Goal: Task Accomplishment & Management: Manage account settings

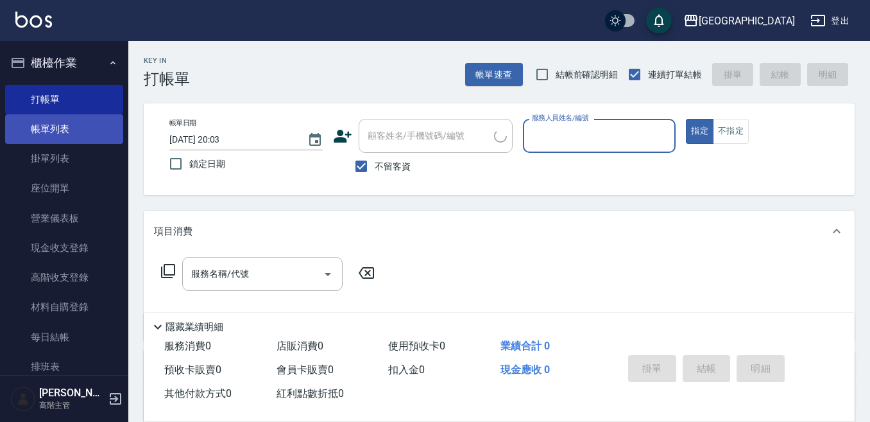
click at [64, 122] on link "帳單列表" at bounding box center [64, 129] width 118 height 30
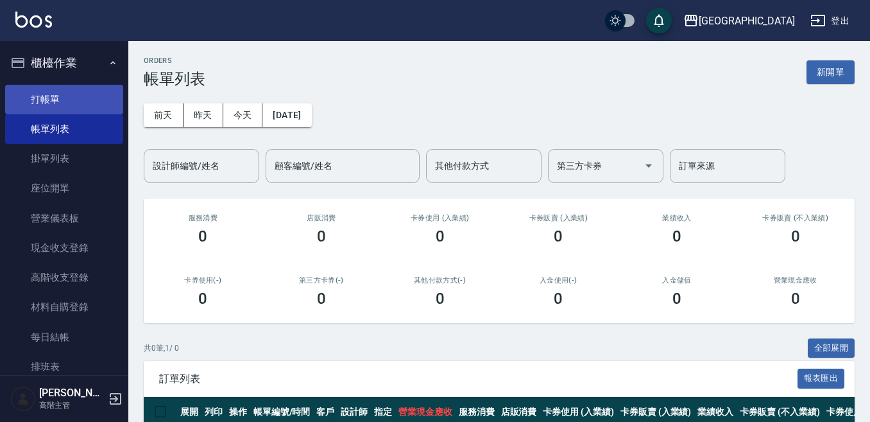
click at [69, 97] on link "打帳單" at bounding box center [64, 100] width 118 height 30
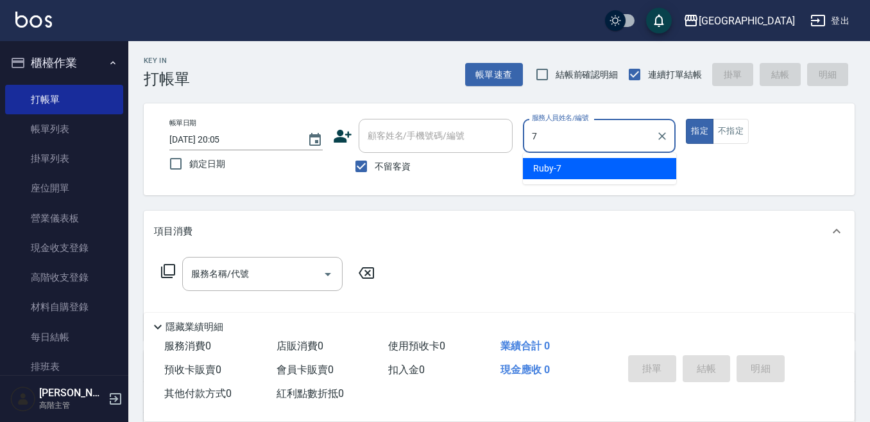
type input "Ruby-7"
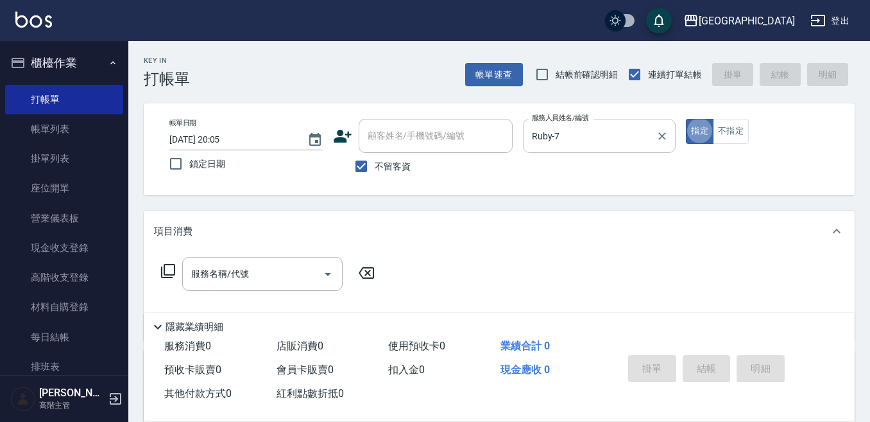
type button "true"
click at [243, 270] on div "服務名稱/代號 服務名稱/代號" at bounding box center [262, 274] width 160 height 34
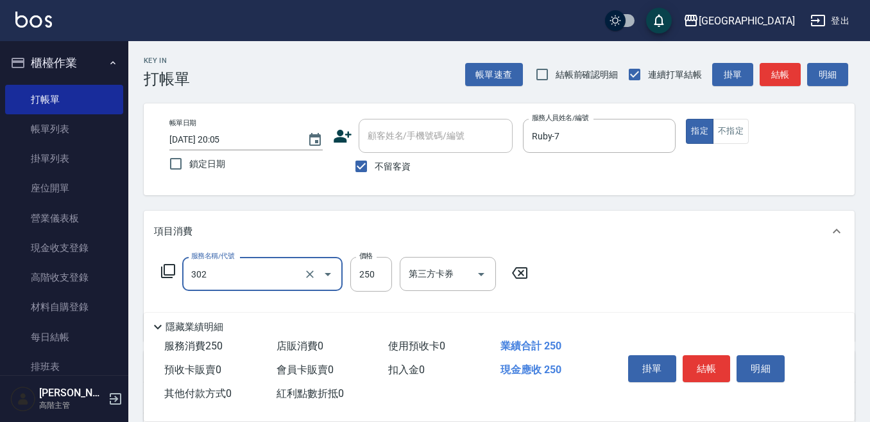
type input "剪髮250(302)"
type input "300"
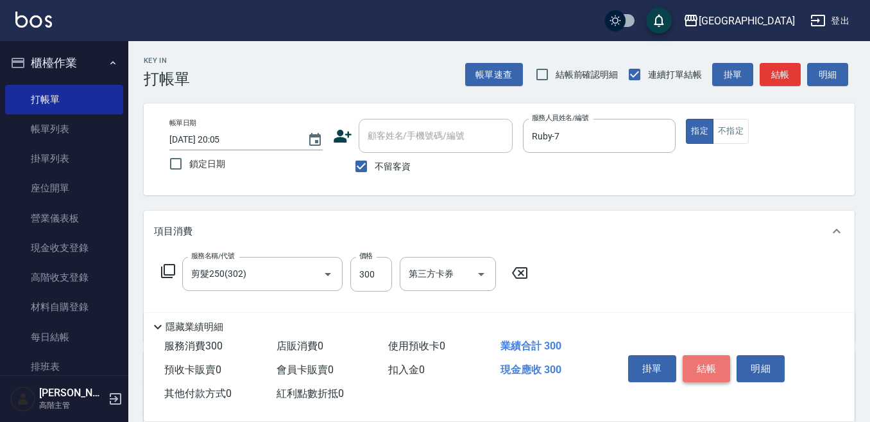
click at [700, 359] on button "結帳" at bounding box center [707, 368] width 48 height 27
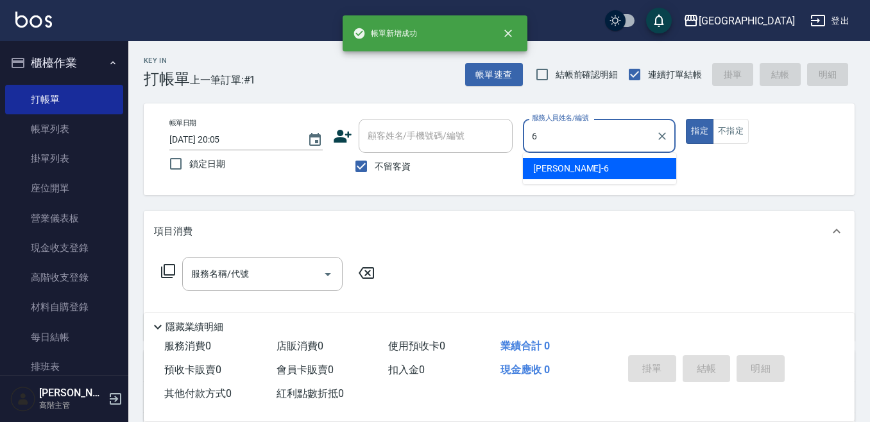
type input "[PERSON_NAME]-6"
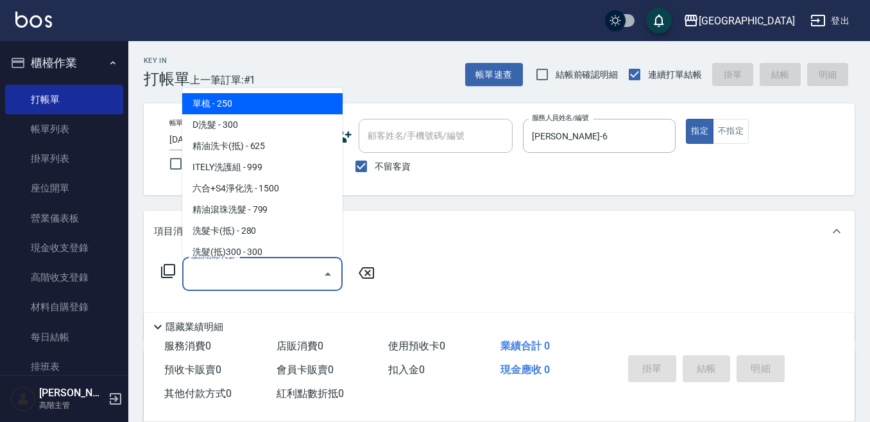
click at [217, 273] on input "服務名稱/代號" at bounding box center [253, 274] width 130 height 22
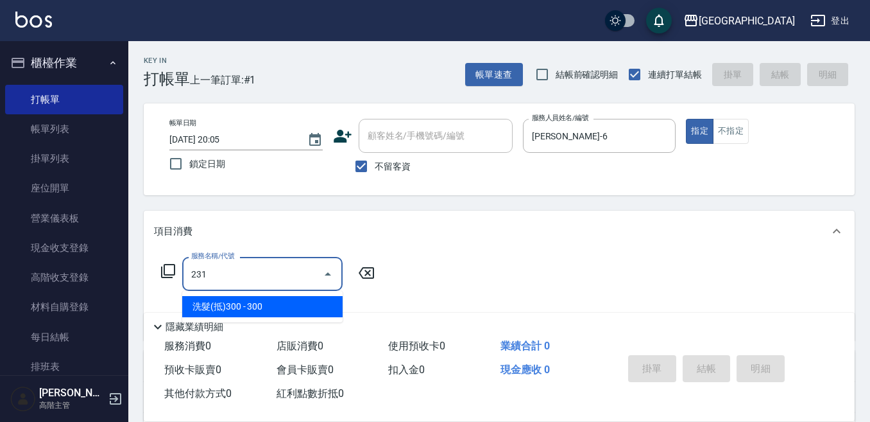
type input "洗髮(抵)300(231)"
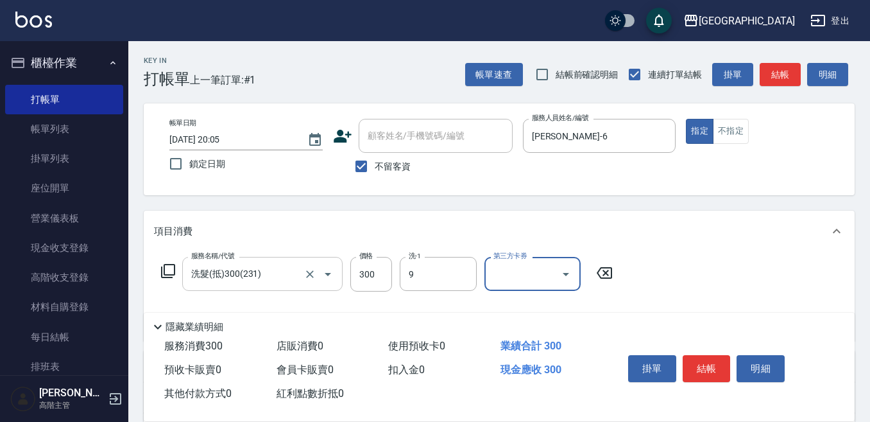
type input "Winnie-9"
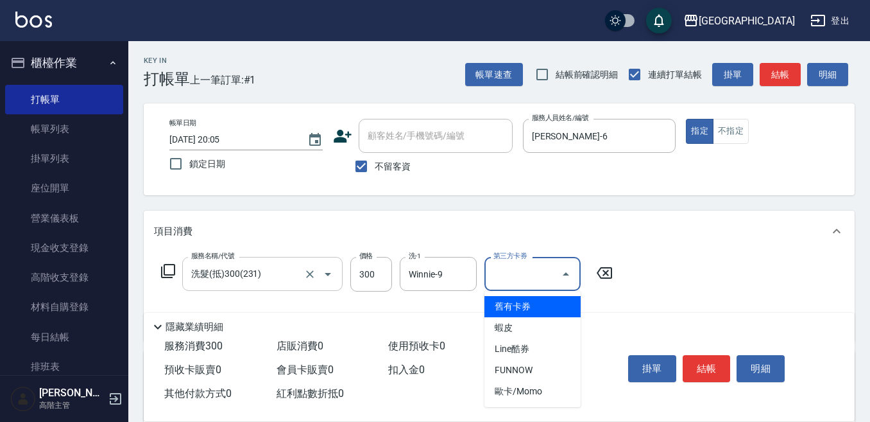
type input "舊有卡券"
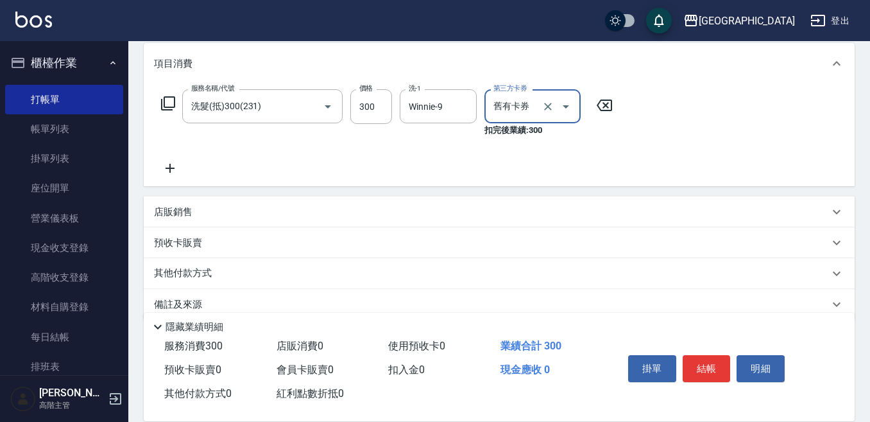
scroll to position [189, 0]
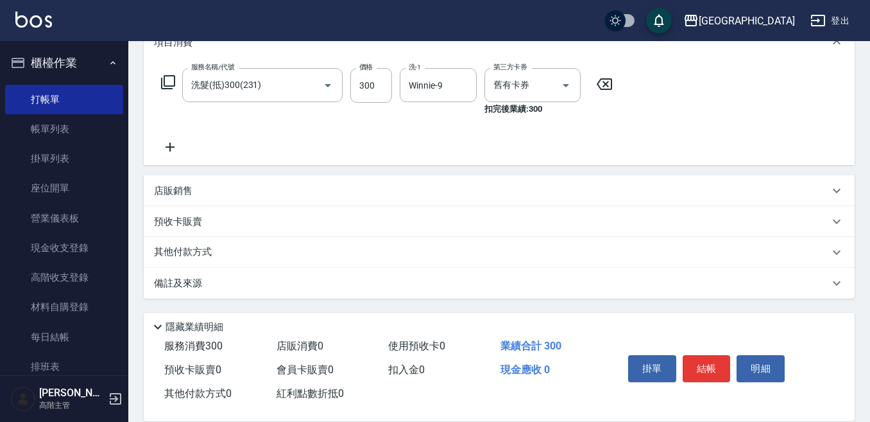
click at [169, 221] on p "預收卡販賣" at bounding box center [178, 221] width 48 height 13
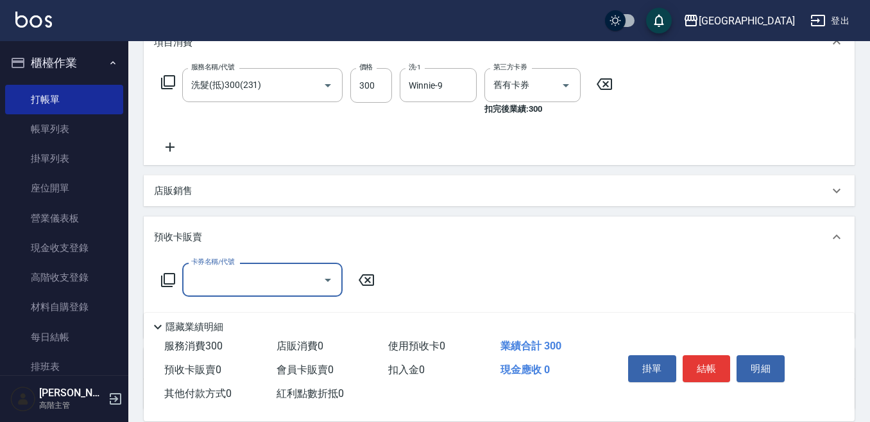
scroll to position [0, 0]
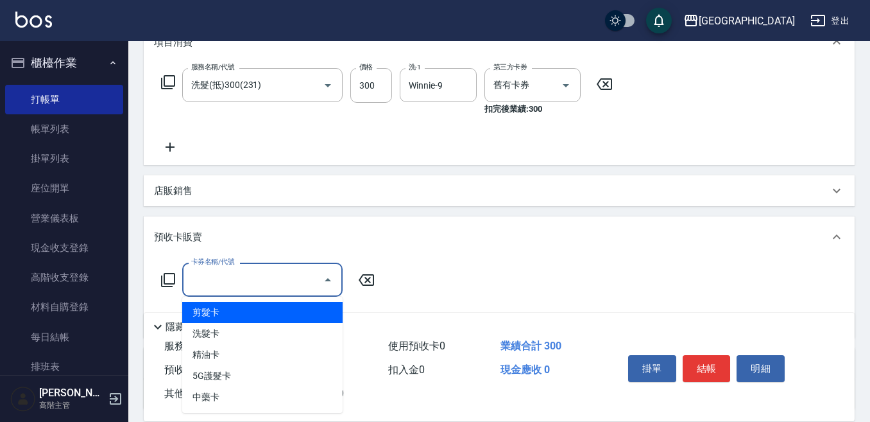
click at [207, 275] on input "卡券名稱/代號" at bounding box center [253, 279] width 130 height 22
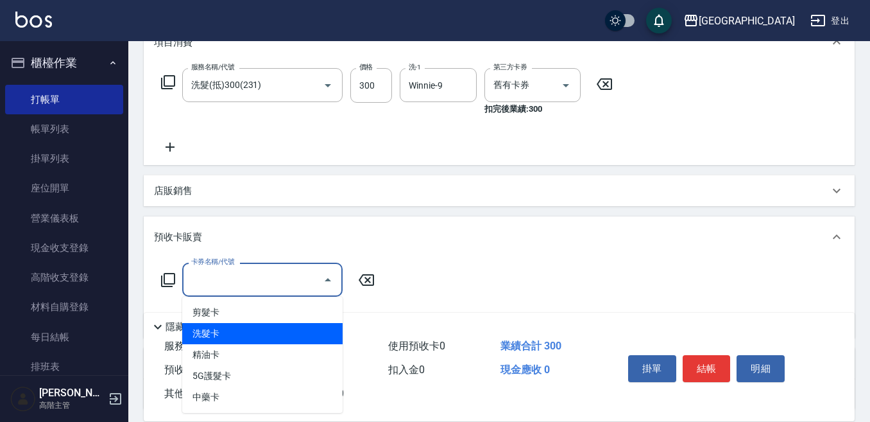
click at [195, 330] on span "洗髮卡" at bounding box center [262, 333] width 160 height 21
type input "洗髮卡(2300)"
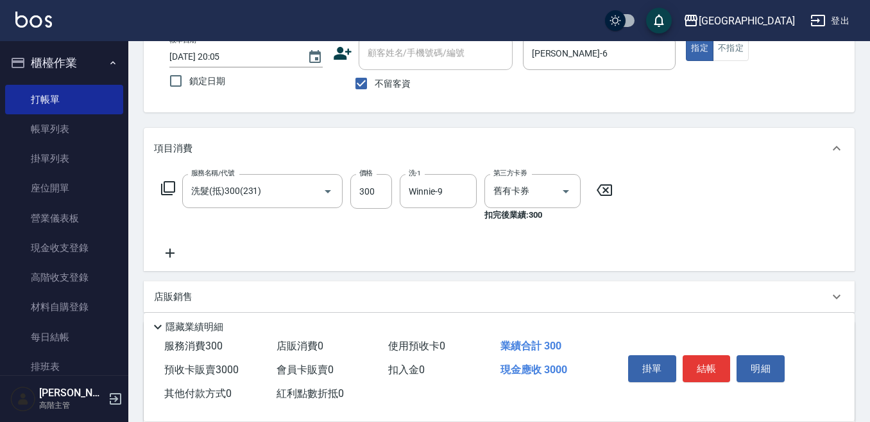
scroll to position [60, 0]
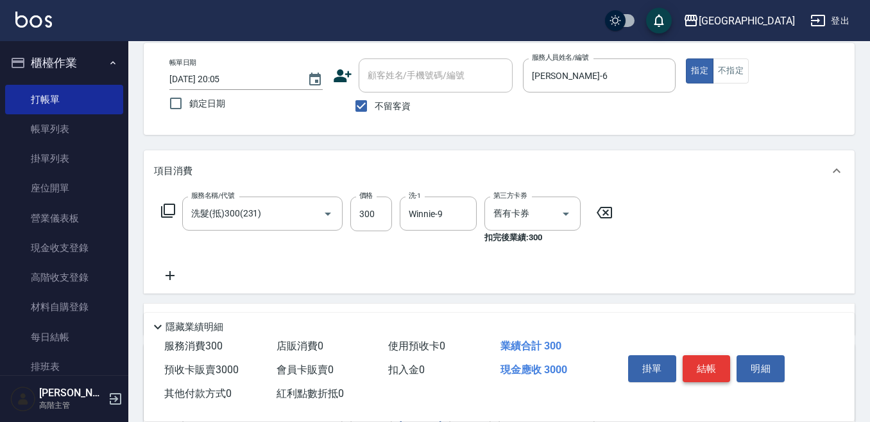
type input "3000"
click at [705, 355] on button "結帳" at bounding box center [707, 368] width 48 height 27
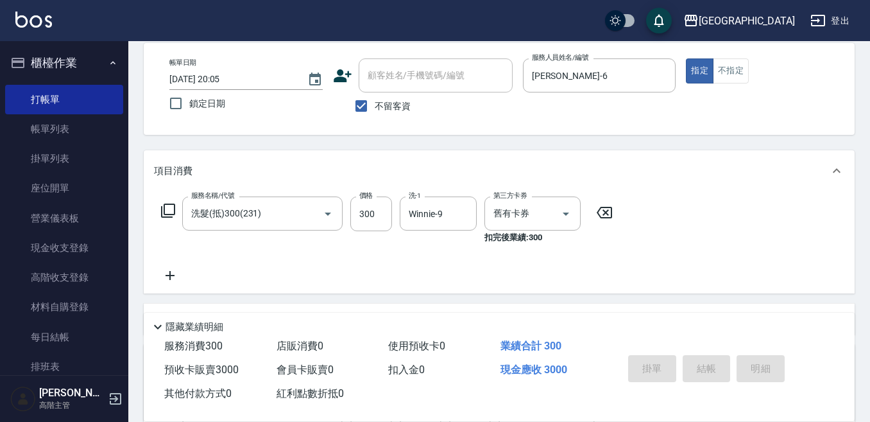
type input "[DATE] 20:06"
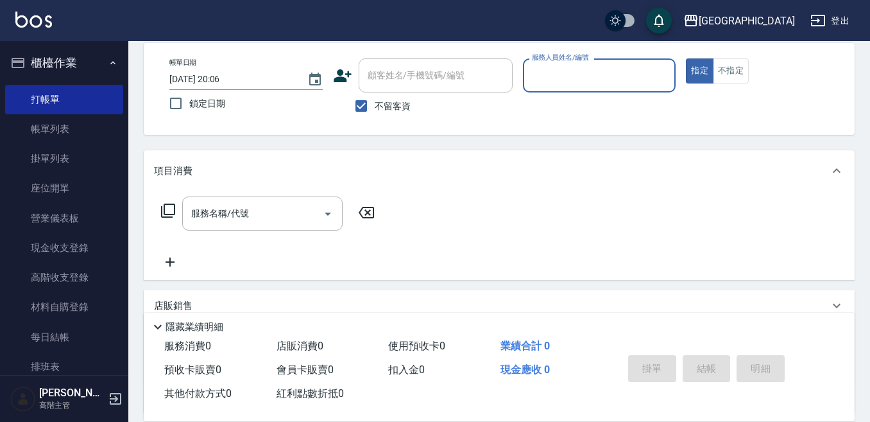
drag, startPoint x: 46, startPoint y: 128, endPoint x: 196, endPoint y: 196, distance: 164.9
click at [47, 128] on link "帳單列表" at bounding box center [64, 129] width 118 height 30
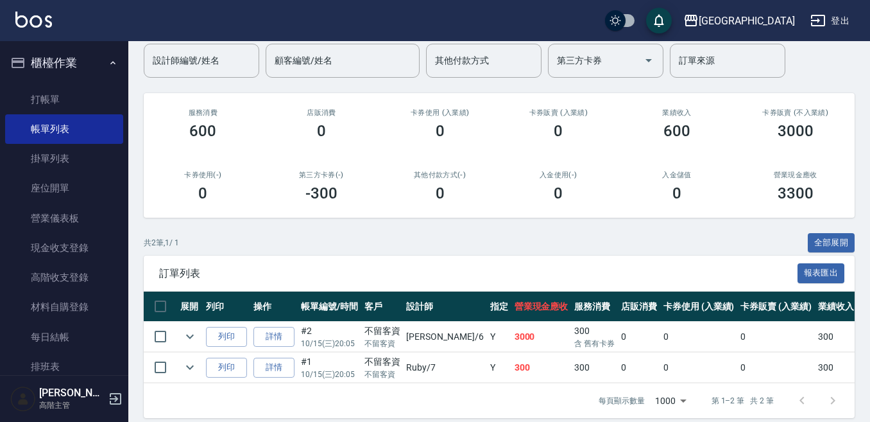
scroll to position [128, 0]
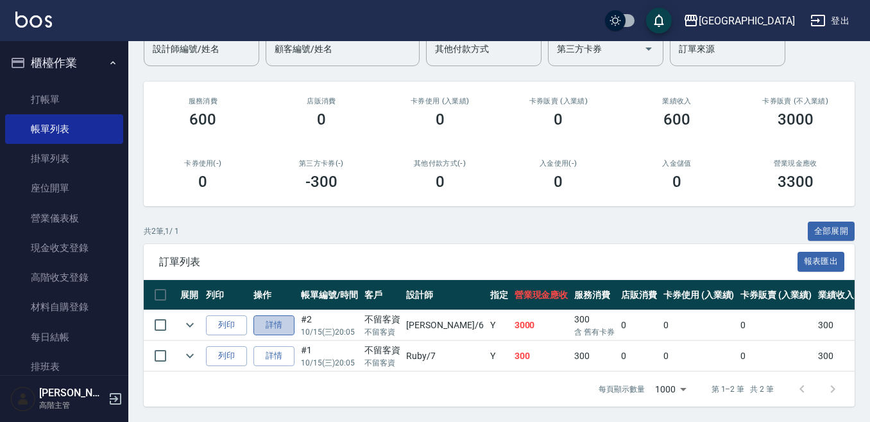
click at [272, 315] on link "詳情" at bounding box center [274, 325] width 41 height 20
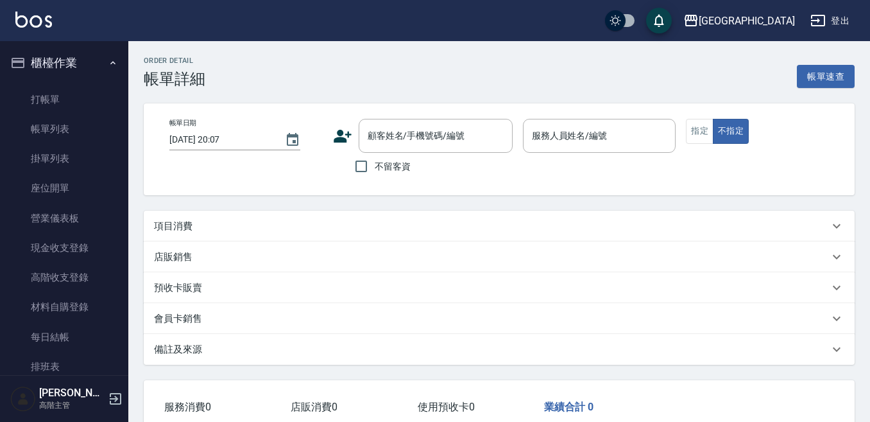
type input "[DATE] 20:05"
checkbox input "true"
type input "[PERSON_NAME]-6"
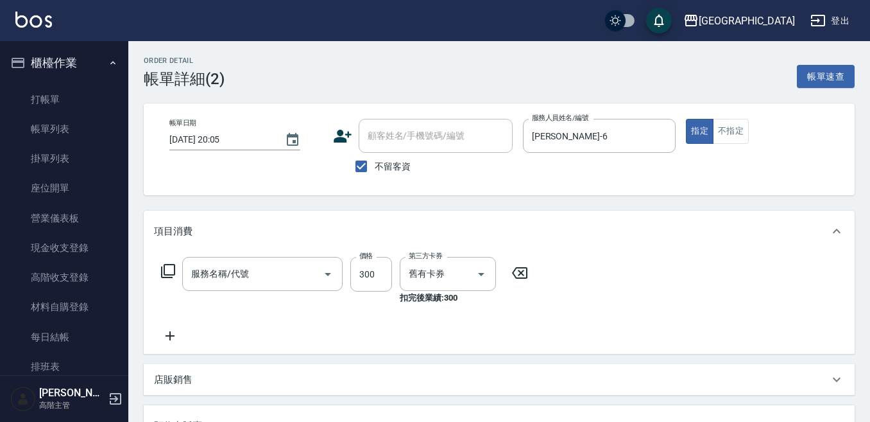
type input "洗髮卡(2300)"
type input "洗髮(抵)300(231)"
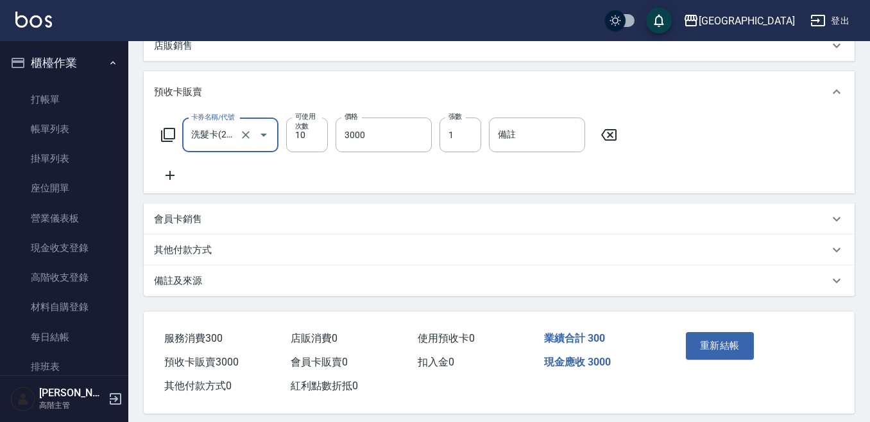
scroll to position [347, 0]
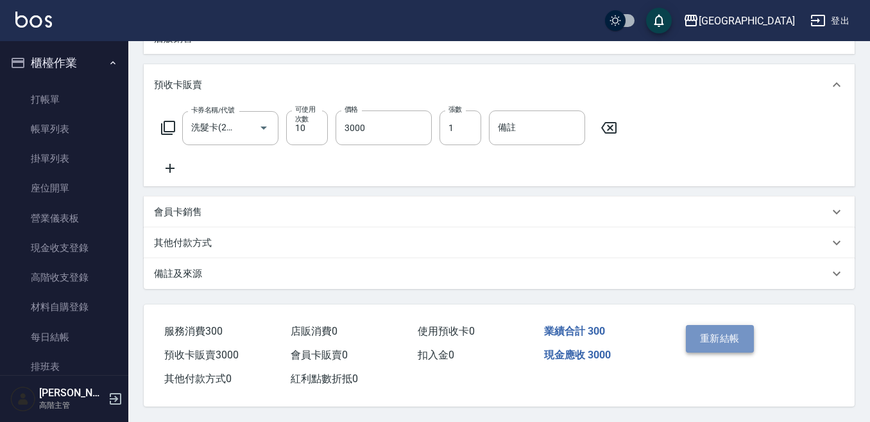
click at [716, 326] on button "重新結帳" at bounding box center [720, 338] width 68 height 27
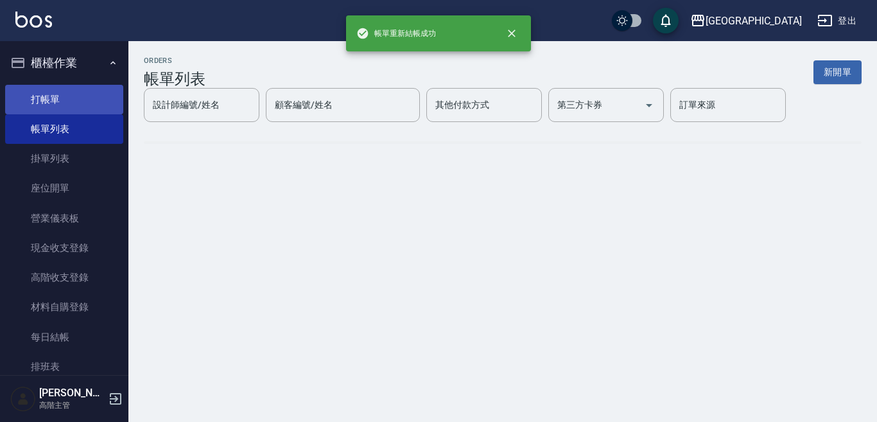
click at [61, 98] on link "打帳單" at bounding box center [64, 100] width 118 height 30
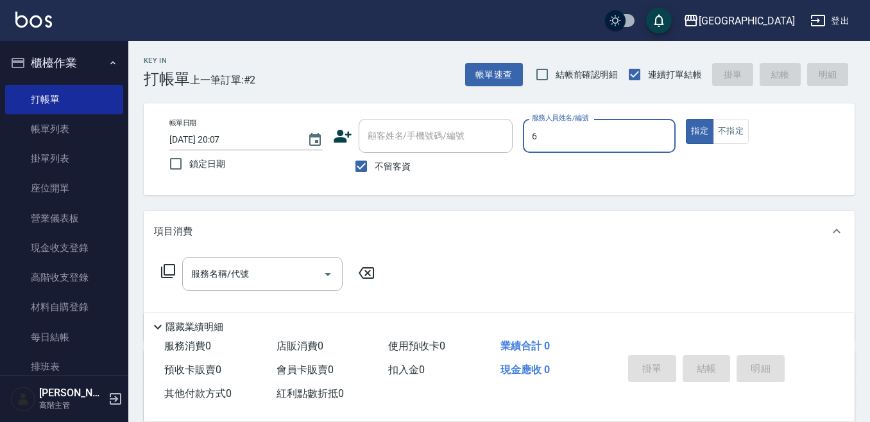
type input "[PERSON_NAME]-6"
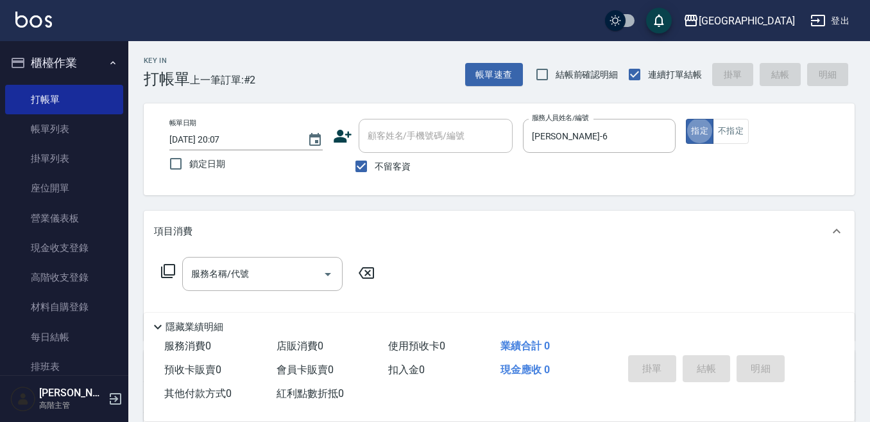
type button "true"
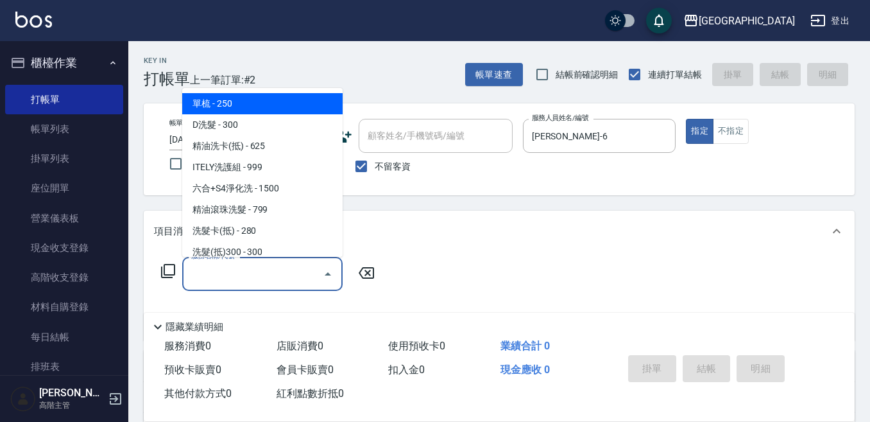
click at [218, 265] on div "服務名稱/代號 服務名稱/代號" at bounding box center [262, 274] width 160 height 34
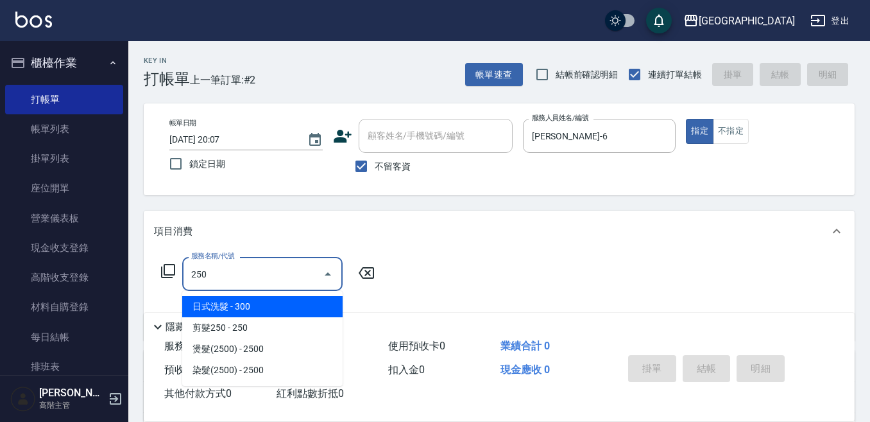
type input "日式洗髮(250)"
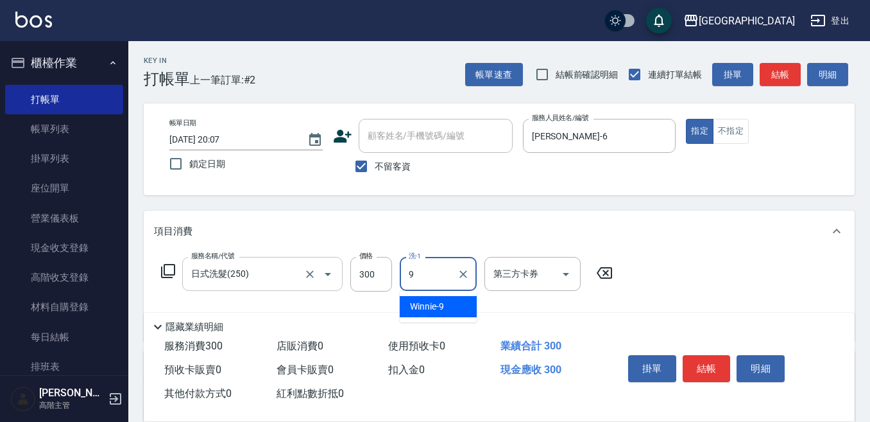
type input "Winnie-9"
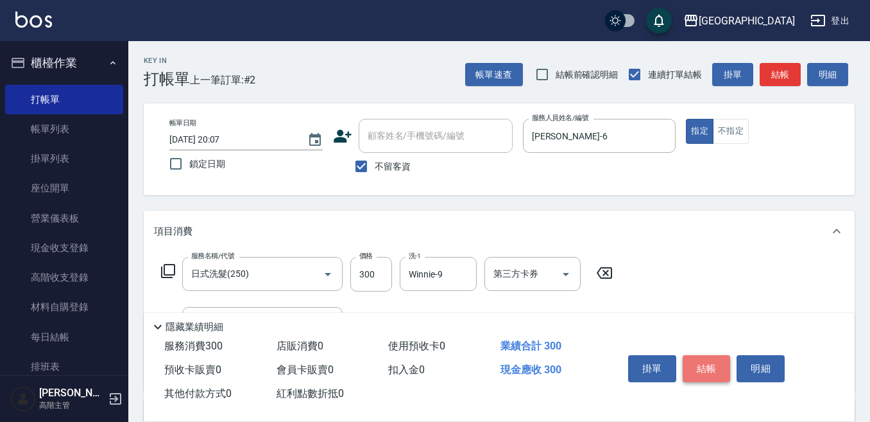
click at [707, 363] on button "結帳" at bounding box center [707, 368] width 48 height 27
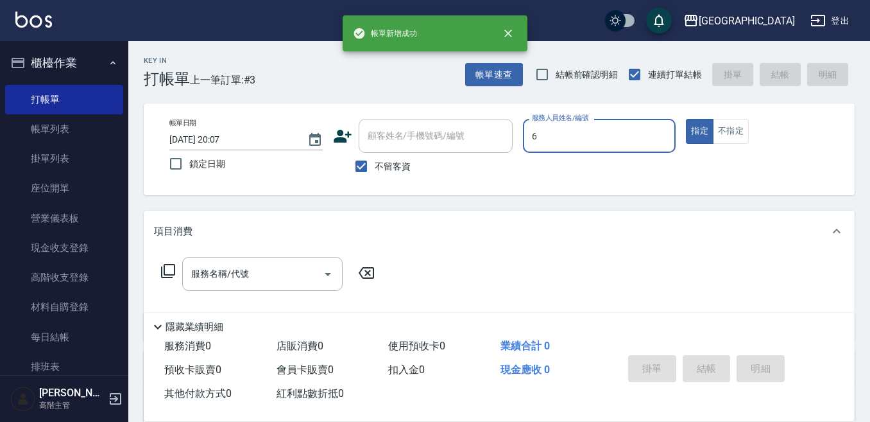
type input "[PERSON_NAME]-6"
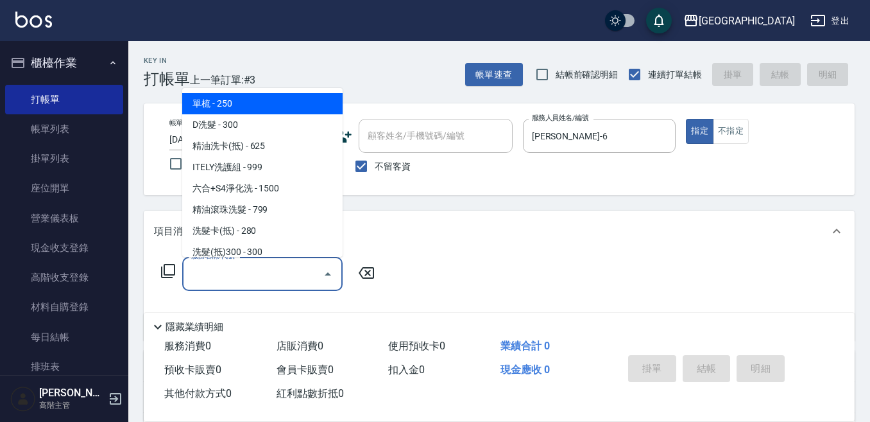
click at [218, 273] on input "服務名稱/代號" at bounding box center [253, 274] width 130 height 22
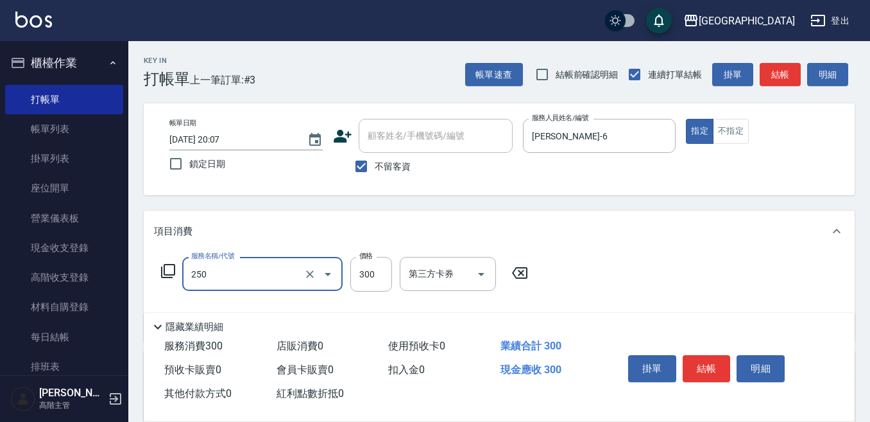
type input "日式洗髮(250)"
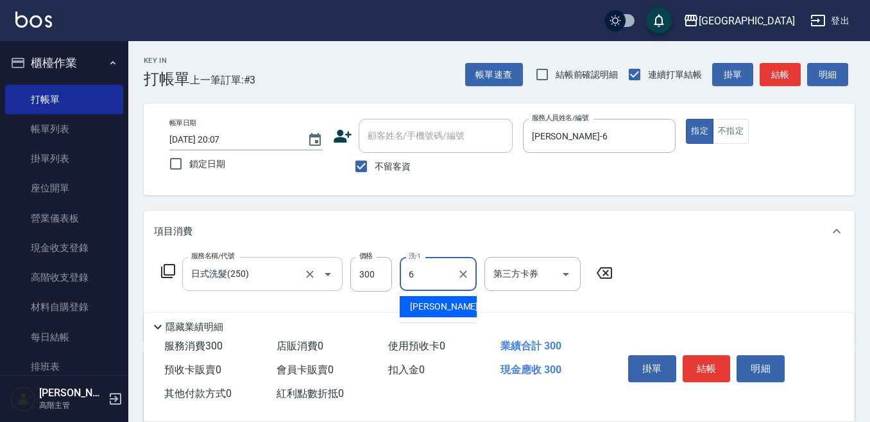
type input "[PERSON_NAME]-6"
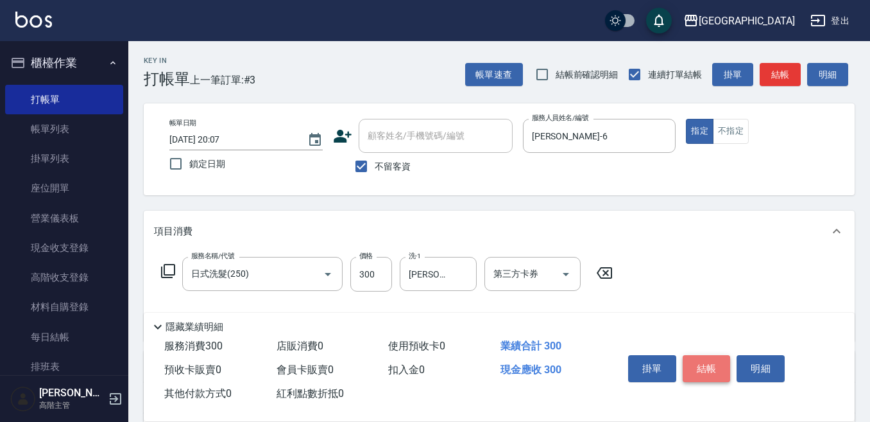
click at [701, 365] on button "結帳" at bounding box center [707, 368] width 48 height 27
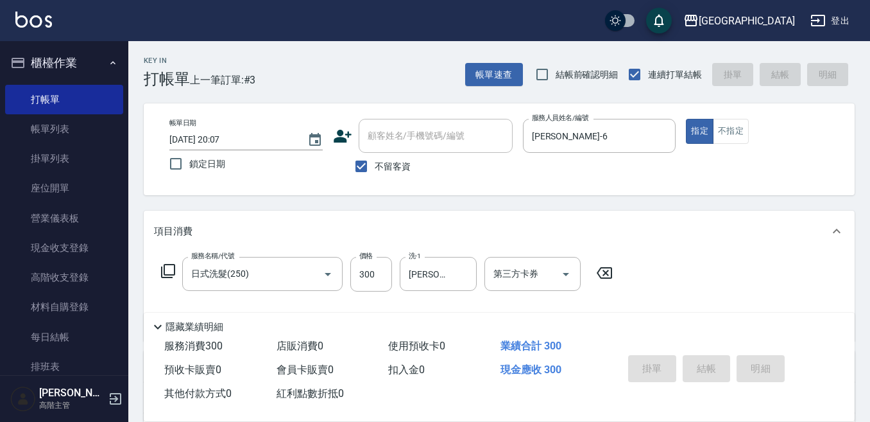
type input "[DATE] 20:08"
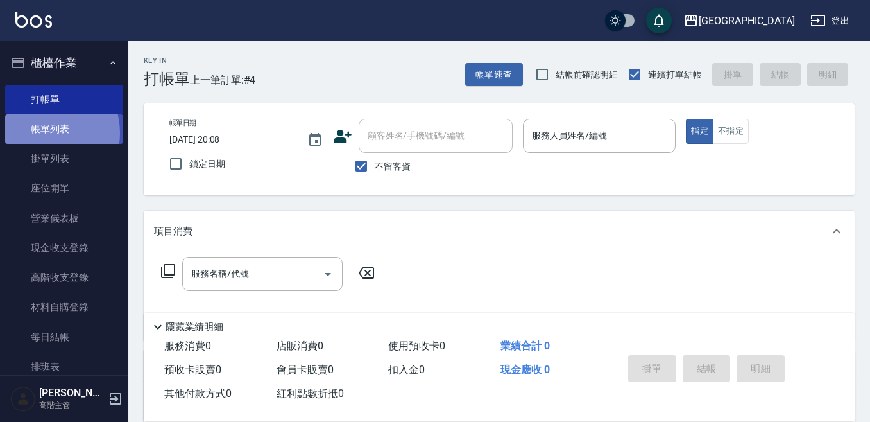
click at [42, 133] on link "帳單列表" at bounding box center [64, 129] width 118 height 30
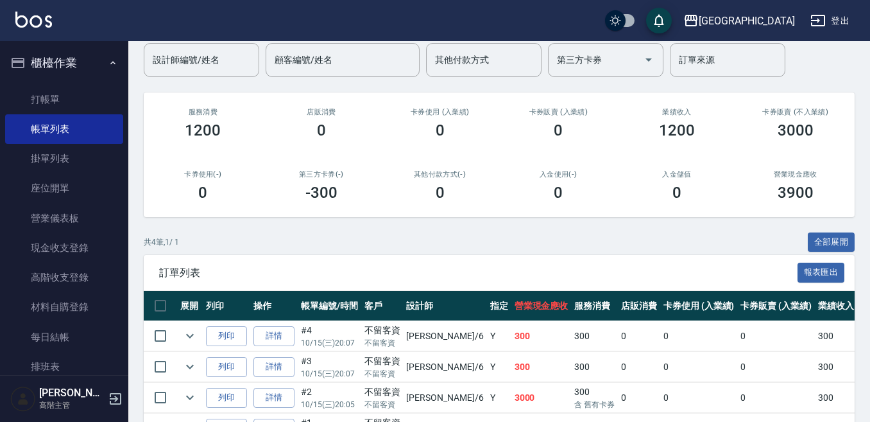
scroll to position [128, 0]
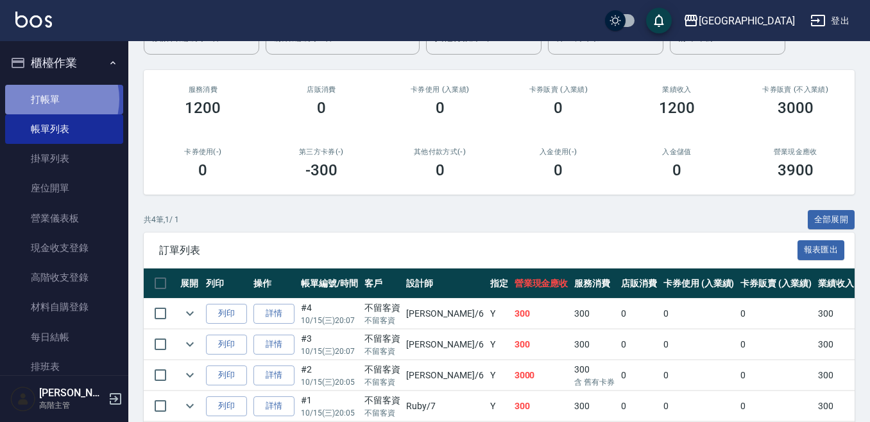
click at [49, 101] on link "打帳單" at bounding box center [64, 100] width 118 height 30
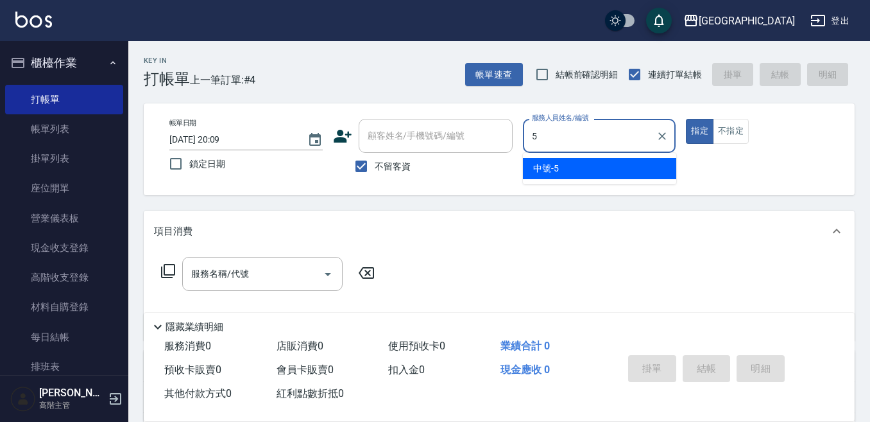
type input "中號-5"
type button "true"
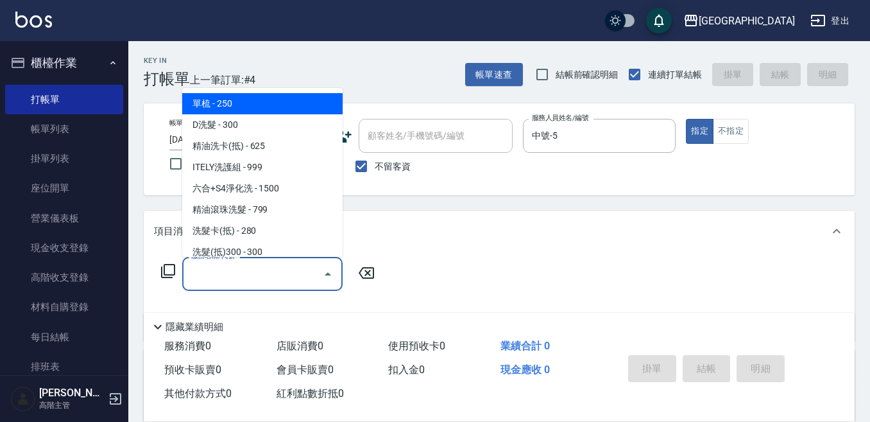
click at [206, 271] on input "服務名稱/代號" at bounding box center [253, 274] width 130 height 22
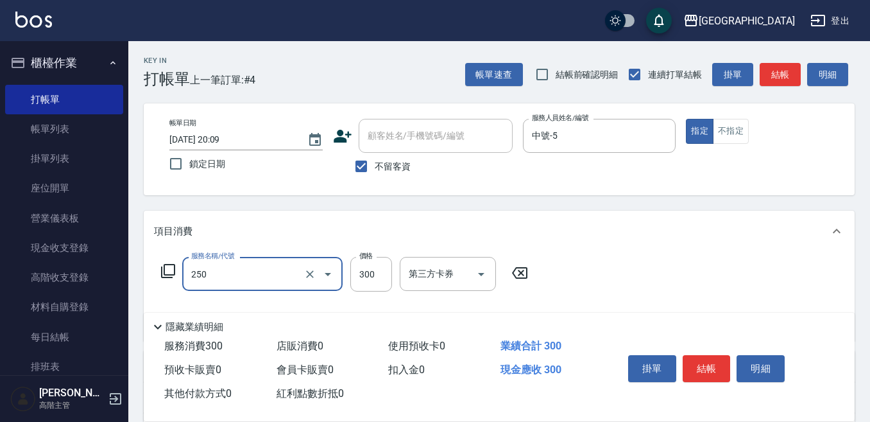
type input "日式洗髮(250)"
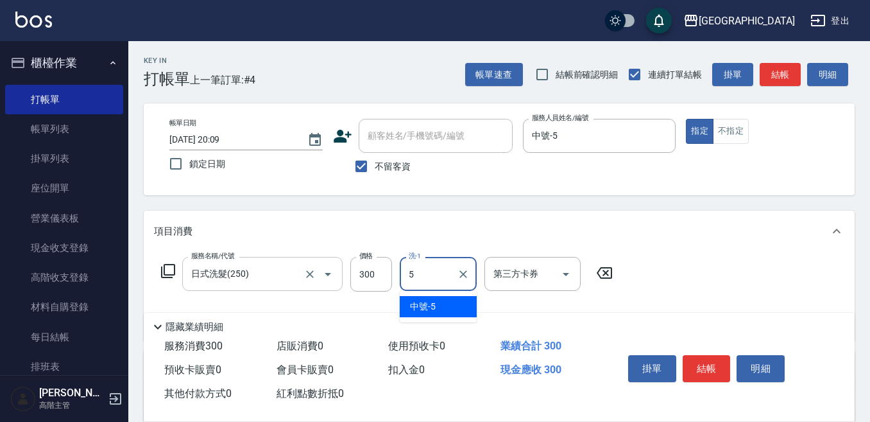
type input "中號-5"
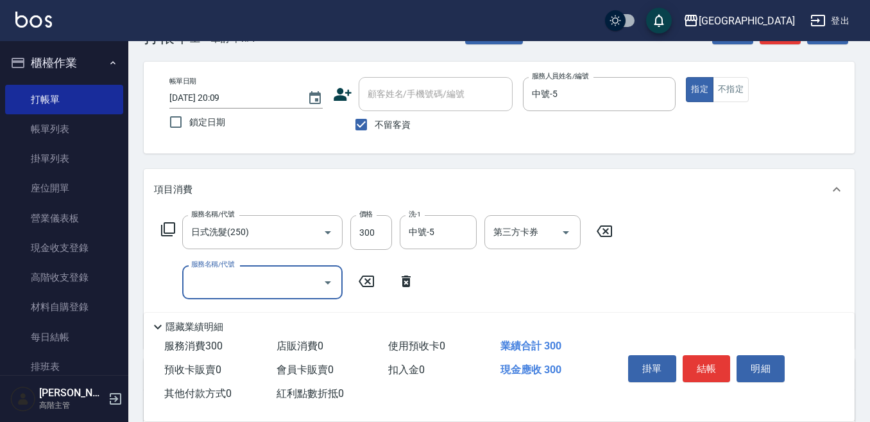
scroll to position [64, 0]
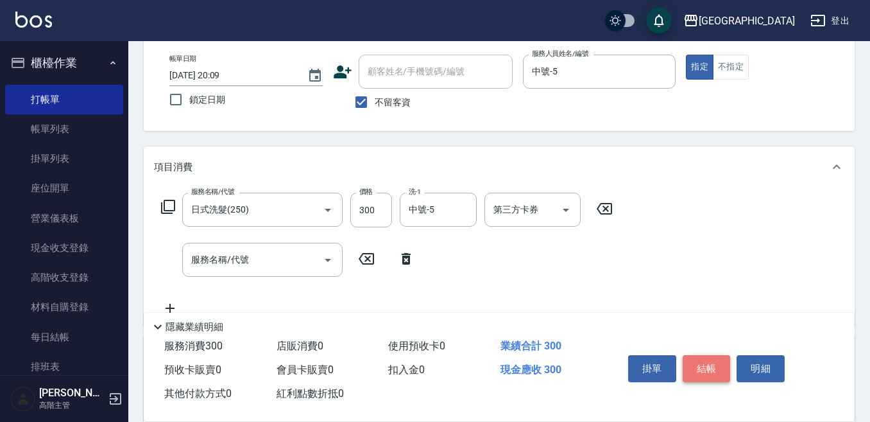
click at [713, 364] on button "結帳" at bounding box center [707, 368] width 48 height 27
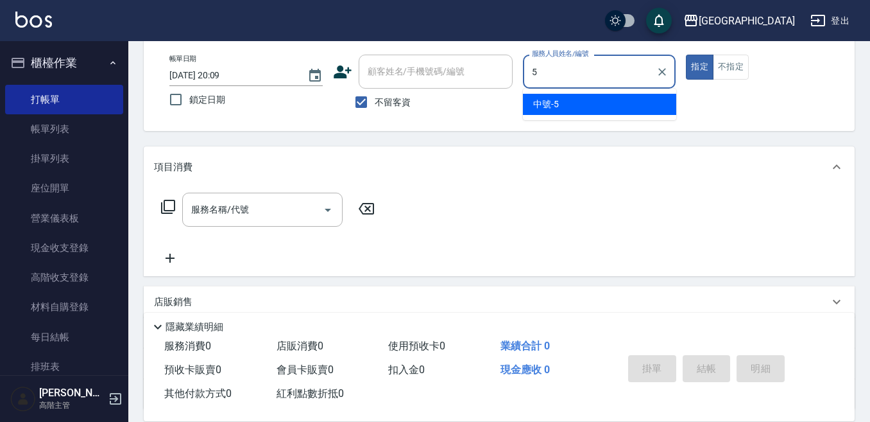
type input "中號-5"
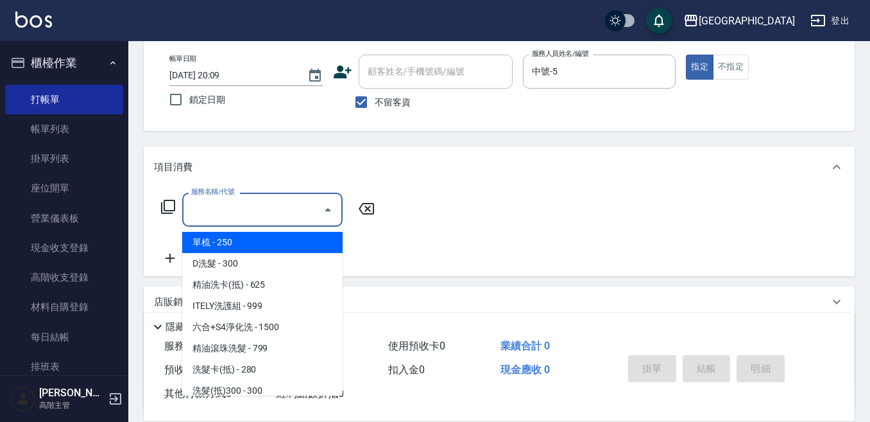
click at [223, 208] on input "服務名稱/代號" at bounding box center [253, 209] width 130 height 22
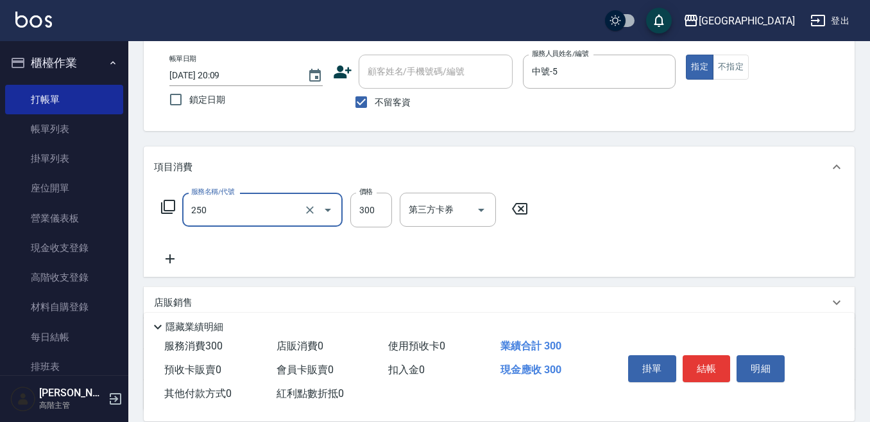
type input "日式洗髮(250)"
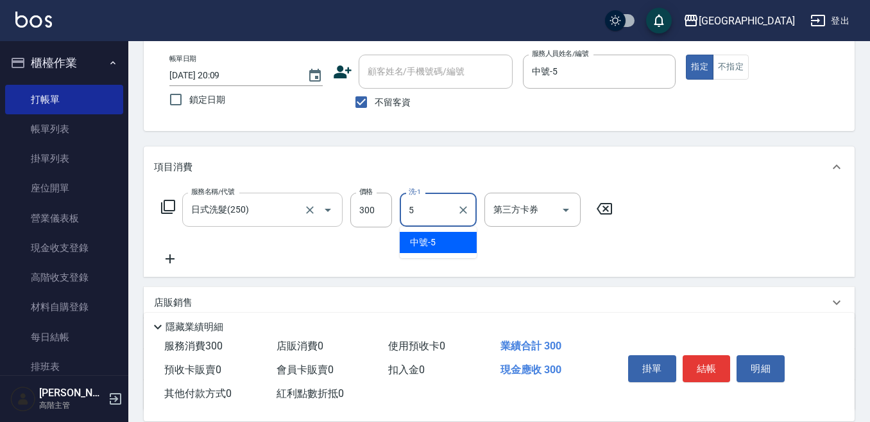
type input "中號-5"
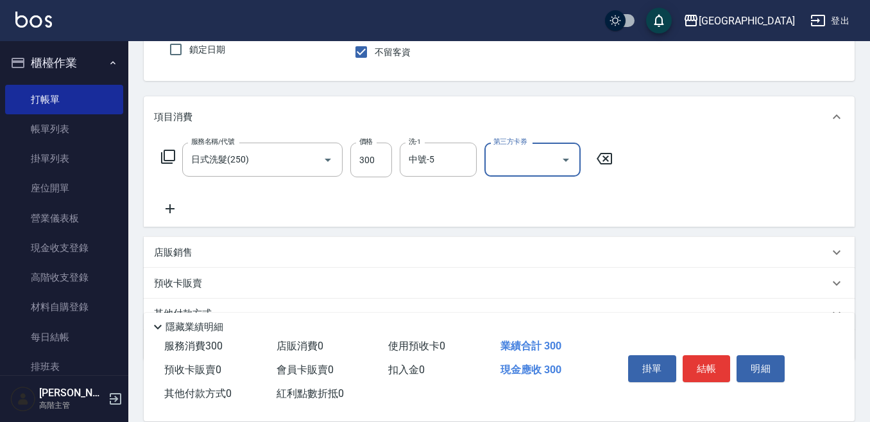
scroll to position [128, 0]
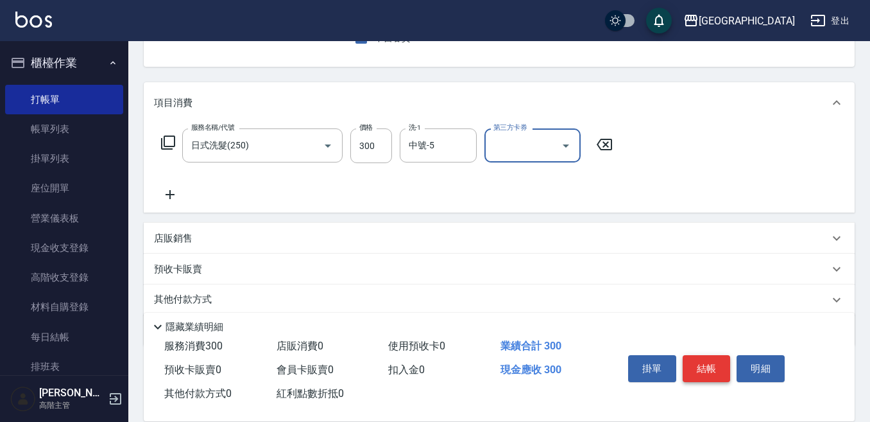
click at [704, 355] on button "結帳" at bounding box center [707, 368] width 48 height 27
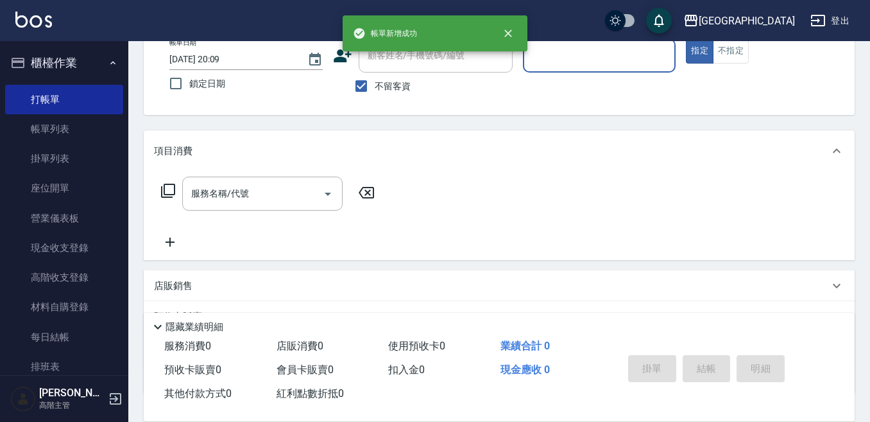
scroll to position [0, 0]
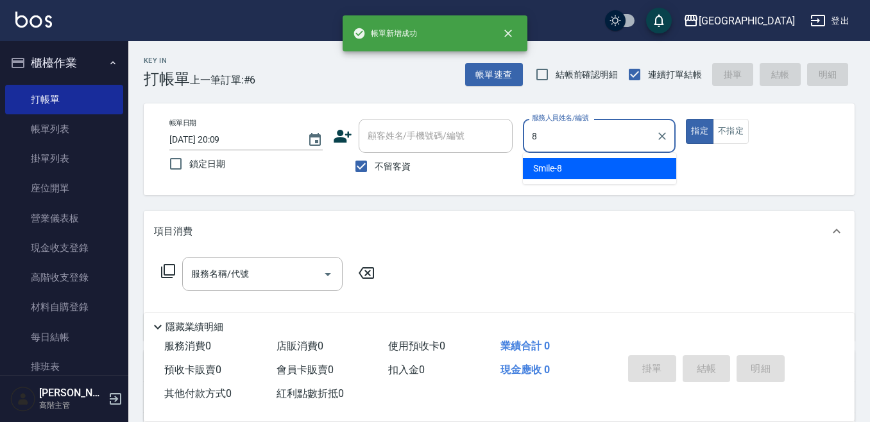
type input "Smile-8"
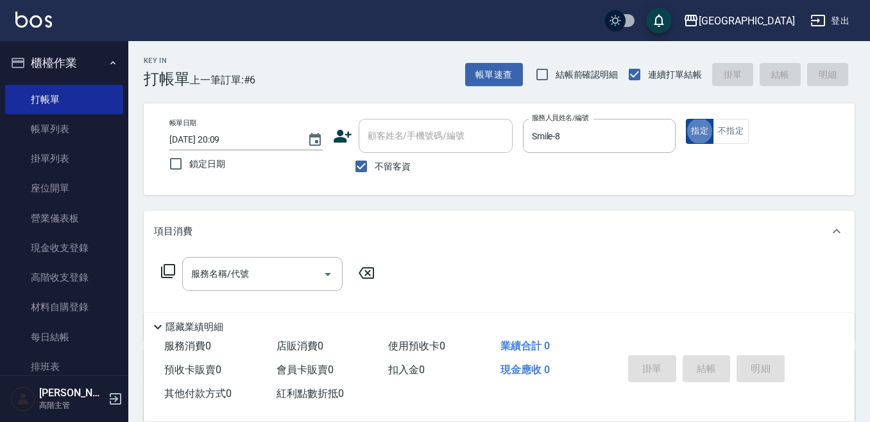
drag, startPoint x: 734, startPoint y: 130, endPoint x: 711, endPoint y: 137, distance: 24.2
click at [729, 130] on button "不指定" at bounding box center [731, 131] width 36 height 25
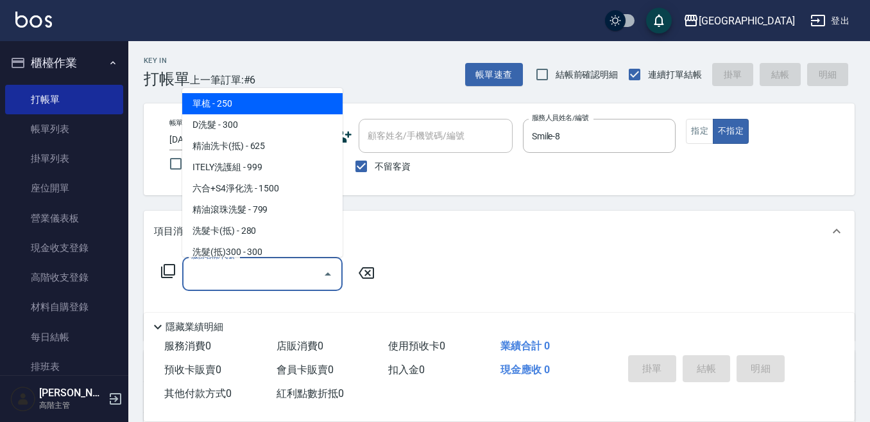
click at [218, 270] on input "服務名稱/代號" at bounding box center [253, 274] width 130 height 22
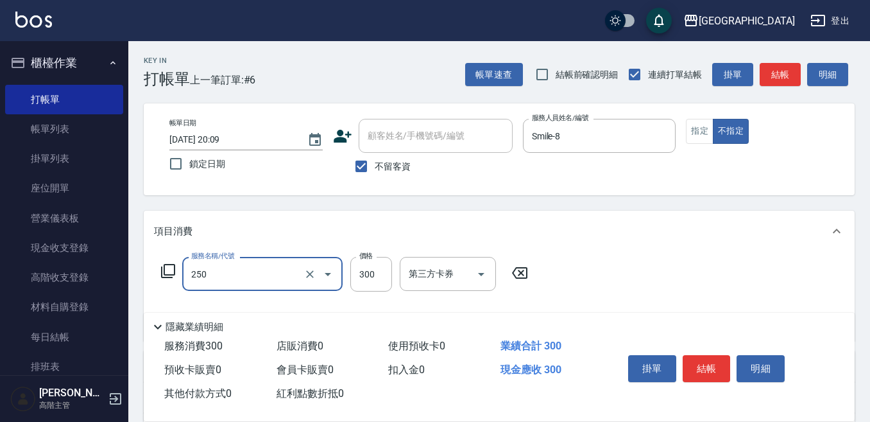
type input "日式洗髮(250)"
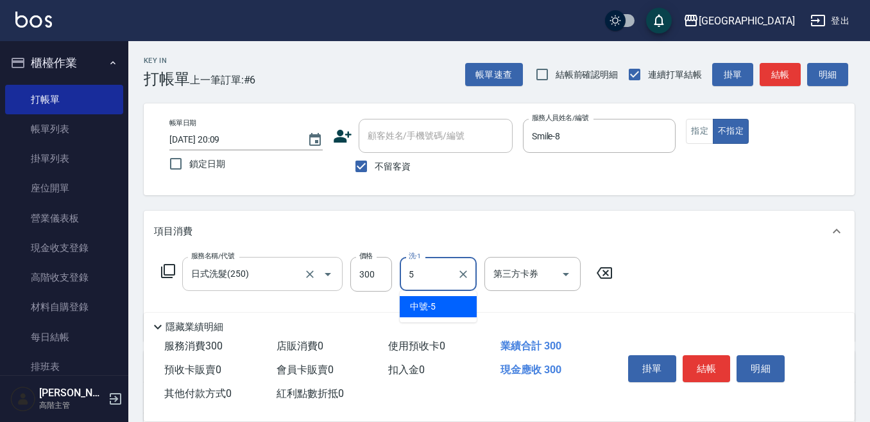
type input "中號-5"
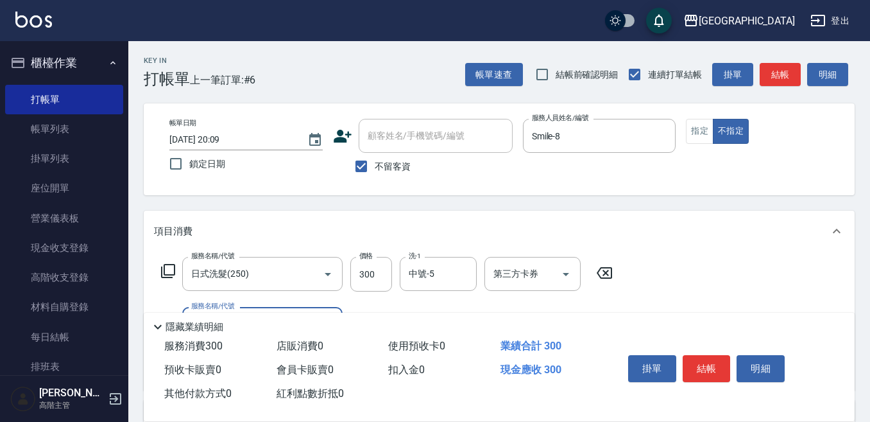
drag, startPoint x: 64, startPoint y: 123, endPoint x: 171, endPoint y: 200, distance: 132.2
click at [65, 125] on link "帳單列表" at bounding box center [64, 129] width 118 height 30
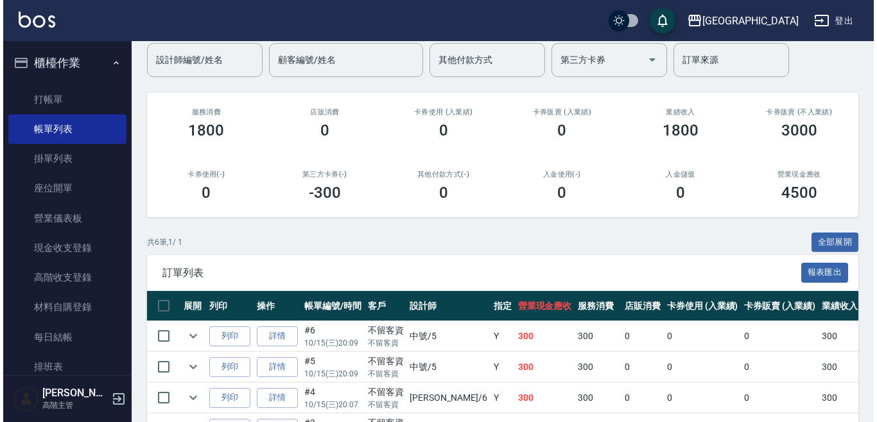
scroll to position [128, 0]
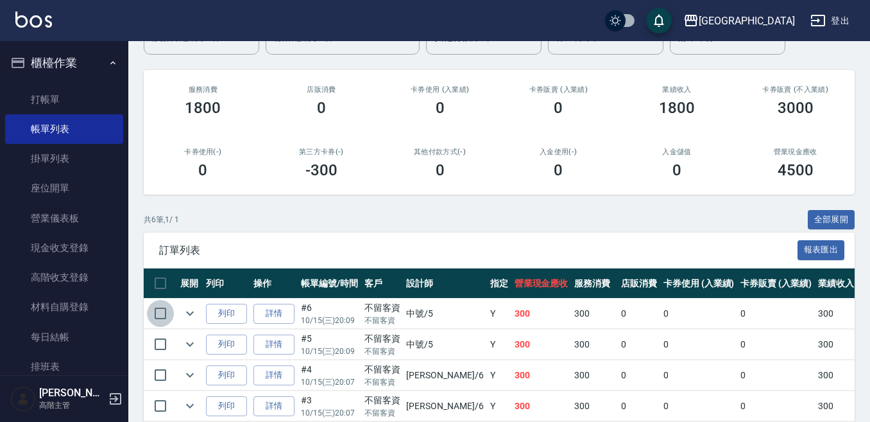
drag, startPoint x: 162, startPoint y: 307, endPoint x: 170, endPoint y: 309, distance: 7.9
click at [162, 307] on input "checkbox" at bounding box center [160, 313] width 27 height 27
checkbox input "true"
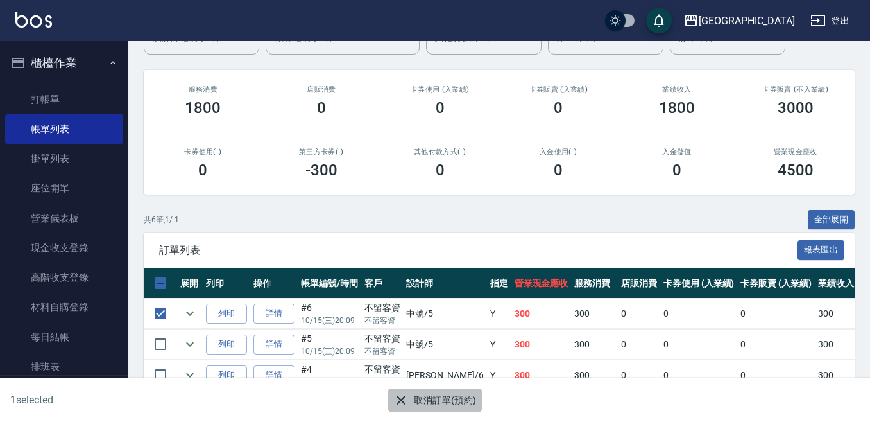
click at [406, 402] on icon "button" at bounding box center [401, 399] width 15 height 15
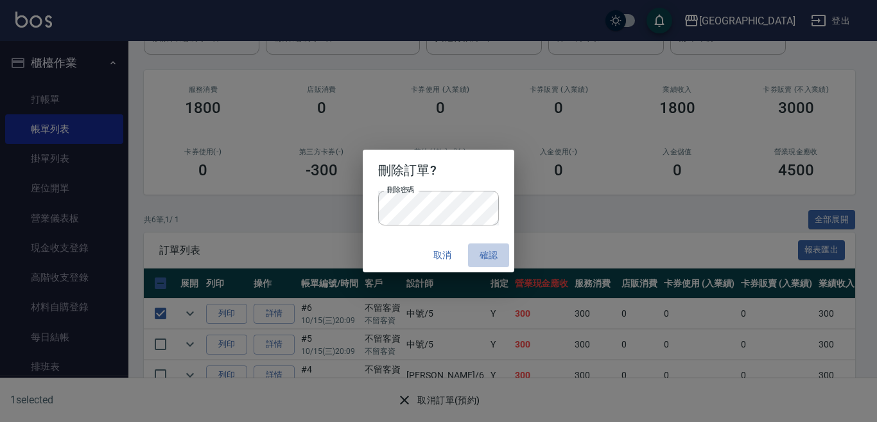
click at [487, 248] on button "確認" at bounding box center [488, 255] width 41 height 24
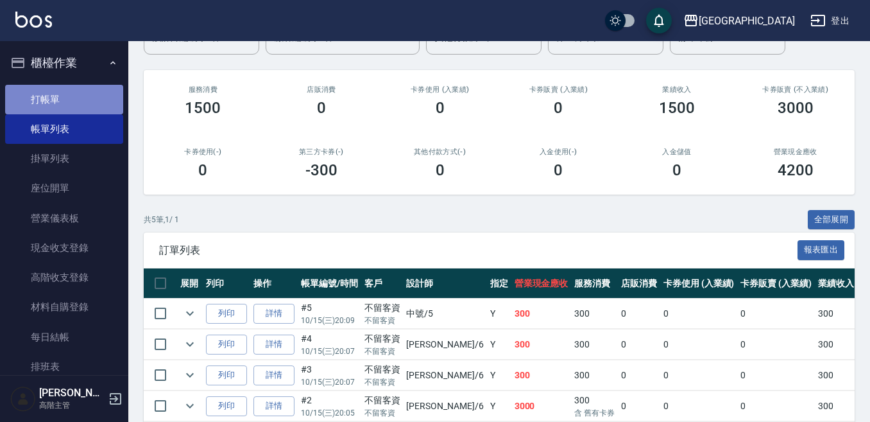
click at [68, 96] on link "打帳單" at bounding box center [64, 100] width 118 height 30
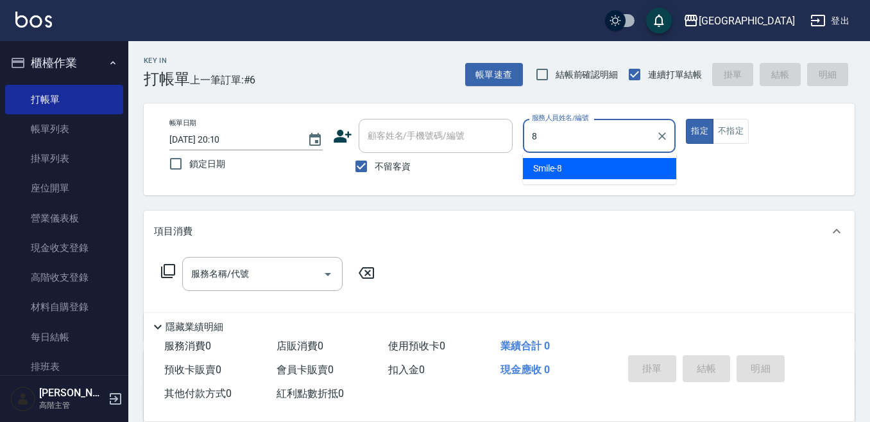
type input "Smile-8"
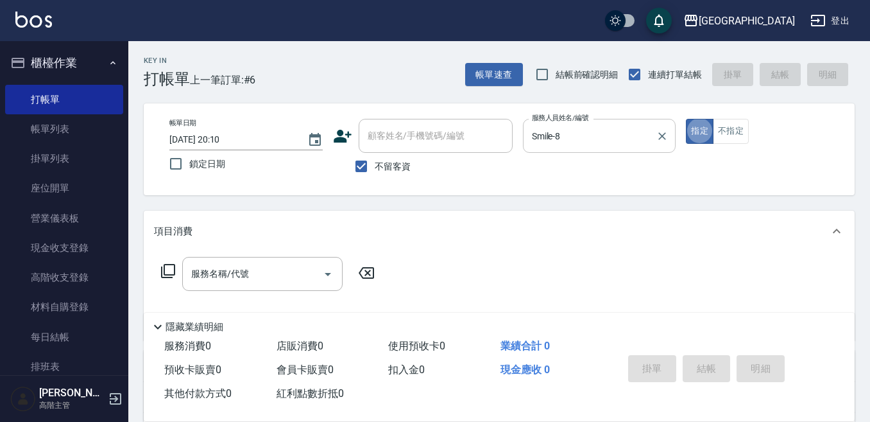
type button "true"
click at [736, 126] on button "不指定" at bounding box center [731, 131] width 36 height 25
click at [250, 275] on input "服務名稱/代號" at bounding box center [253, 274] width 130 height 22
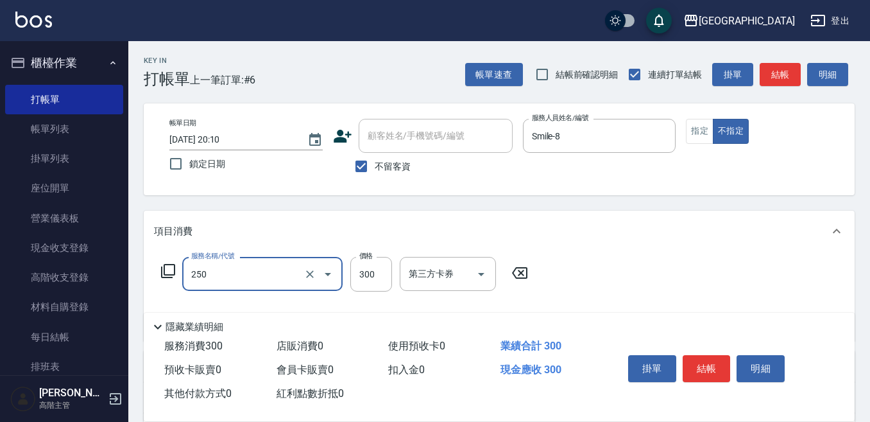
type input "日式洗髮(250)"
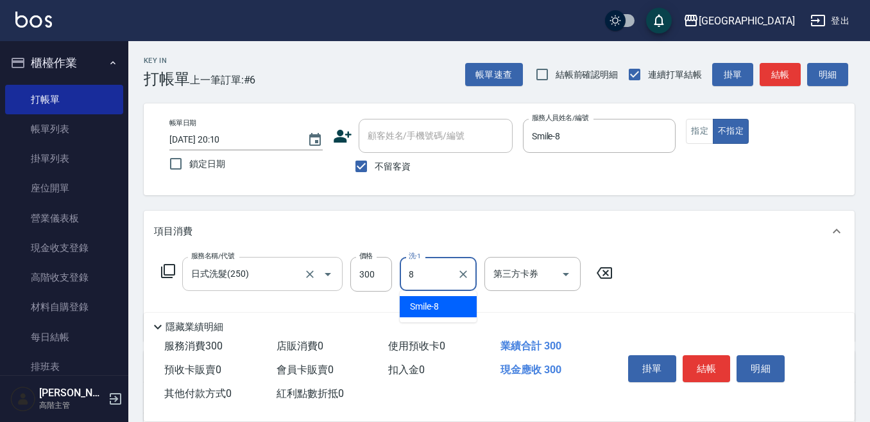
type input "Smile-8"
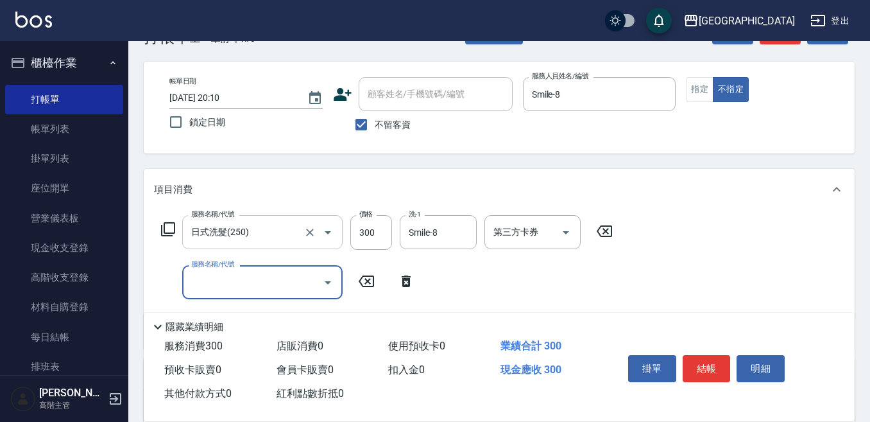
scroll to position [64, 0]
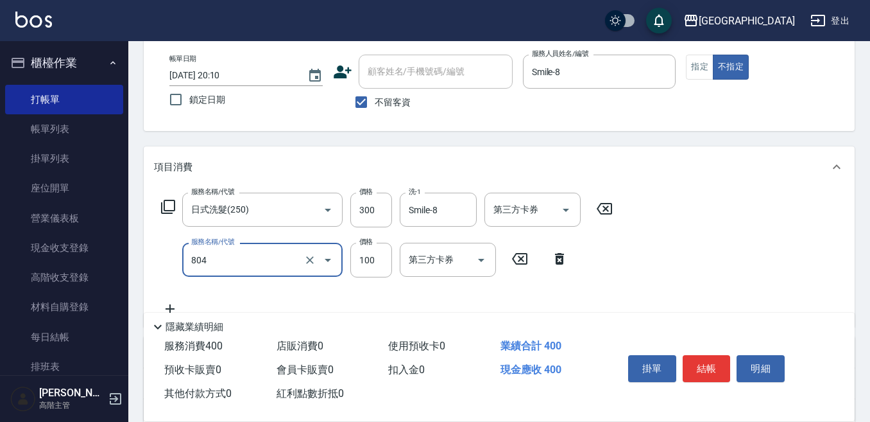
type input "涼洗髮精(804)"
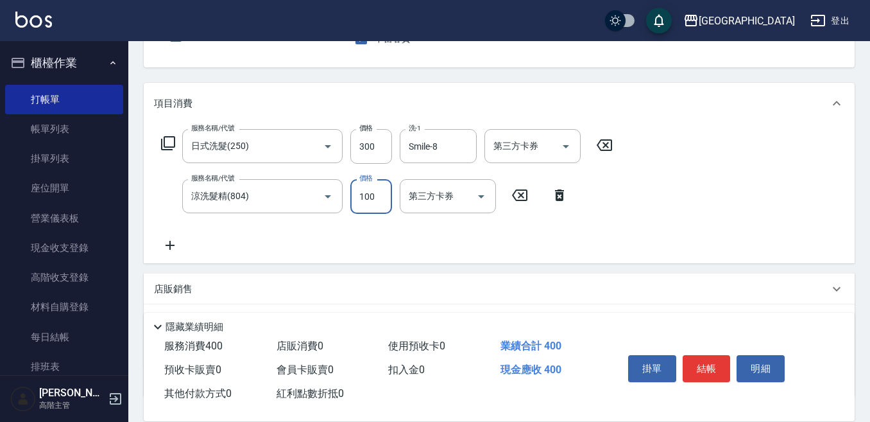
scroll to position [128, 0]
drag, startPoint x: 172, startPoint y: 241, endPoint x: 184, endPoint y: 238, distance: 12.0
click at [184, 238] on icon at bounding box center [170, 244] width 32 height 15
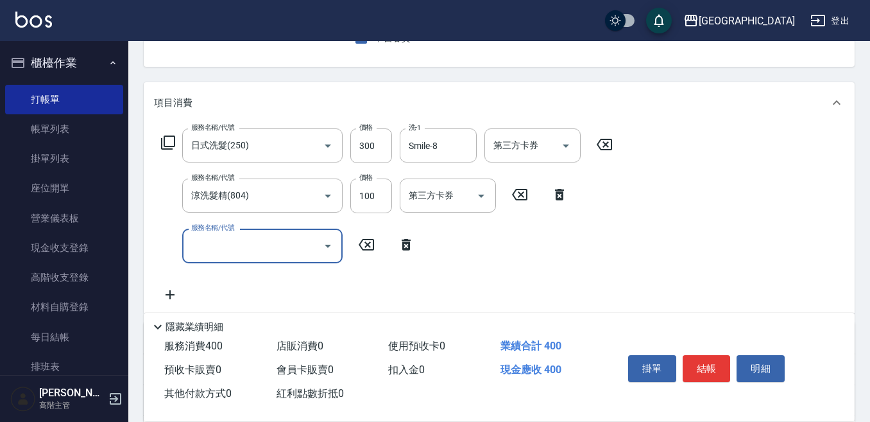
drag, startPoint x: 184, startPoint y: 238, endPoint x: 216, endPoint y: 236, distance: 32.2
click at [216, 236] on div "服務名稱/代號 服務名稱/代號" at bounding box center [262, 246] width 160 height 34
type input "潤絲精(800)"
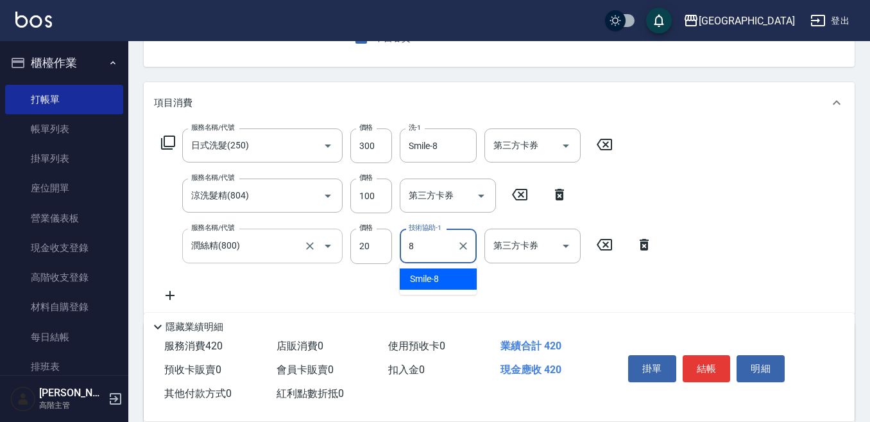
type input "Smile-8"
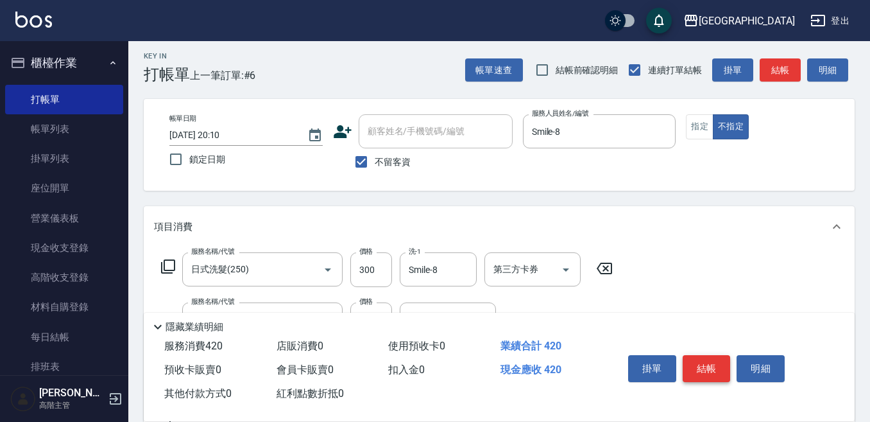
scroll to position [0, 0]
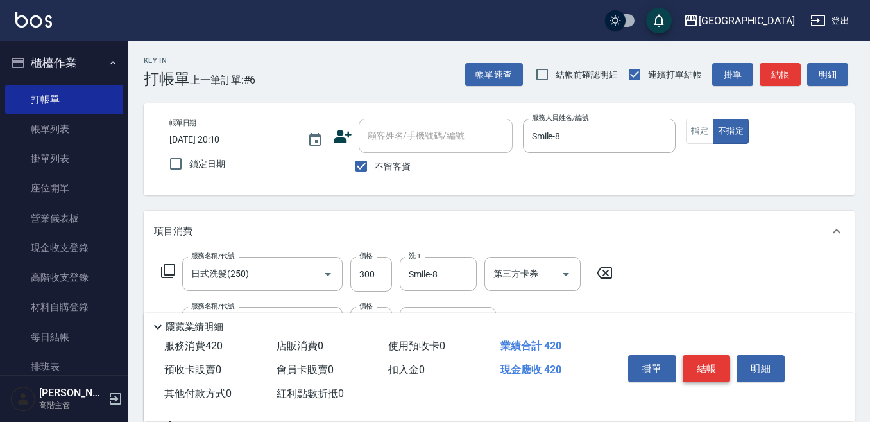
click at [708, 371] on button "結帳" at bounding box center [707, 368] width 48 height 27
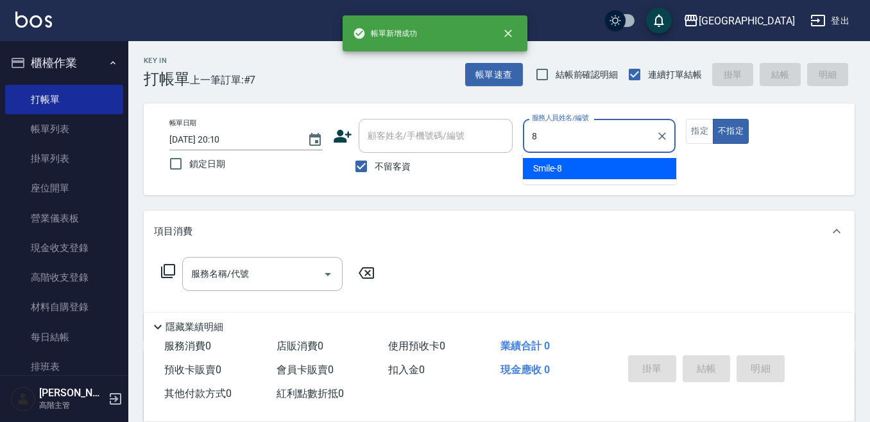
type input "Smile-8"
type button "false"
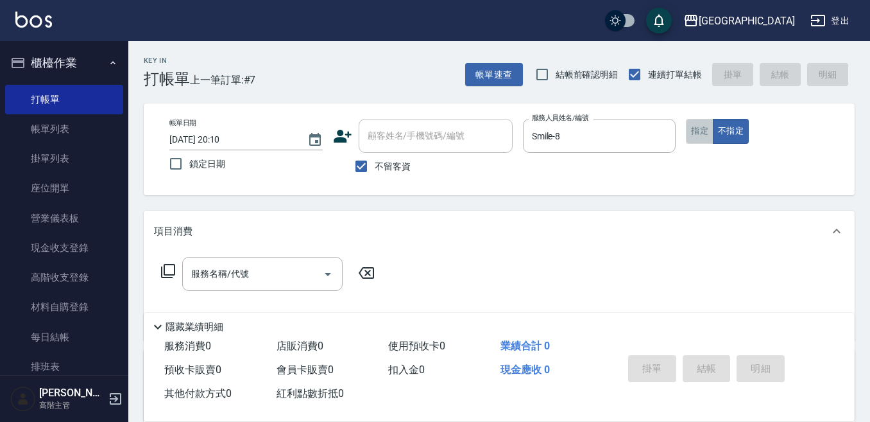
click at [699, 131] on button "指定" at bounding box center [700, 131] width 28 height 25
click at [229, 261] on div "服務名稱/代號" at bounding box center [262, 274] width 160 height 34
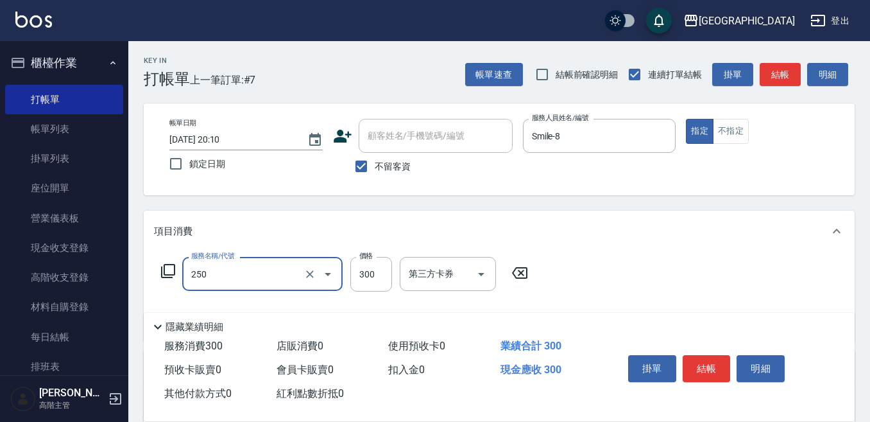
type input "日式洗髮(250)"
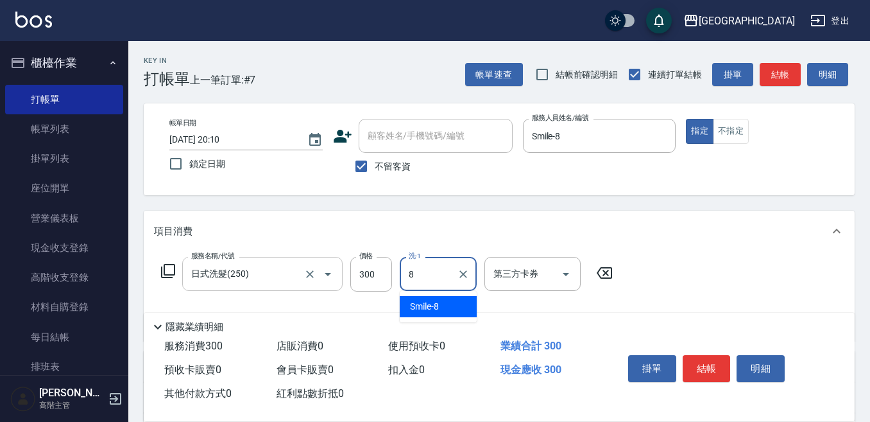
type input "Smile-8"
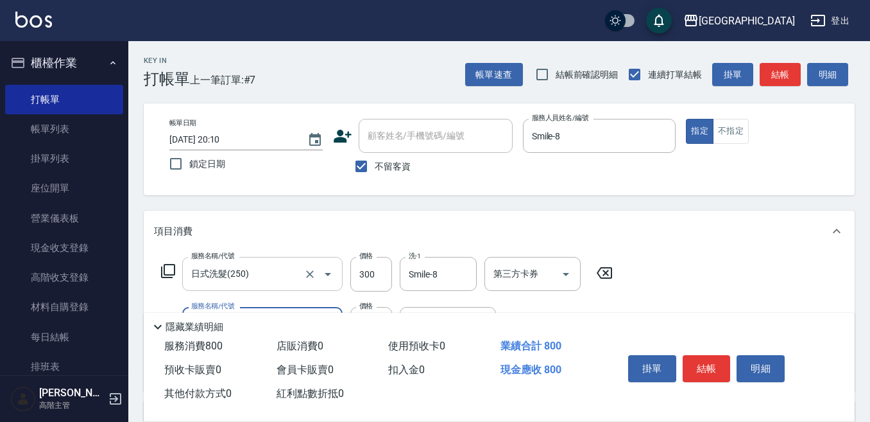
scroll to position [64, 0]
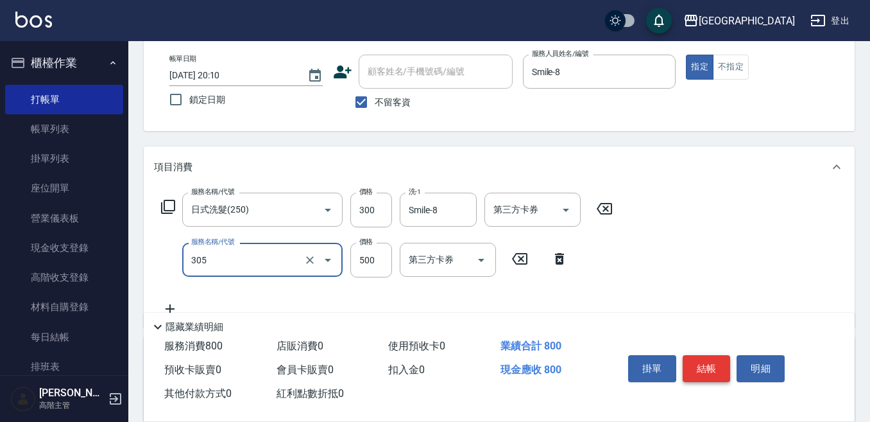
type input "剪髮500(305)"
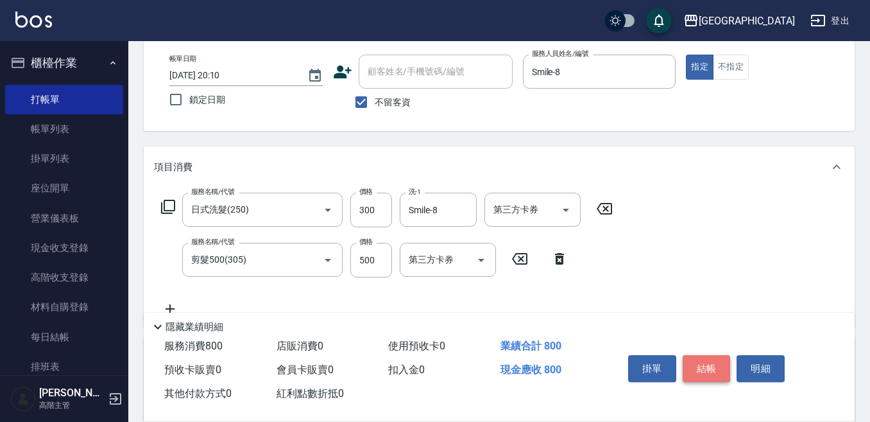
click at [710, 362] on button "結帳" at bounding box center [707, 368] width 48 height 27
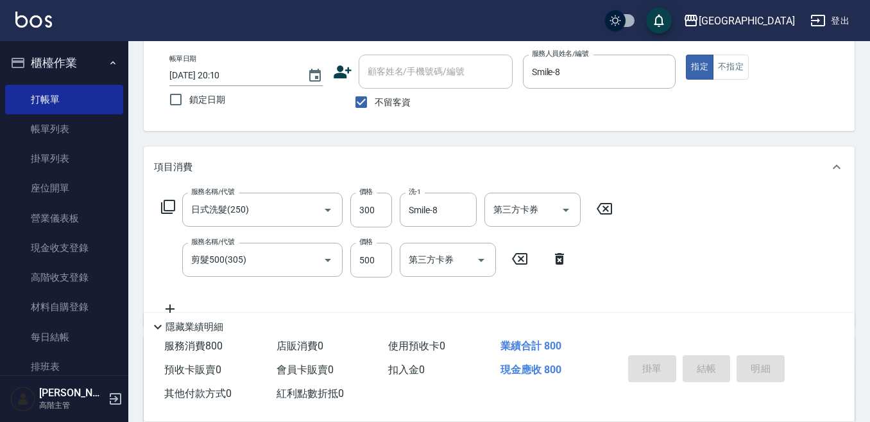
type input "[DATE] 20:11"
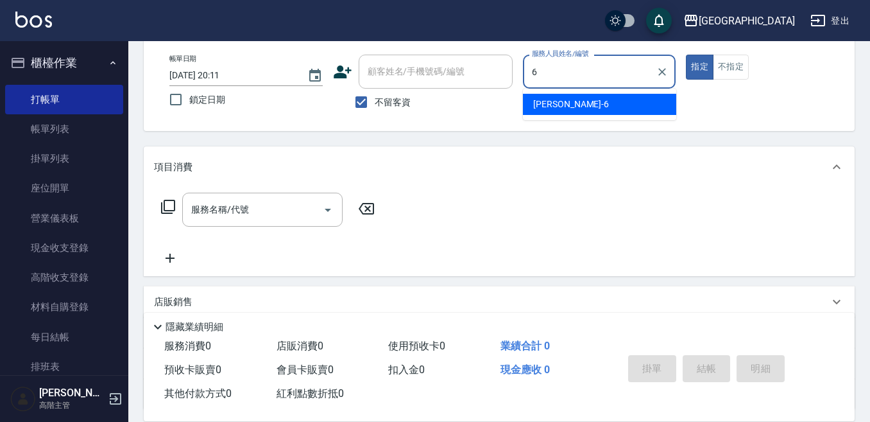
type input "[PERSON_NAME]-6"
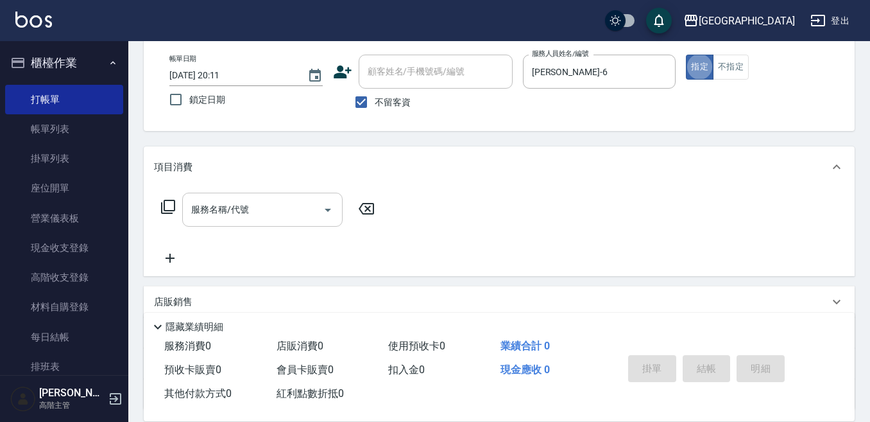
click at [239, 214] on input "服務名稱/代號" at bounding box center [253, 209] width 130 height 22
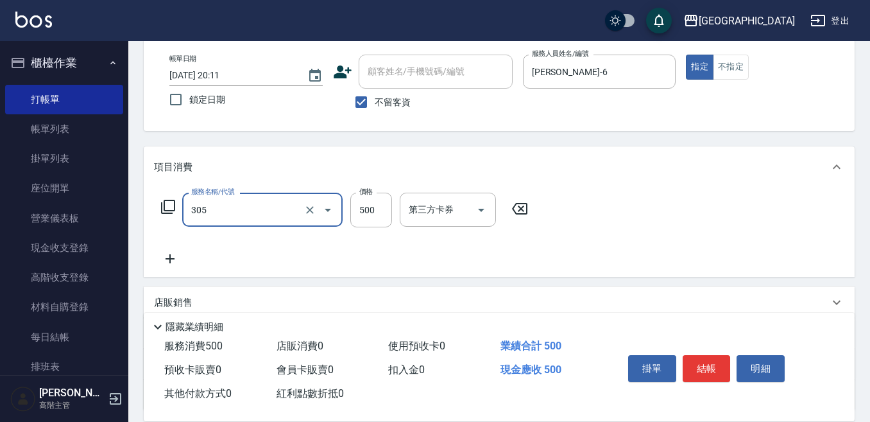
type input "剪髮500(305)"
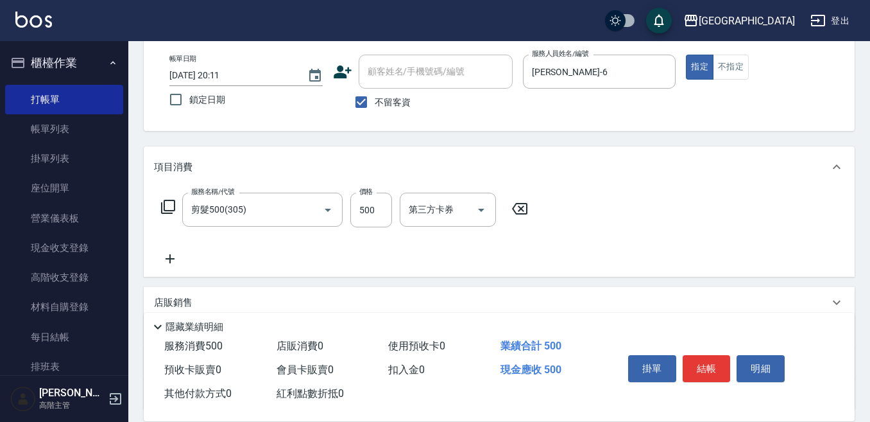
click at [179, 256] on icon at bounding box center [170, 258] width 32 height 15
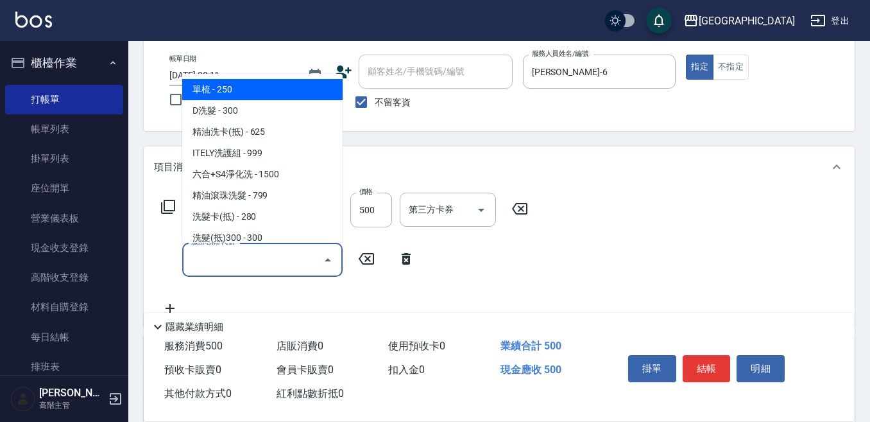
click at [213, 250] on input "服務名稱/代號" at bounding box center [253, 259] width 130 height 22
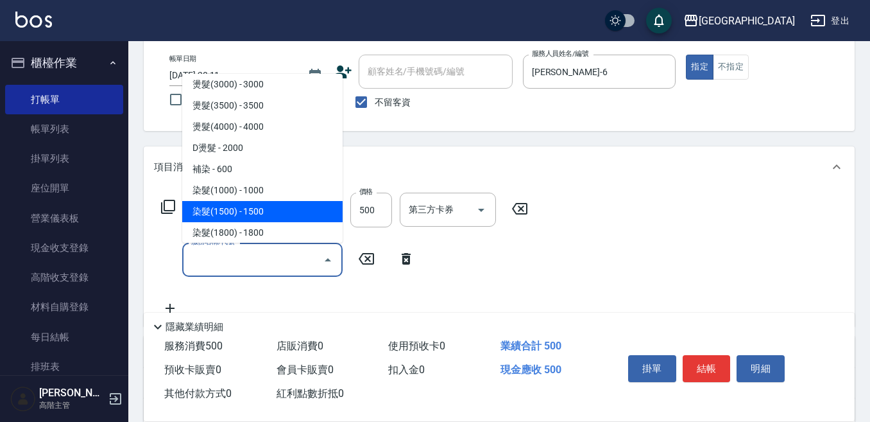
scroll to position [578, 0]
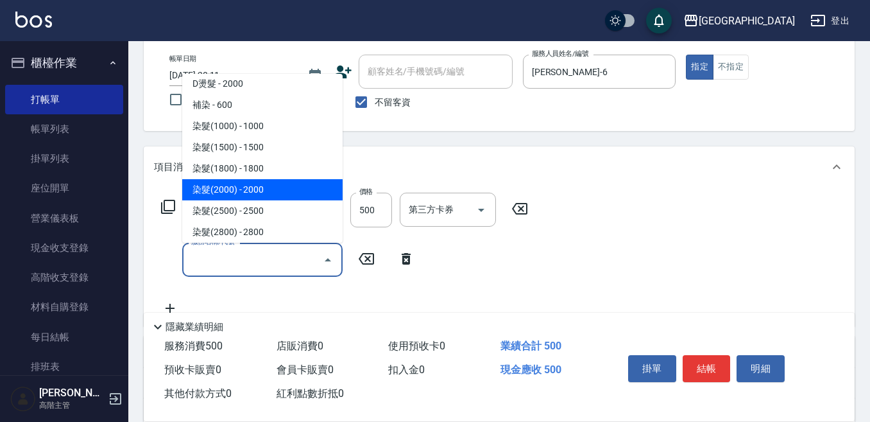
click at [270, 189] on span "染髮(2000) - 2000" at bounding box center [262, 189] width 160 height 21
type input "染髮(2000)(504)"
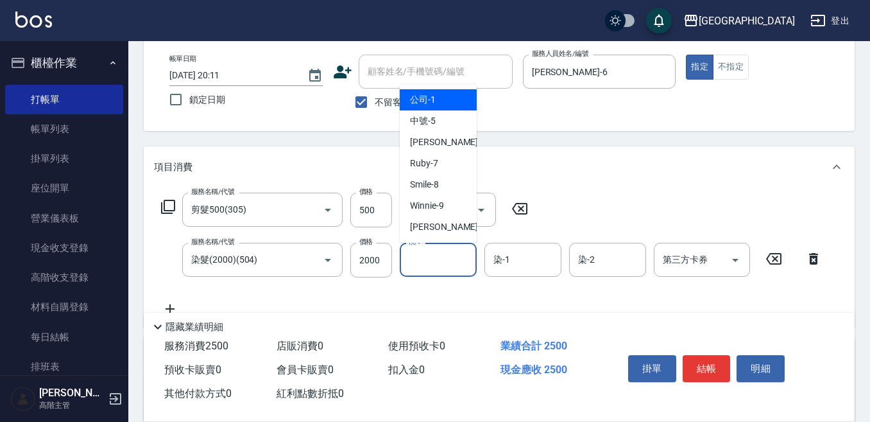
click at [429, 259] on input "洗-1" at bounding box center [438, 259] width 65 height 22
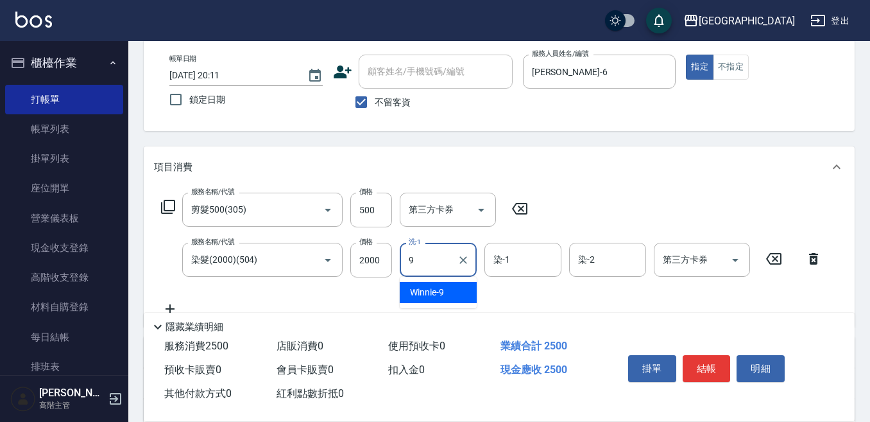
type input "Winnie-9"
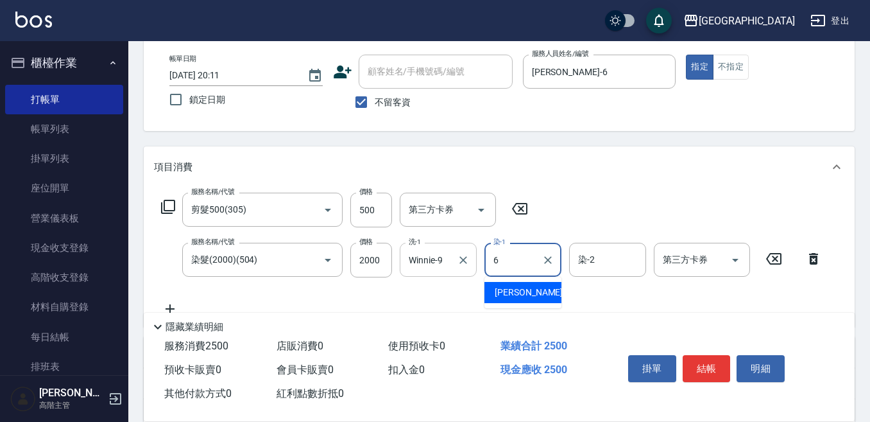
type input "[PERSON_NAME]-6"
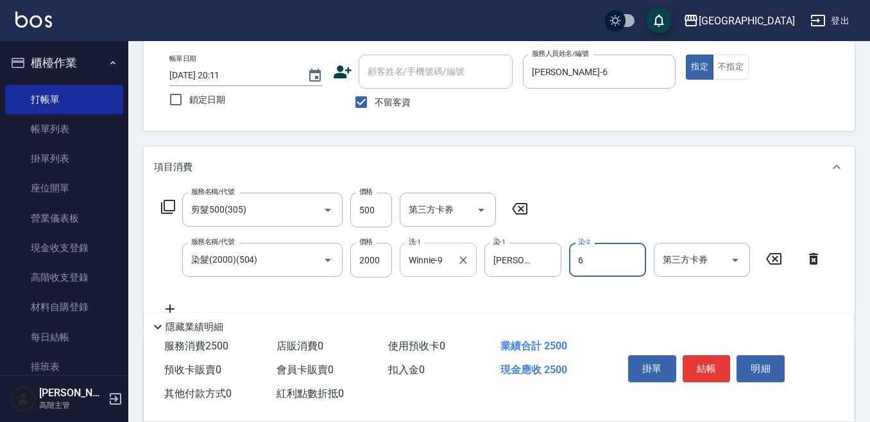
type input "[PERSON_NAME]-6"
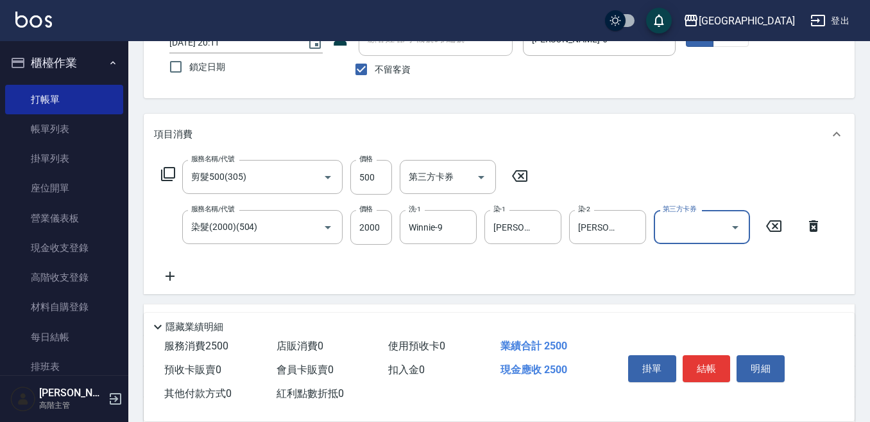
scroll to position [128, 0]
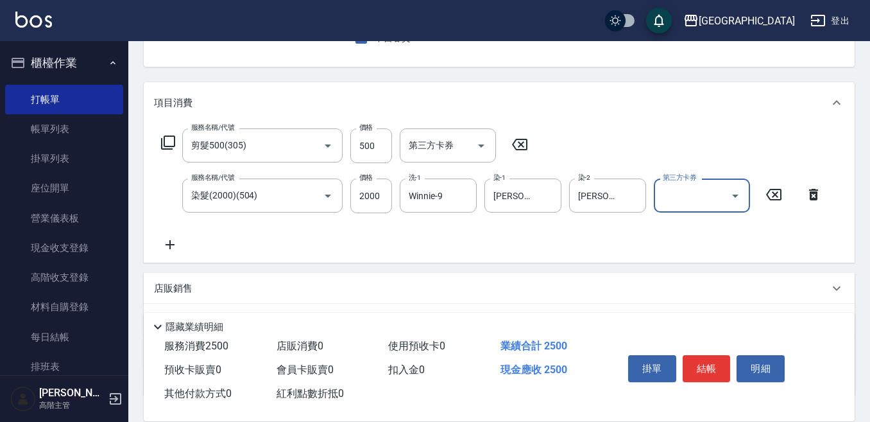
click at [178, 289] on p "店販銷售" at bounding box center [173, 288] width 39 height 13
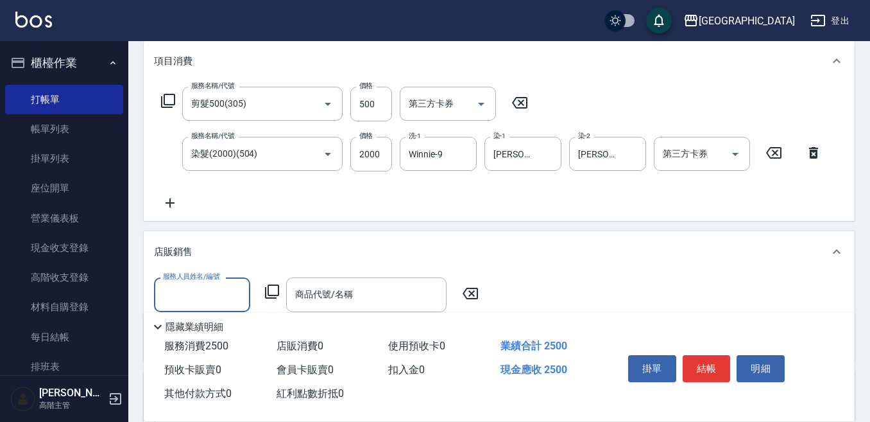
scroll to position [193, 0]
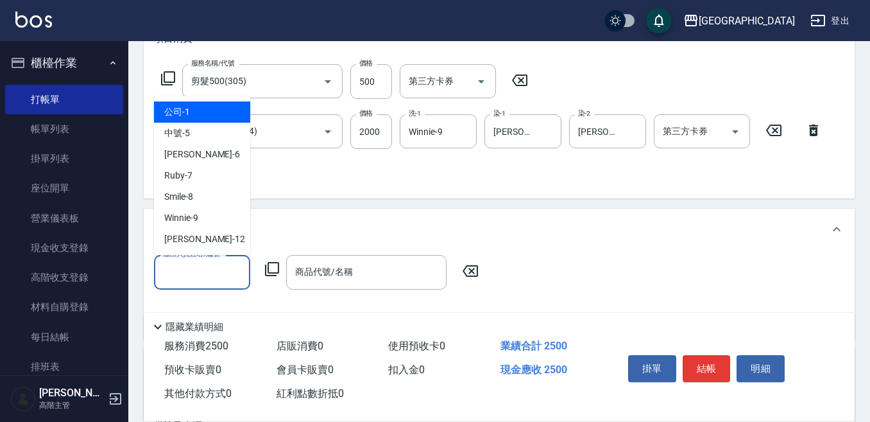
click at [189, 273] on input "服務人員姓名/編號" at bounding box center [202, 272] width 85 height 22
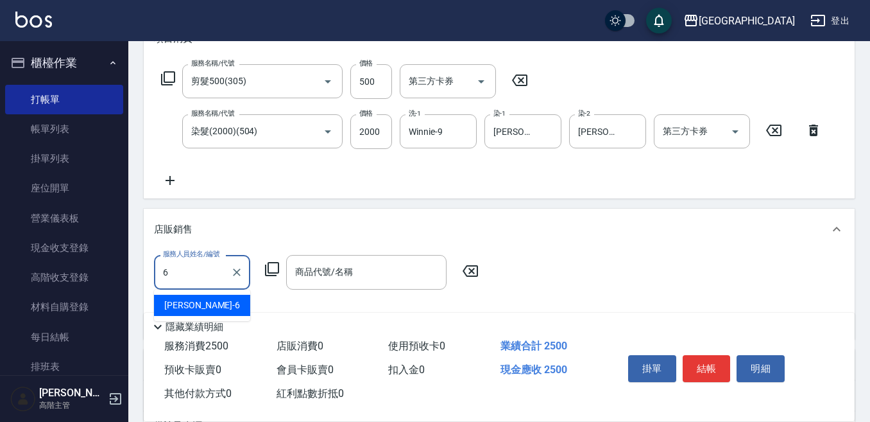
type input "[PERSON_NAME]-6"
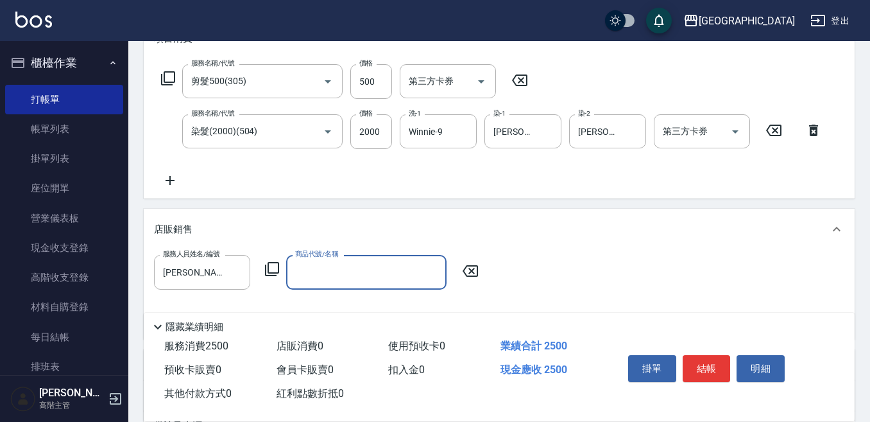
click at [268, 266] on icon at bounding box center [272, 269] width 14 height 14
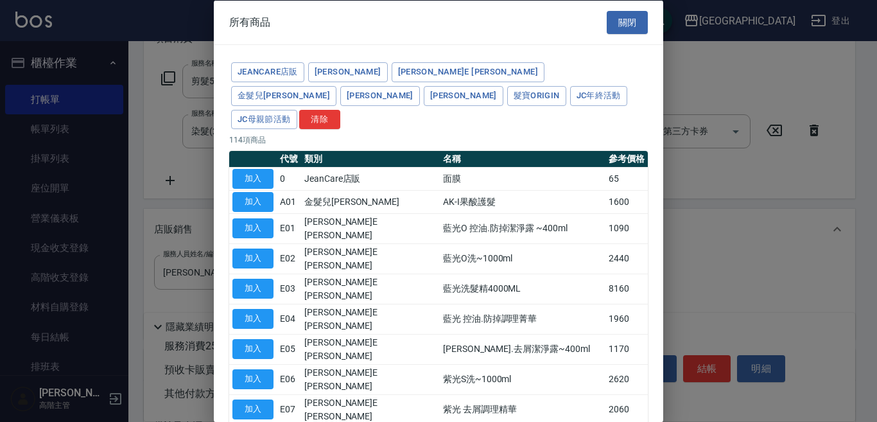
type input "[PERSON_NAME]防護精華-10ml"
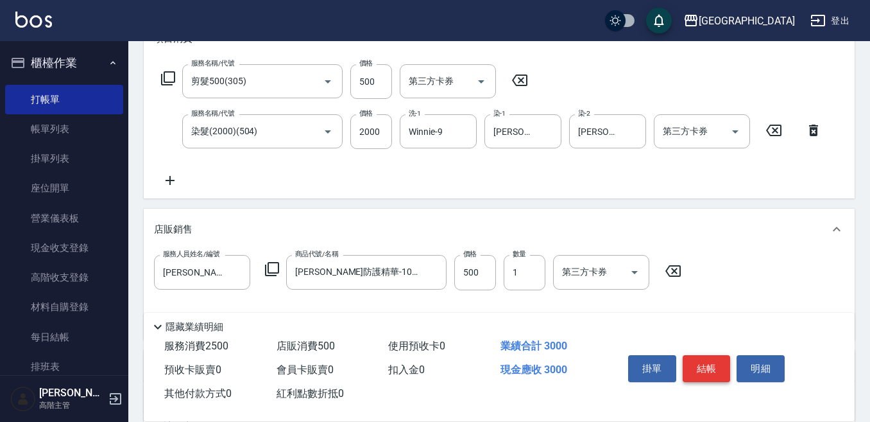
click at [700, 361] on button "結帳" at bounding box center [707, 368] width 48 height 27
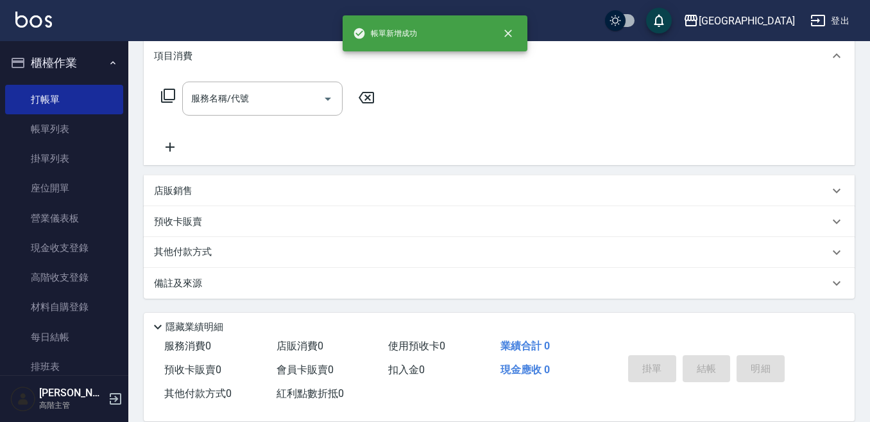
scroll to position [0, 0]
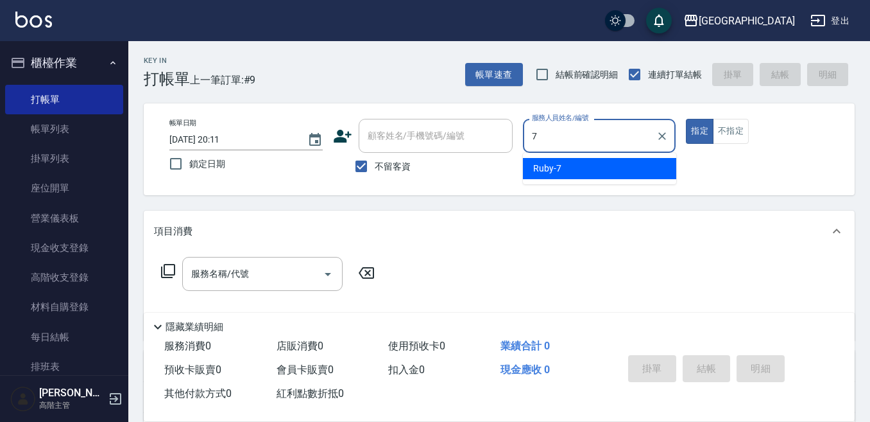
type input "Ruby-7"
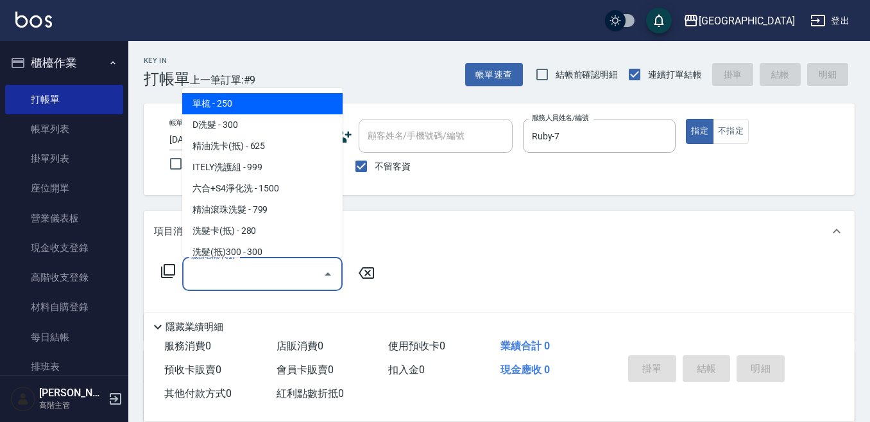
click at [236, 268] on div "服務名稱/代號 服務名稱/代號" at bounding box center [262, 274] width 160 height 34
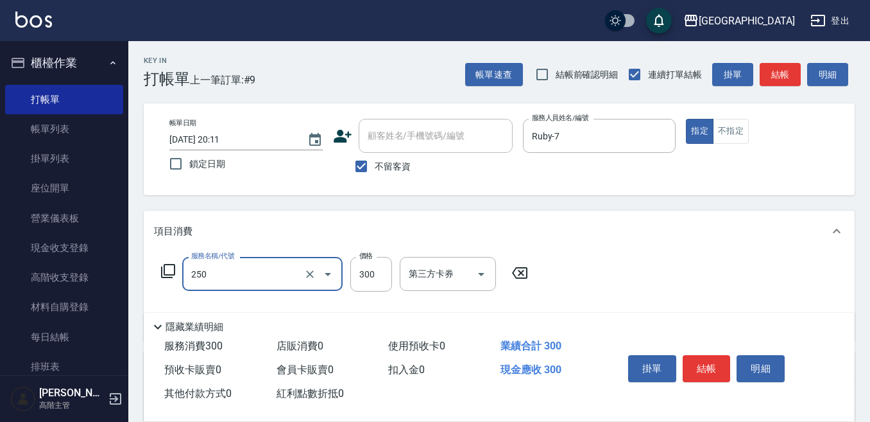
type input "日式洗髮(250)"
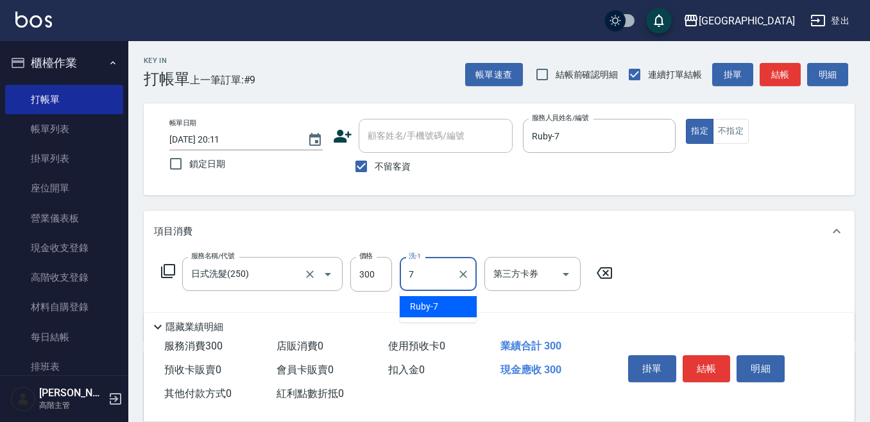
type input "Ruby-7"
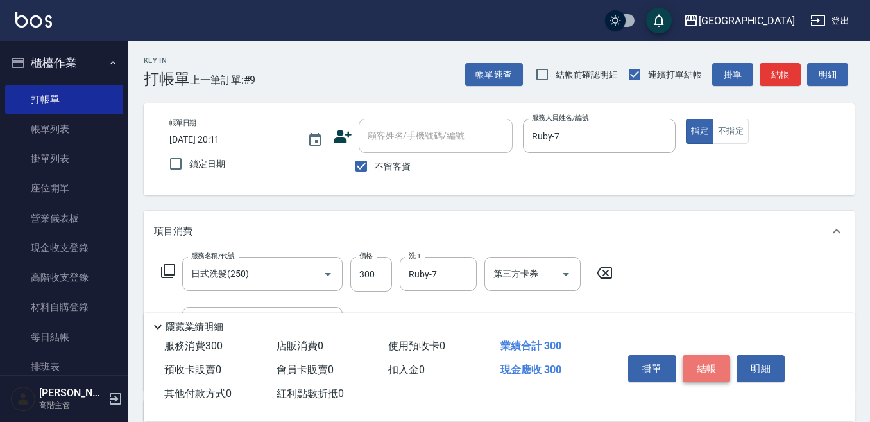
click at [704, 362] on button "結帳" at bounding box center [707, 368] width 48 height 27
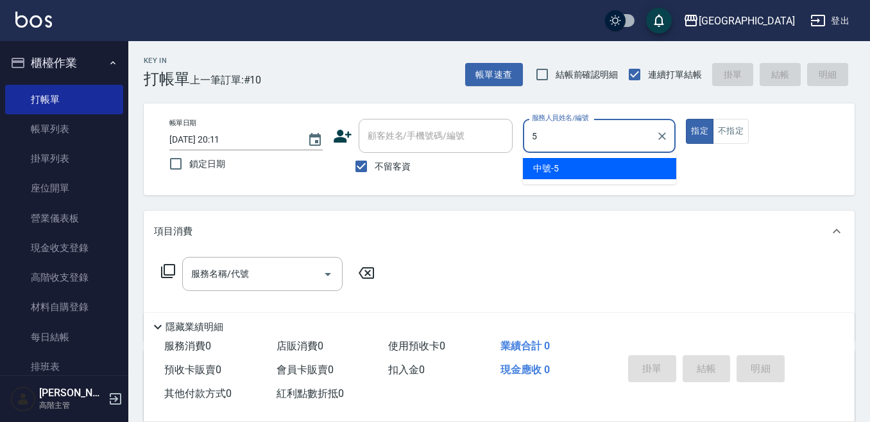
type input "中號-5"
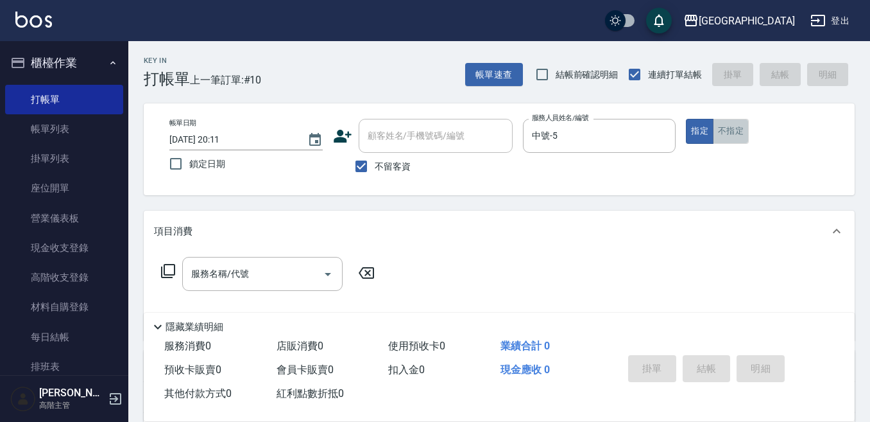
click at [731, 134] on button "不指定" at bounding box center [731, 131] width 36 height 25
click at [214, 272] on input "服務名稱/代號" at bounding box center [253, 274] width 130 height 22
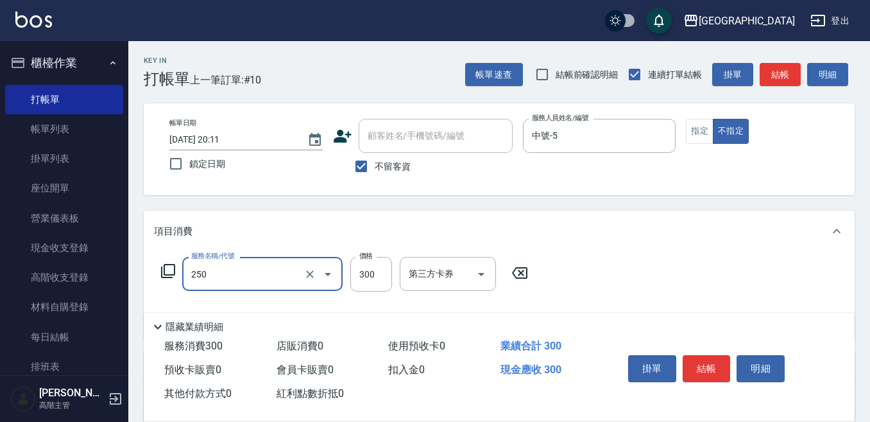
type input "日式洗髮(250)"
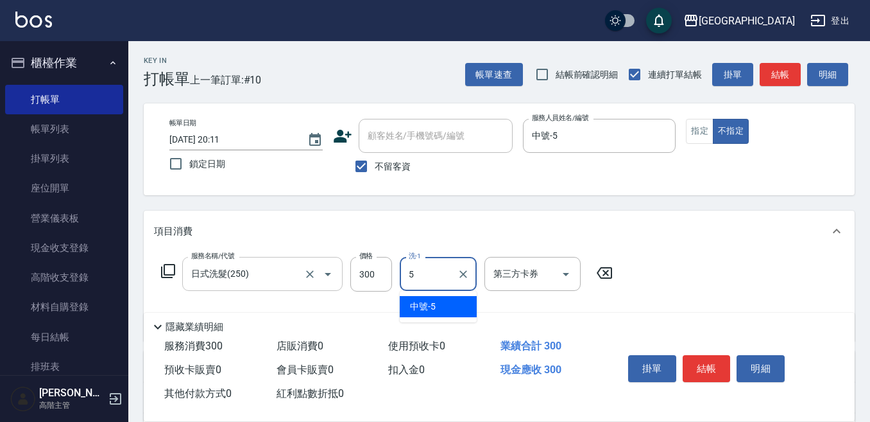
type input "中號-5"
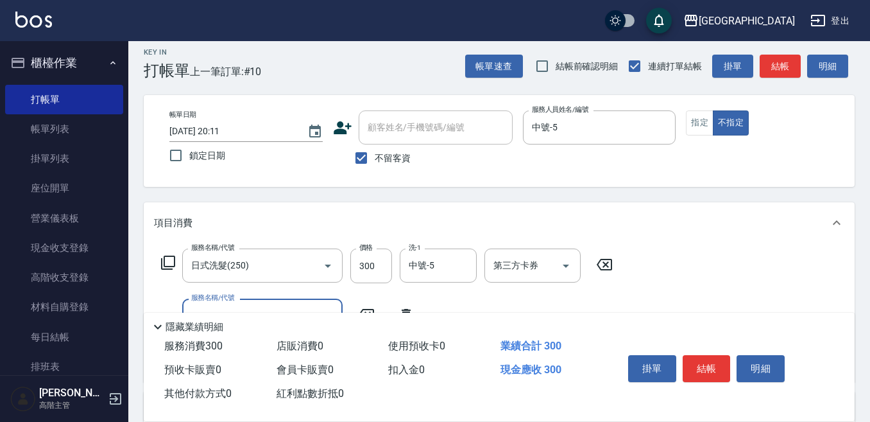
scroll to position [64, 0]
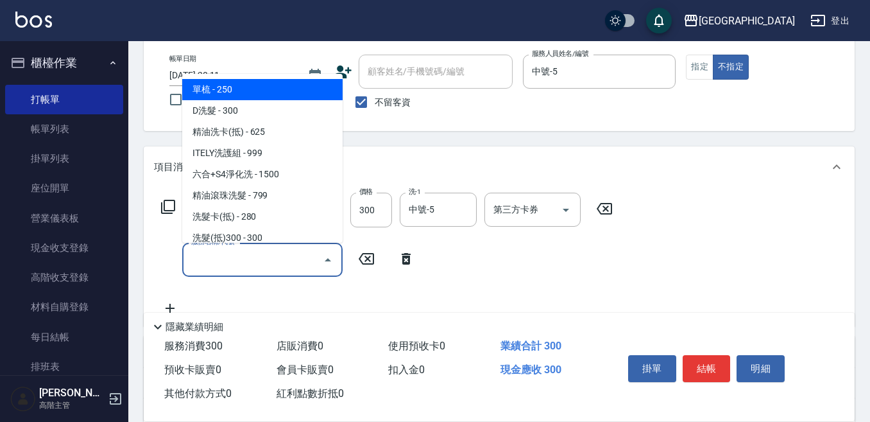
click at [192, 264] on input "服務名稱/代號" at bounding box center [253, 259] width 130 height 22
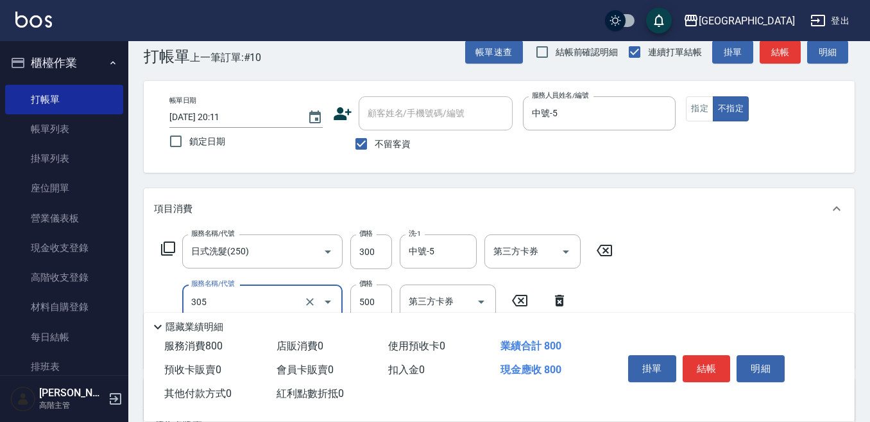
scroll to position [0, 0]
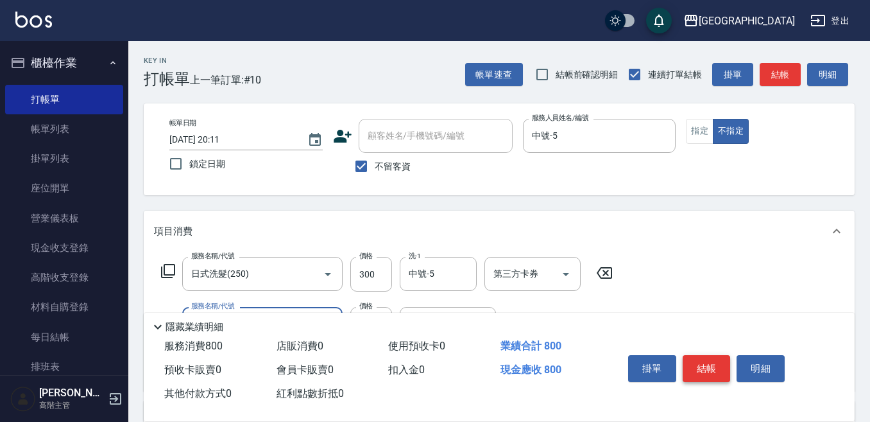
type input "剪髮500(305)"
click at [701, 359] on button "結帳" at bounding box center [707, 368] width 48 height 27
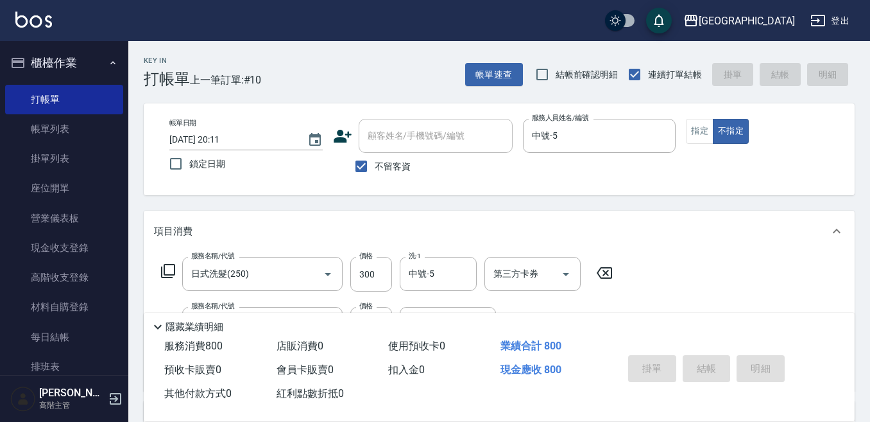
type input "[DATE] 20:12"
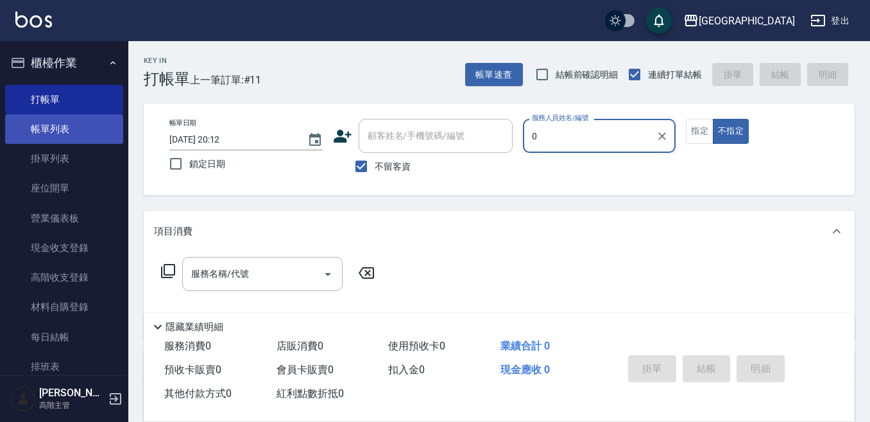
type input "0"
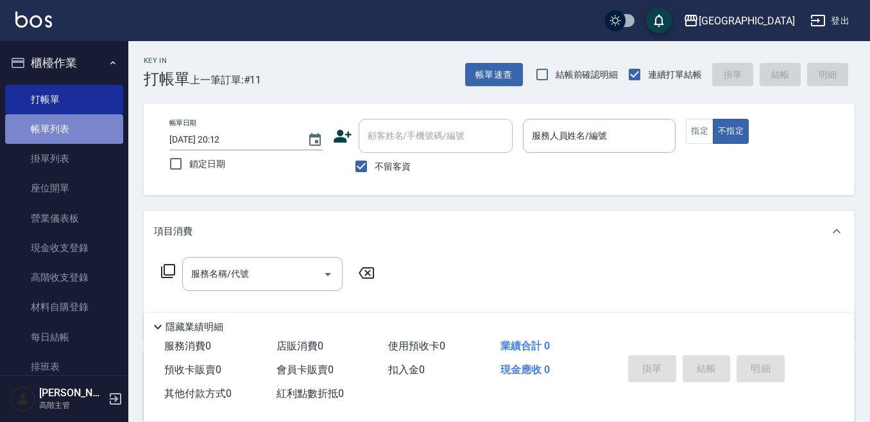
click at [77, 132] on link "帳單列表" at bounding box center [64, 129] width 118 height 30
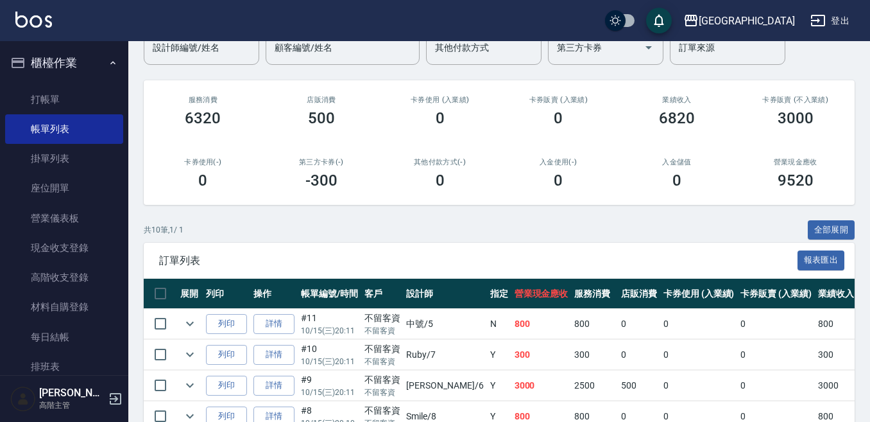
scroll to position [128, 0]
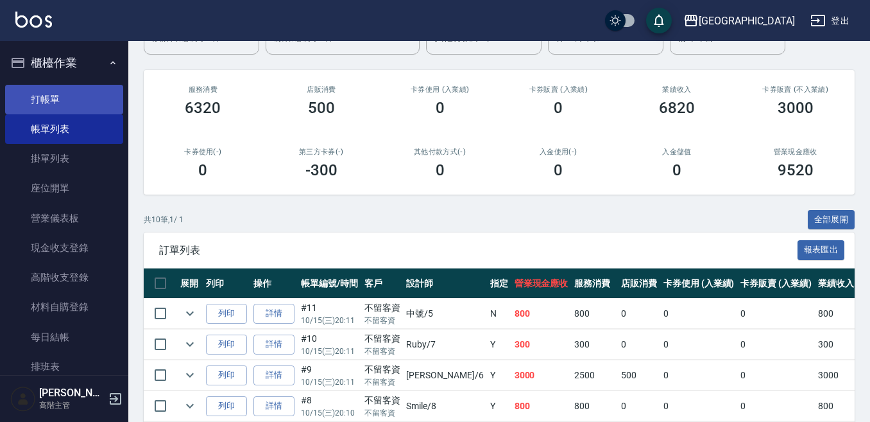
click at [73, 100] on link "打帳單" at bounding box center [64, 100] width 118 height 30
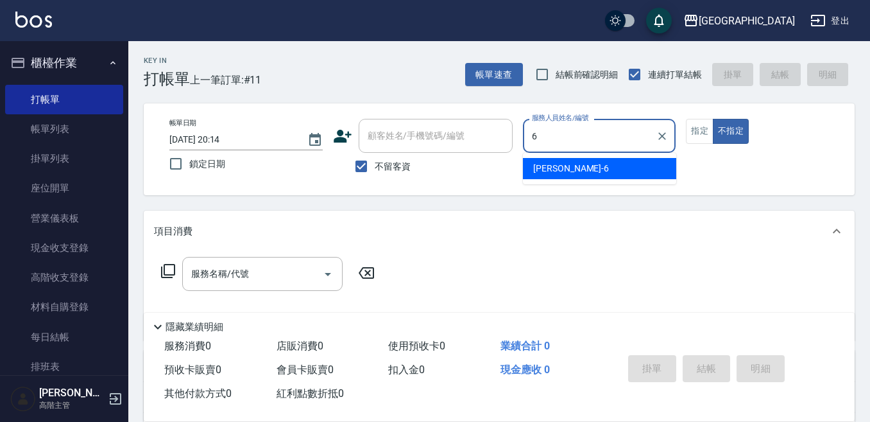
type input "6"
type button "false"
type input "[PERSON_NAME]-6"
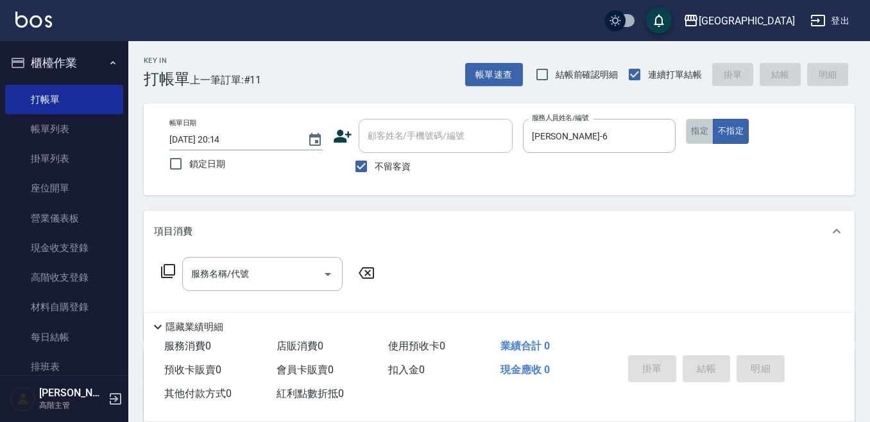
click at [698, 129] on button "指定" at bounding box center [700, 131] width 28 height 25
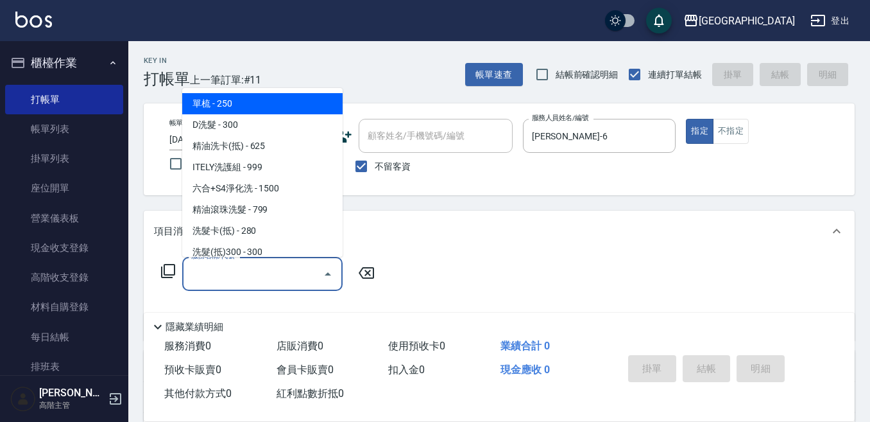
click at [238, 278] on input "服務名稱/代號" at bounding box center [253, 274] width 130 height 22
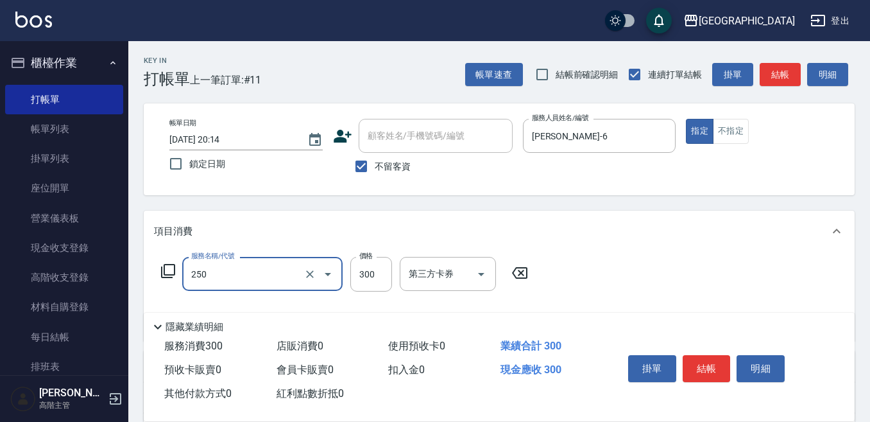
type input "日式洗髮(250)"
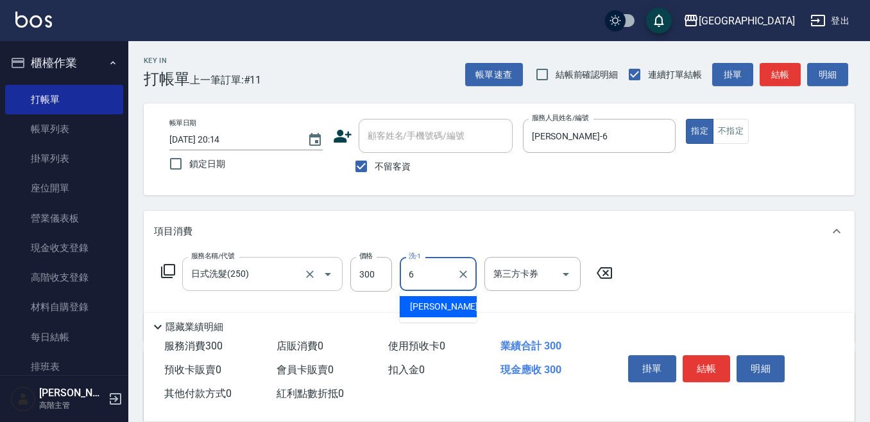
type input "[PERSON_NAME]-6"
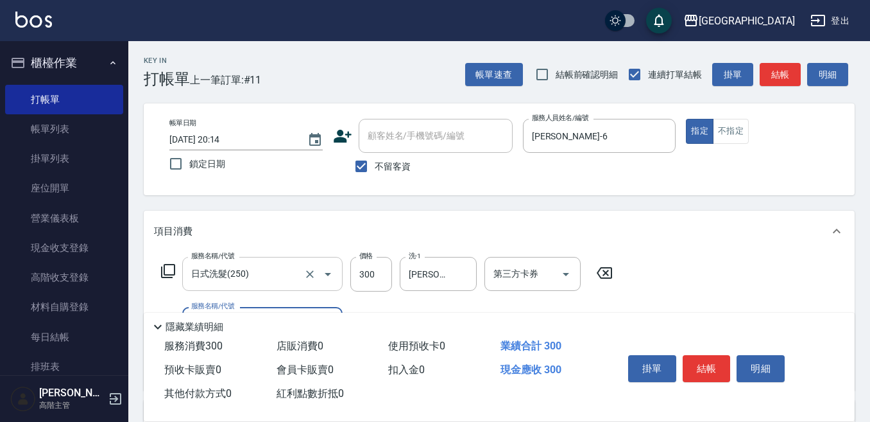
scroll to position [64, 0]
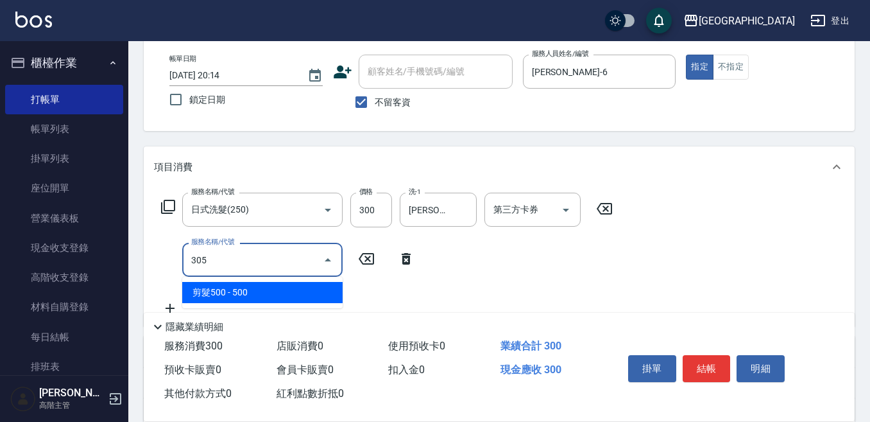
click at [254, 290] on span "剪髮500 - 500" at bounding box center [262, 292] width 160 height 21
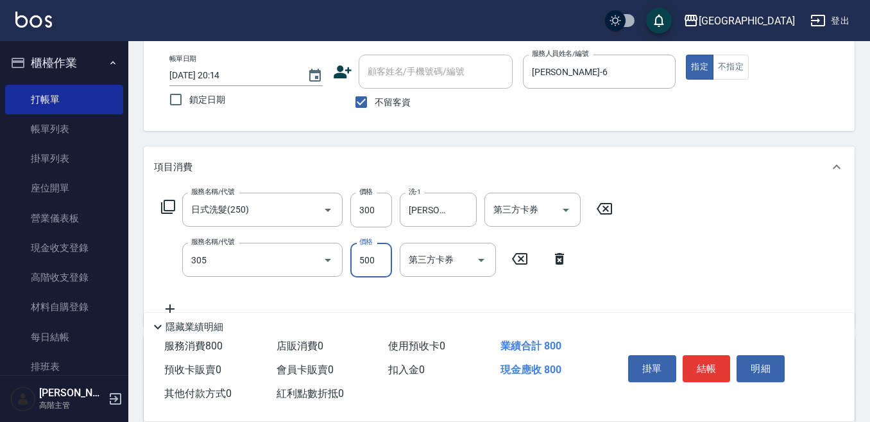
type input "剪髮500(305)"
click at [385, 257] on input "500" at bounding box center [372, 260] width 42 height 35
click at [370, 256] on input "500" at bounding box center [372, 260] width 42 height 35
click at [381, 262] on input "6000" at bounding box center [372, 260] width 42 height 35
type input "600"
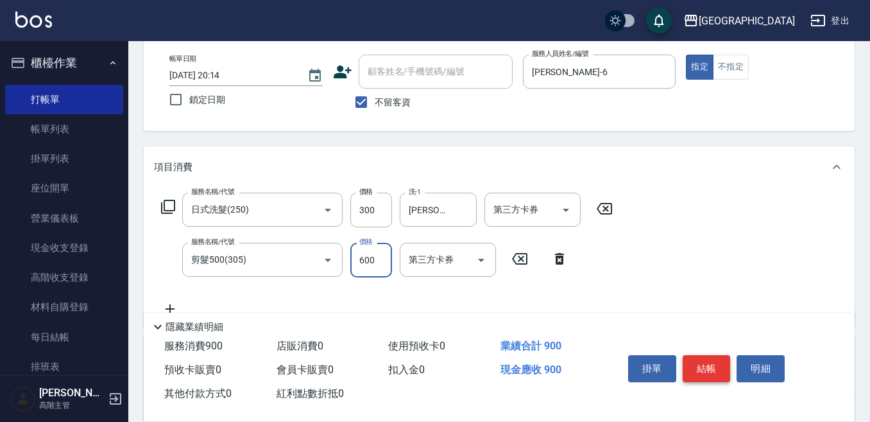
click at [709, 356] on button "結帳" at bounding box center [707, 368] width 48 height 27
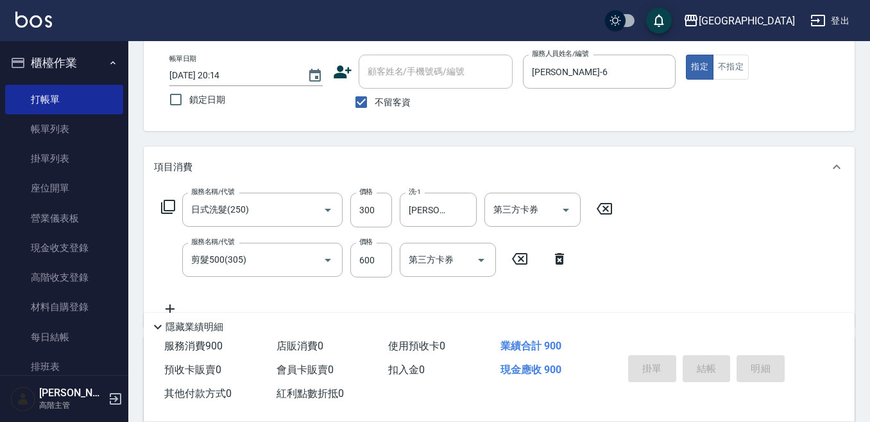
type input "[DATE] 20:15"
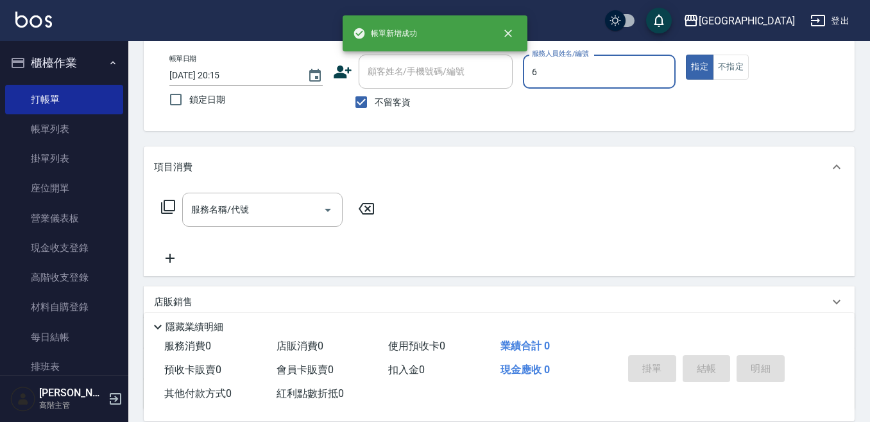
type input "6"
type button "true"
type input "[PERSON_NAME]-6"
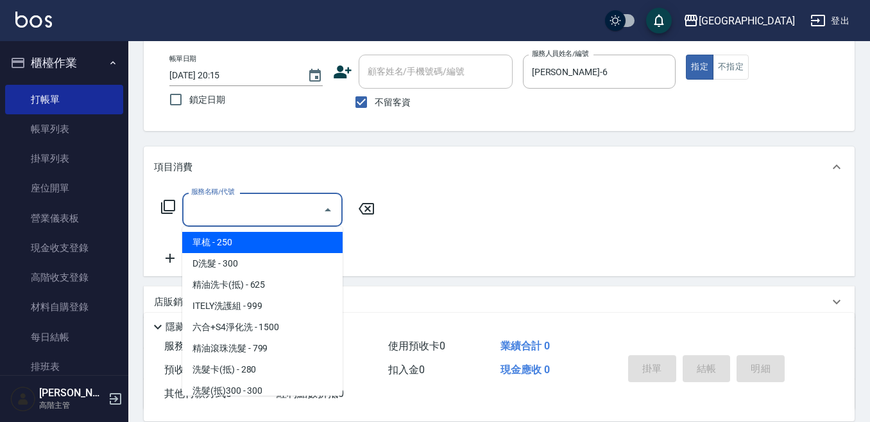
click at [209, 207] on div "服務名稱/代號 服務名稱/代號" at bounding box center [262, 210] width 160 height 34
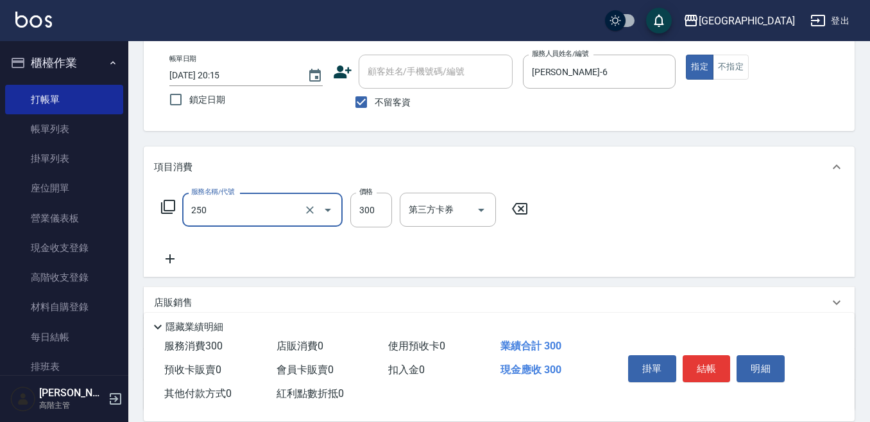
type input "日式洗髮(250)"
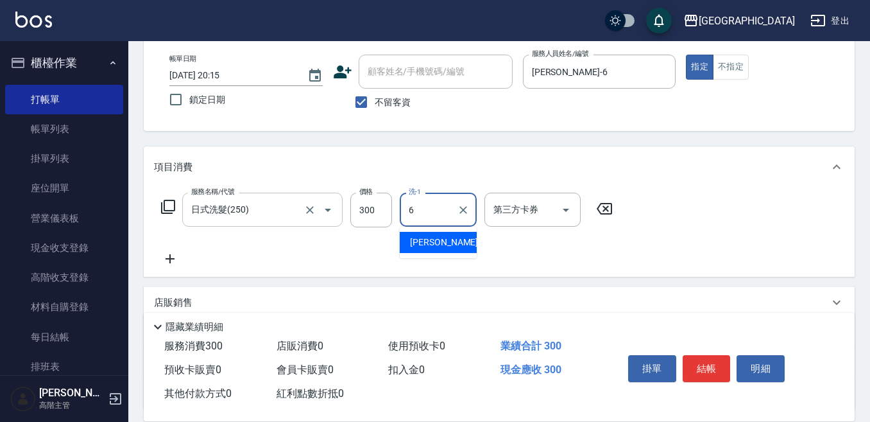
type input "[PERSON_NAME]-6"
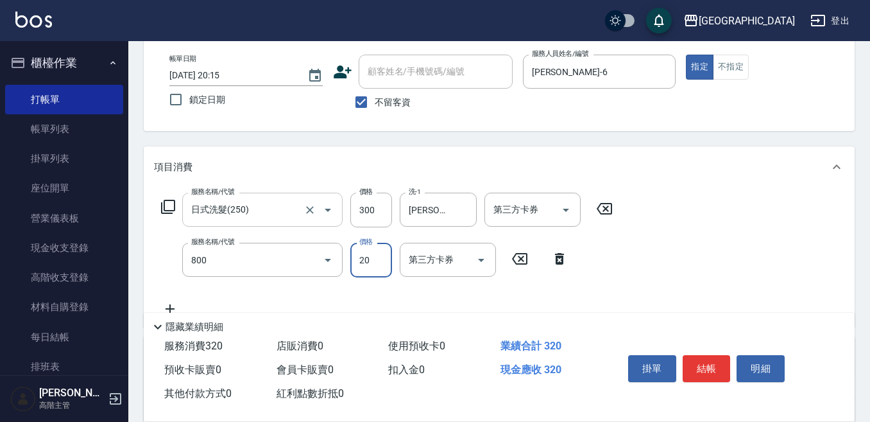
type input "潤絲精(800)"
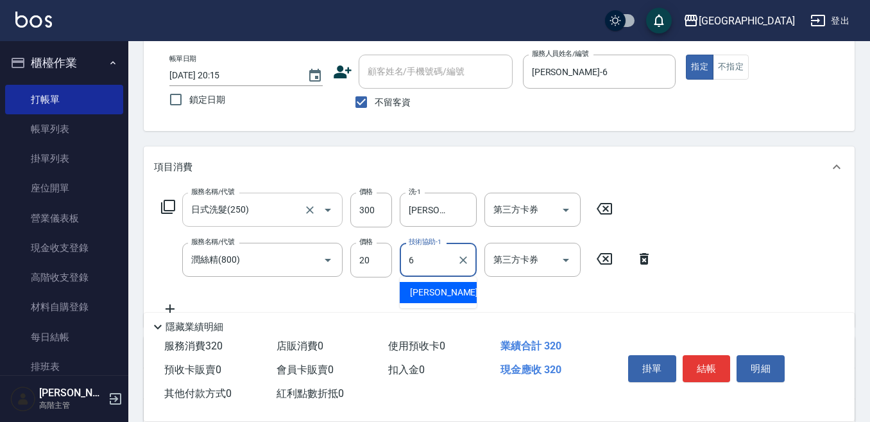
type input "[PERSON_NAME]-6"
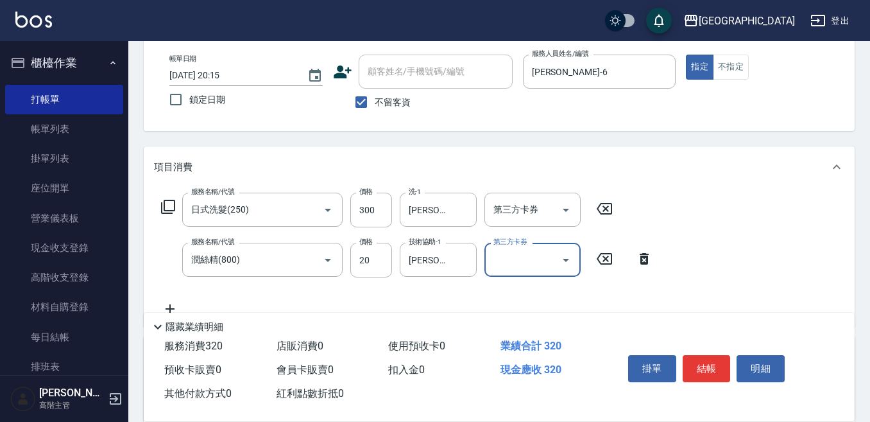
click at [711, 364] on button "結帳" at bounding box center [707, 368] width 48 height 27
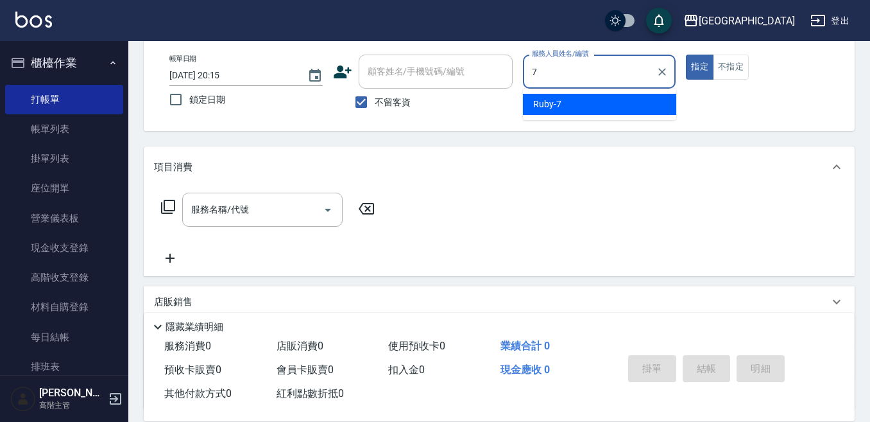
type input "Ruby-7"
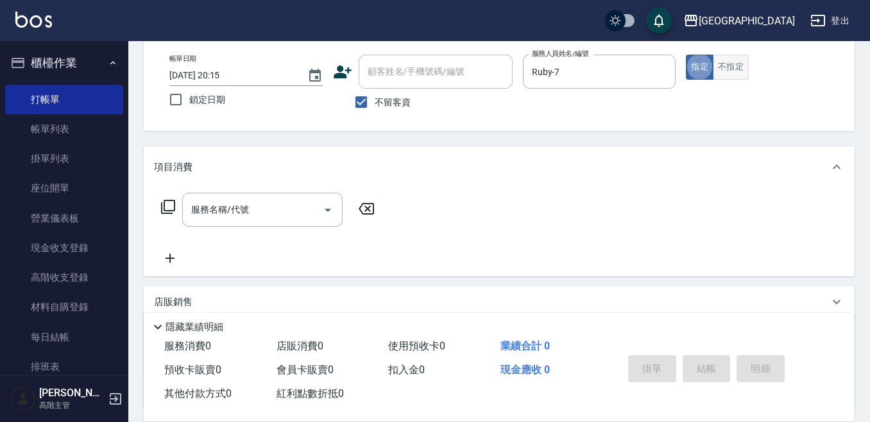
click at [725, 65] on button "不指定" at bounding box center [731, 67] width 36 height 25
click at [251, 207] on input "服務名稱/代號" at bounding box center [253, 209] width 130 height 22
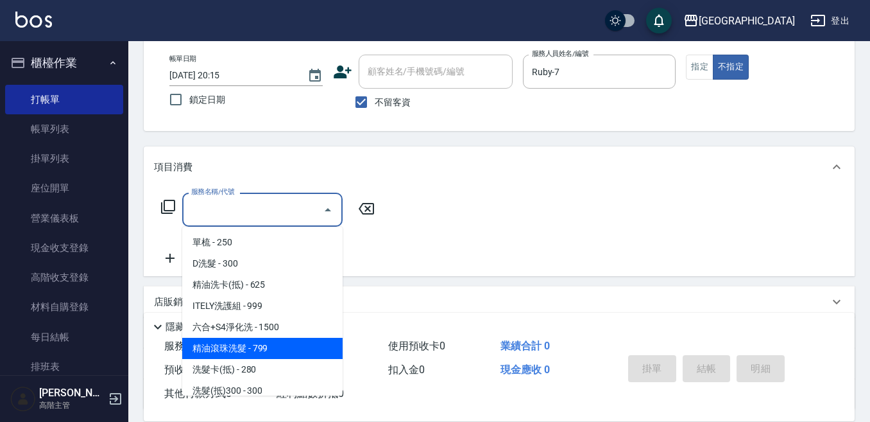
drag, startPoint x: 255, startPoint y: 345, endPoint x: 259, endPoint y: 334, distance: 12.2
click at [255, 345] on span "精油滾珠洗髮 - 799" at bounding box center [262, 348] width 160 height 21
type input "精油滾珠洗髮(220)"
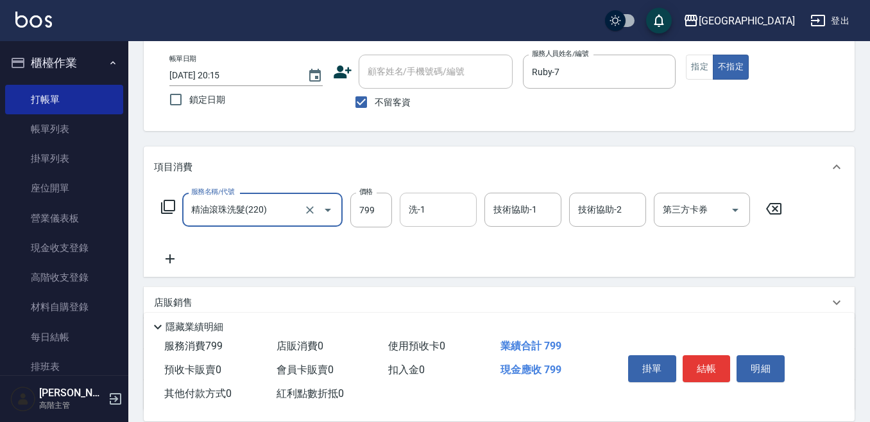
drag, startPoint x: 411, startPoint y: 212, endPoint x: 401, endPoint y: 214, distance: 10.5
click at [410, 212] on input "洗-1" at bounding box center [438, 209] width 65 height 22
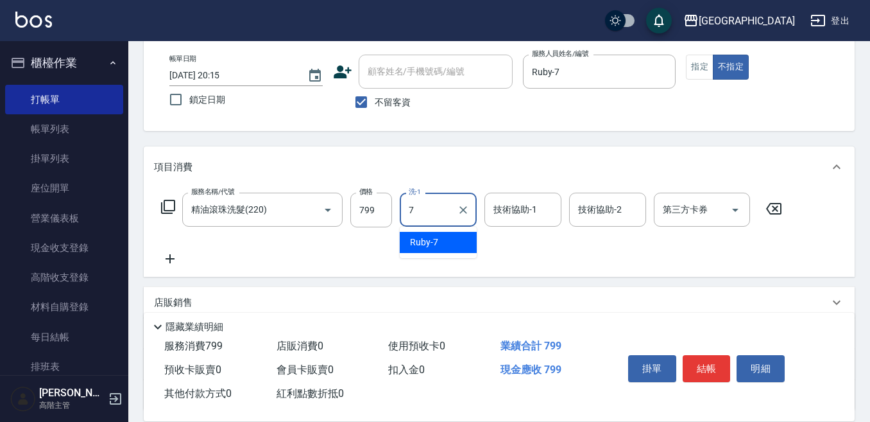
type input "Ruby-7"
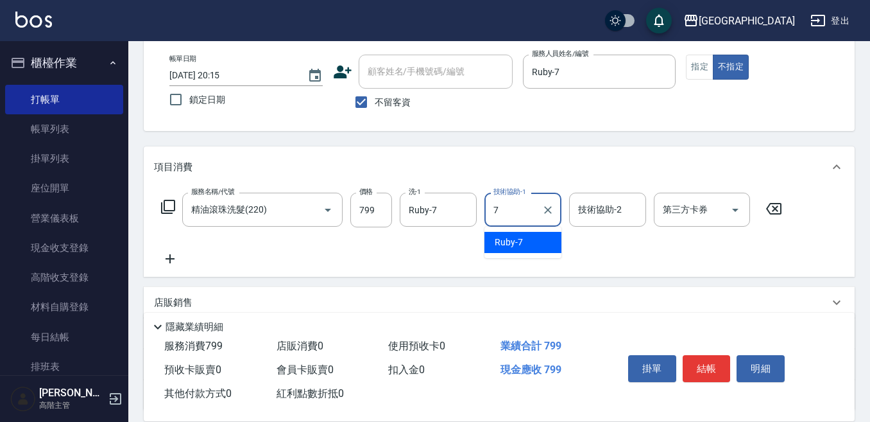
type input "Ruby-7"
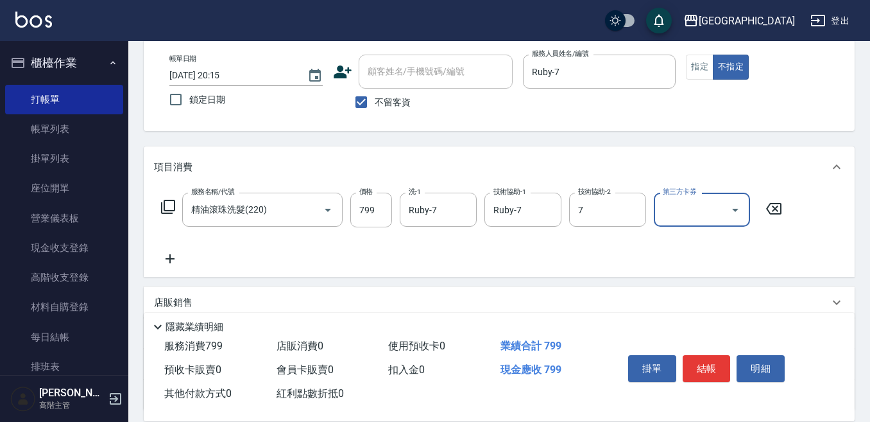
type input "Ruby-7"
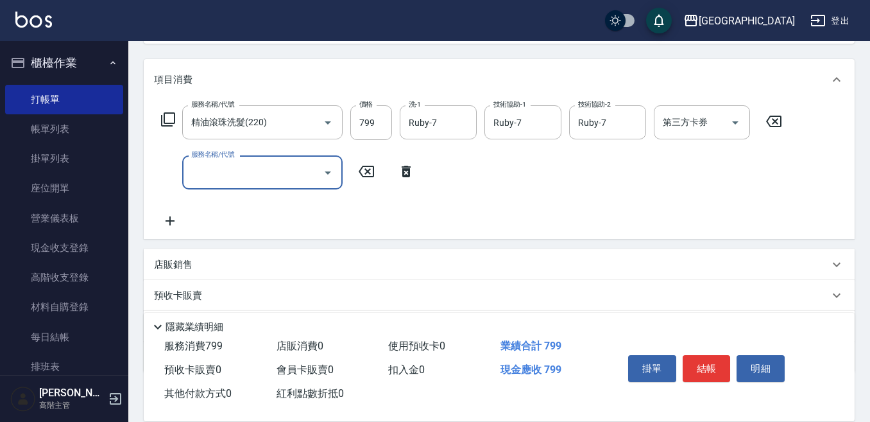
scroll to position [193, 0]
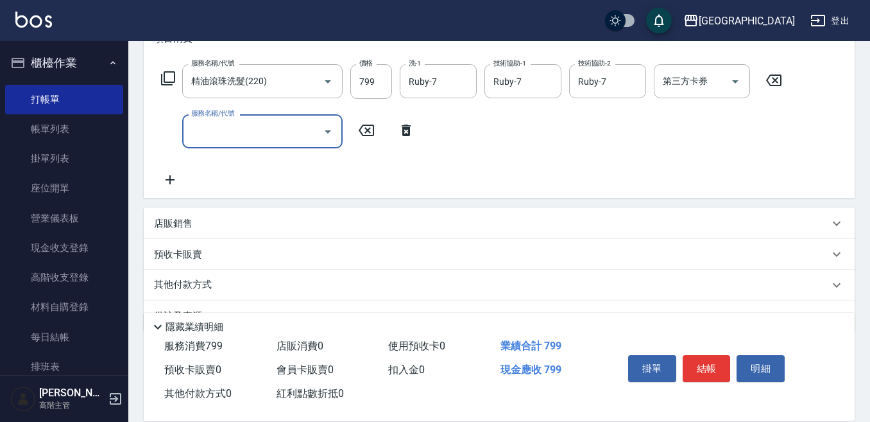
click at [168, 225] on p "店販銷售" at bounding box center [173, 223] width 39 height 13
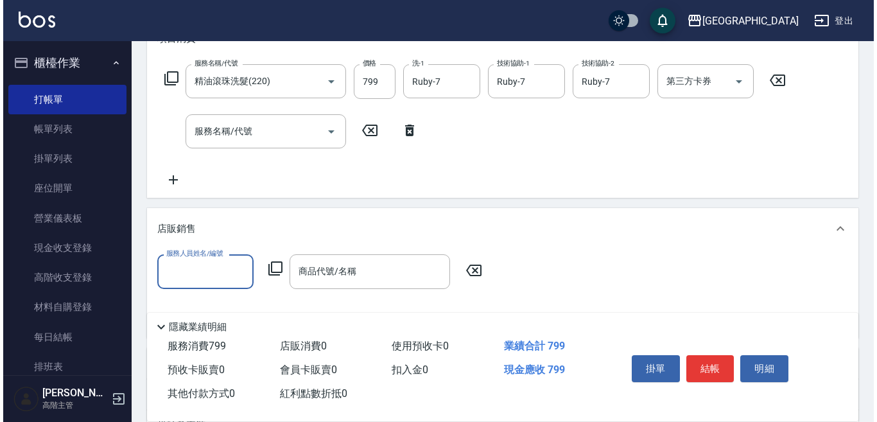
scroll to position [0, 0]
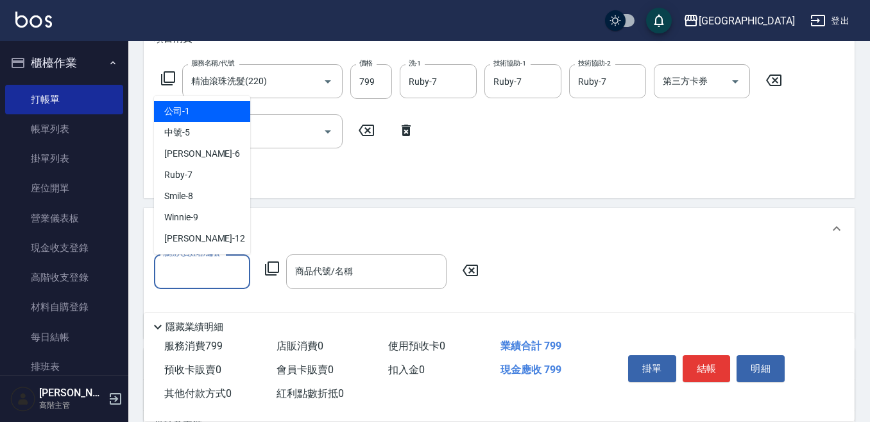
click at [171, 261] on input "服務人員姓名/編號" at bounding box center [202, 271] width 85 height 22
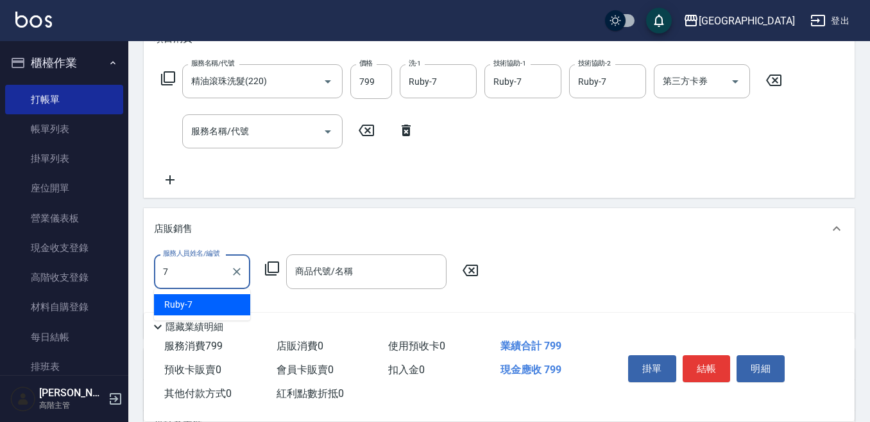
type input "Ruby-7"
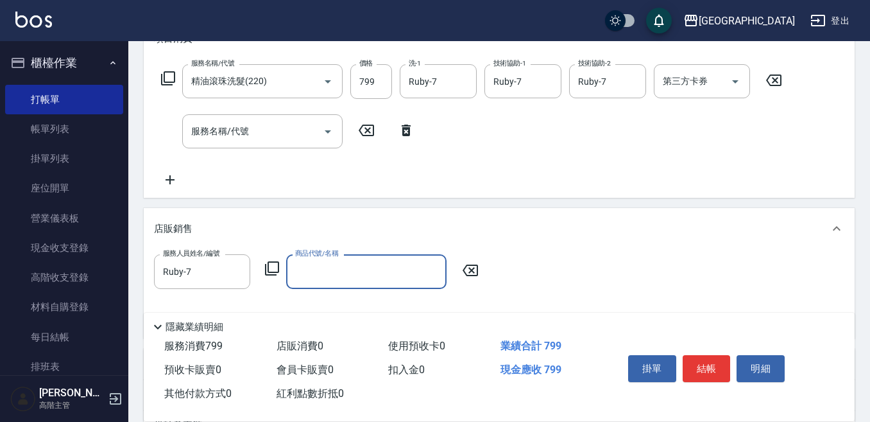
click at [270, 270] on icon at bounding box center [271, 268] width 15 height 15
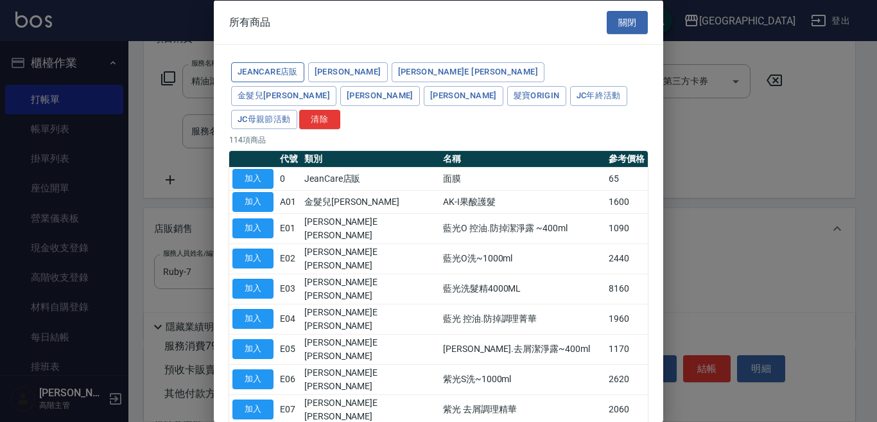
click at [253, 72] on button "JeanCare店販" at bounding box center [267, 72] width 73 height 20
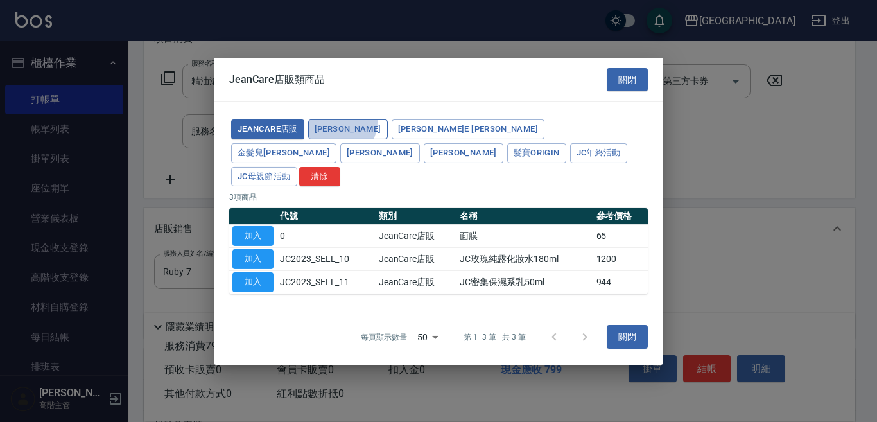
click at [341, 134] on button "[PERSON_NAME]" at bounding box center [348, 129] width 80 height 20
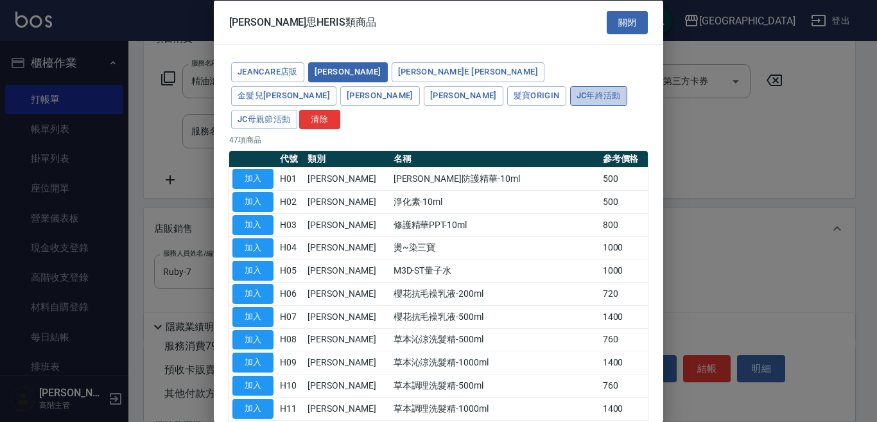
click at [570, 96] on button "JC年終活動" at bounding box center [598, 95] width 57 height 20
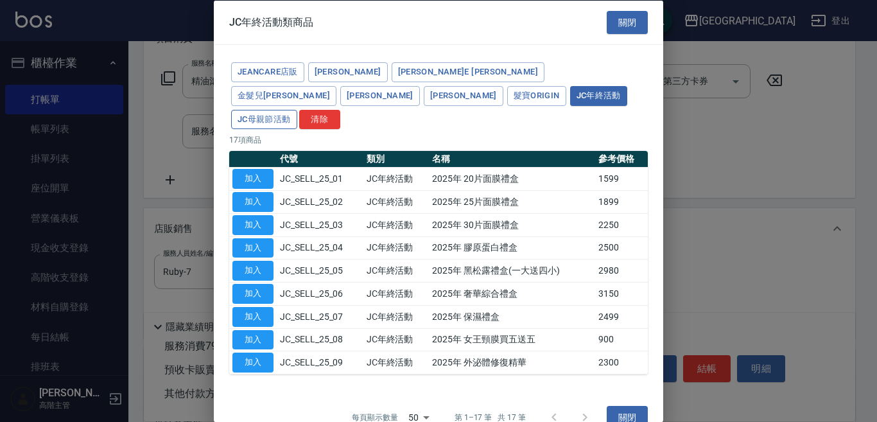
click at [297, 109] on button "JC母親節活動" at bounding box center [264, 119] width 66 height 20
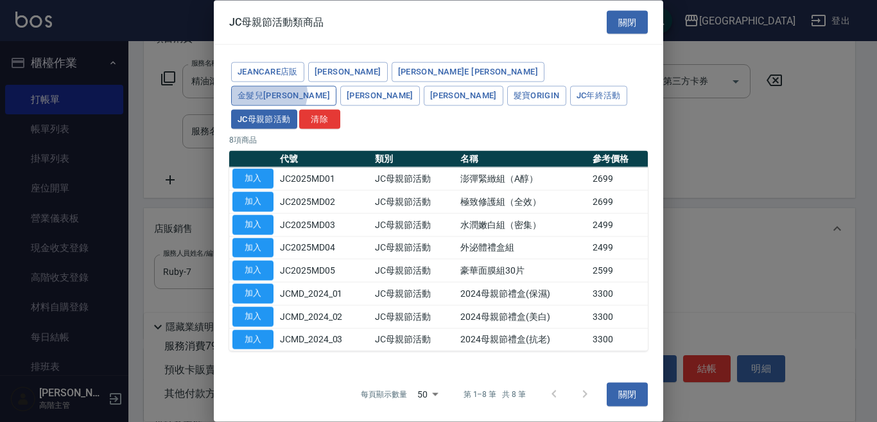
click at [336, 85] on button "金髮兒[PERSON_NAME]" at bounding box center [283, 95] width 105 height 20
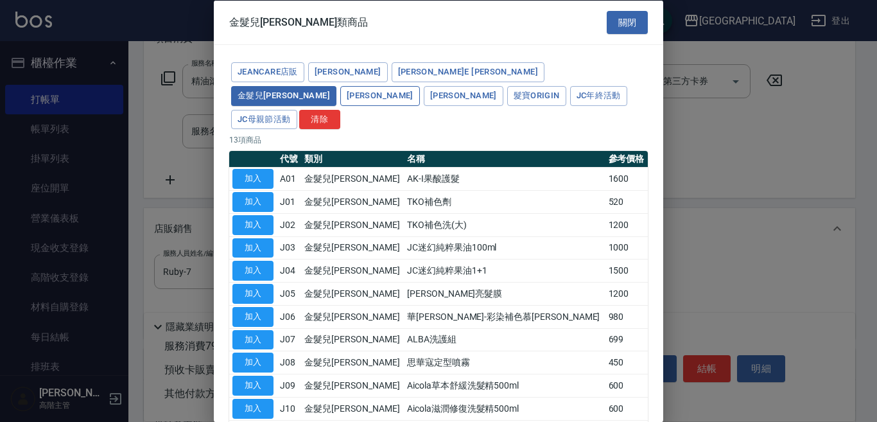
click at [420, 85] on button "[PERSON_NAME]" at bounding box center [380, 95] width 80 height 20
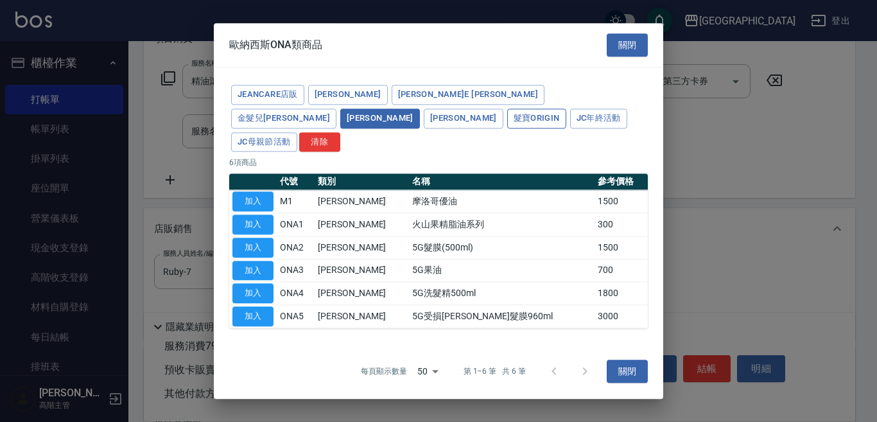
click at [507, 128] on button "髮寶Origin" at bounding box center [536, 118] width 59 height 20
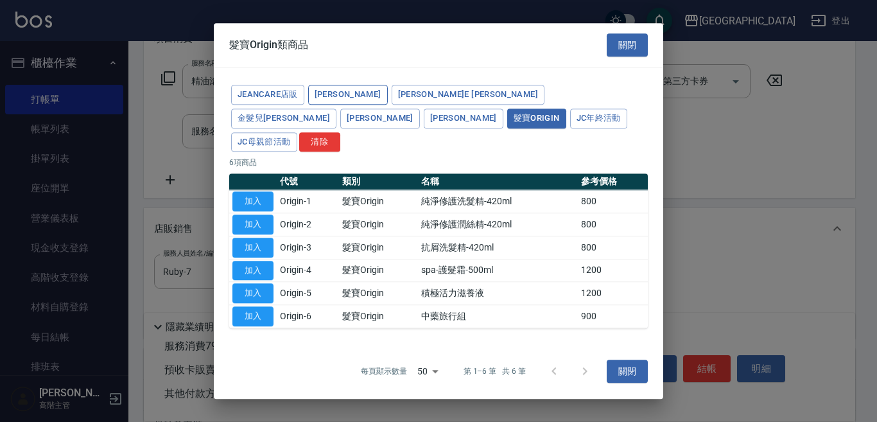
click at [334, 104] on button "[PERSON_NAME]" at bounding box center [348, 95] width 80 height 20
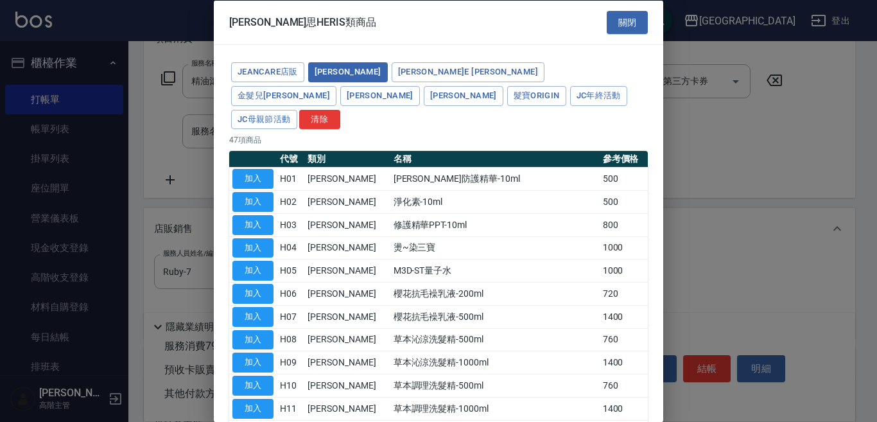
drag, startPoint x: 389, startPoint y: 92, endPoint x: 399, endPoint y: 83, distance: 13.6
click at [297, 109] on button "JC母親節活動" at bounding box center [264, 119] width 66 height 20
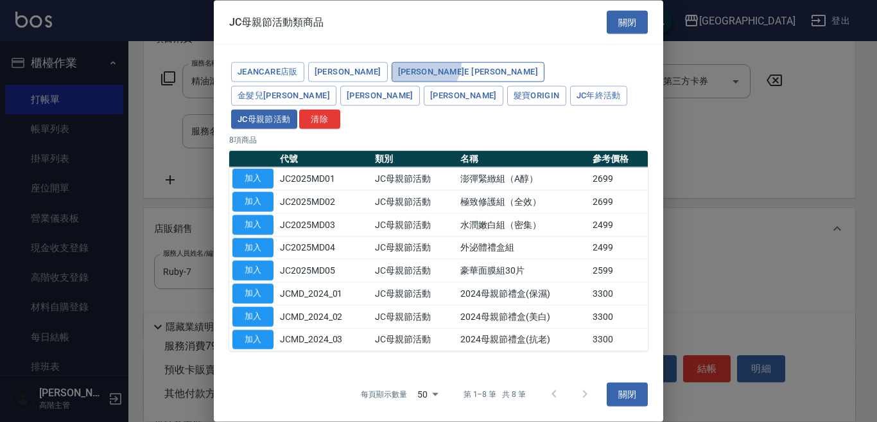
click at [406, 74] on button "[PERSON_NAME]E [PERSON_NAME]" at bounding box center [468, 72] width 153 height 20
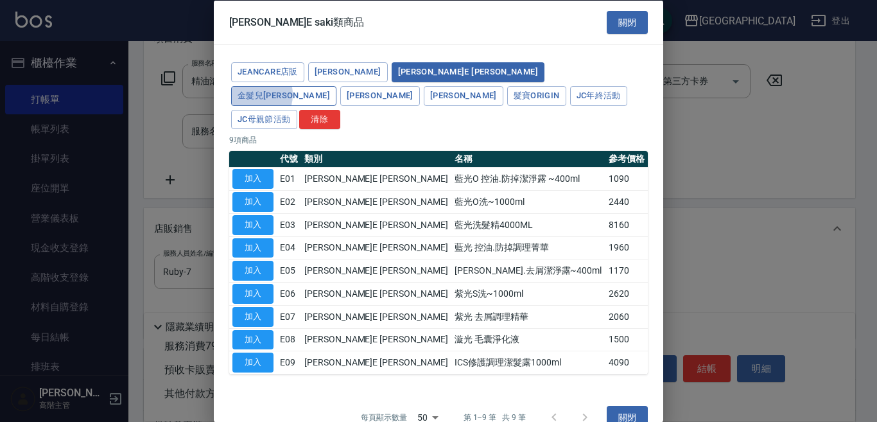
click at [336, 85] on button "金髮兒[PERSON_NAME]" at bounding box center [283, 95] width 105 height 20
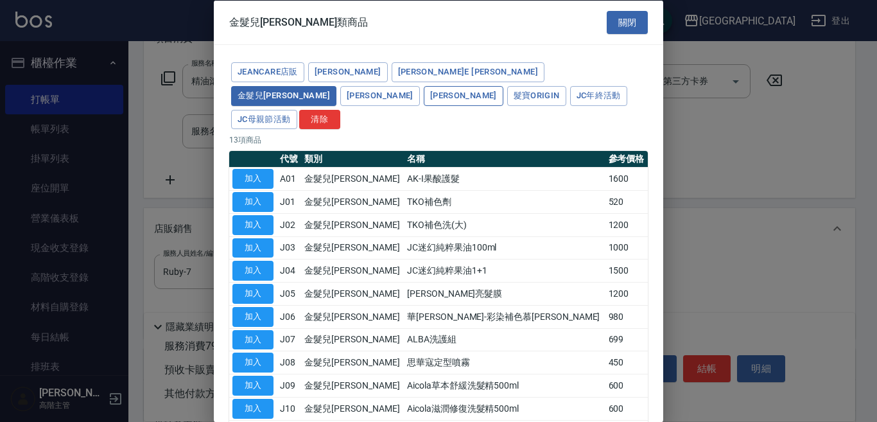
click at [503, 85] on button "[PERSON_NAME]" at bounding box center [464, 95] width 80 height 20
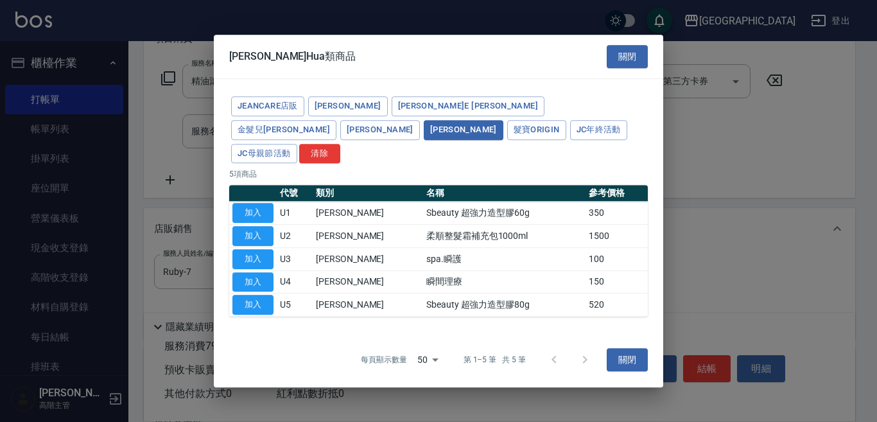
click at [258, 272] on button "加入" at bounding box center [252, 282] width 41 height 20
type input "瞬間理療"
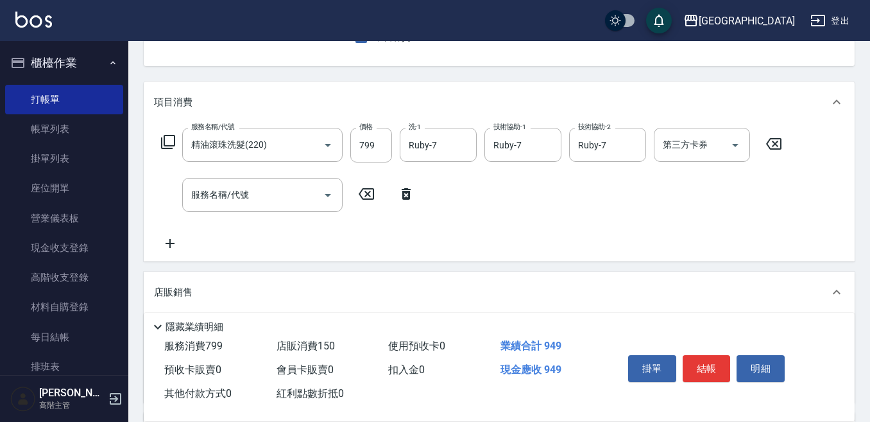
scroll to position [64, 0]
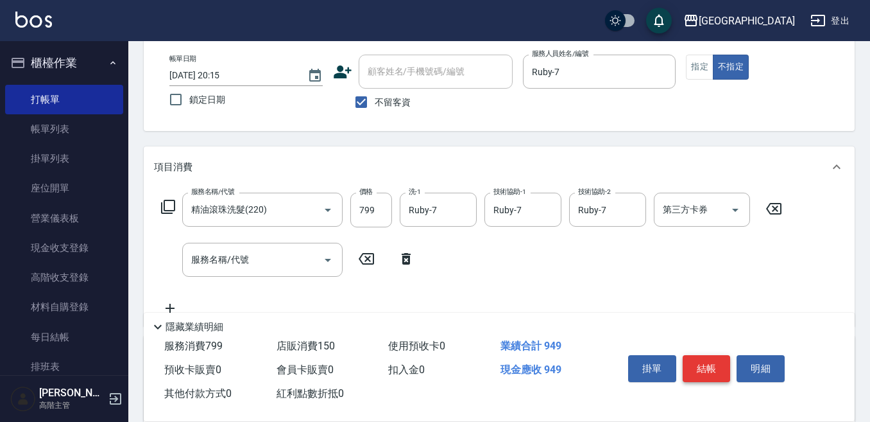
click at [709, 358] on button "結帳" at bounding box center [707, 368] width 48 height 27
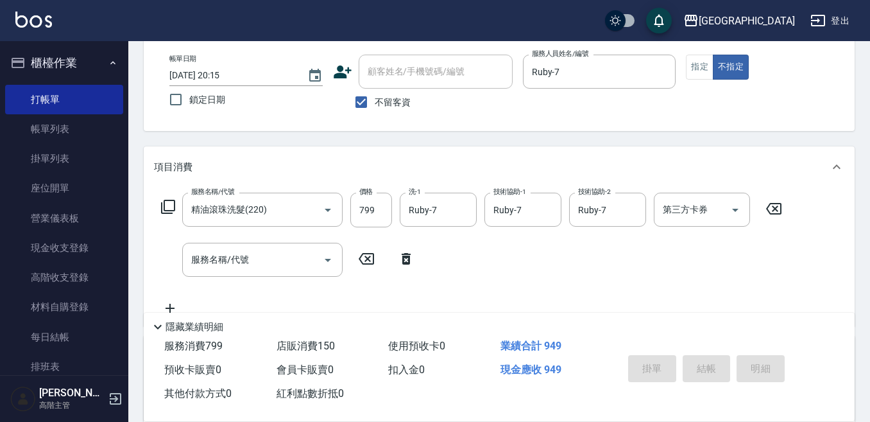
type input "[DATE] 20:17"
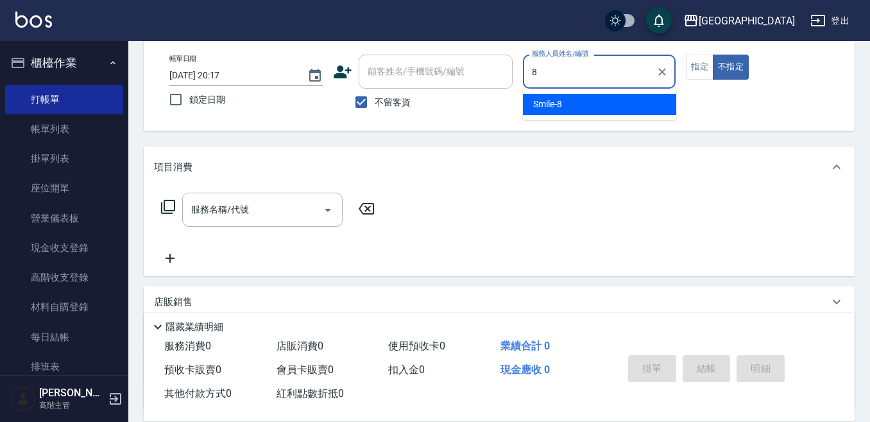
type input "Smile-8"
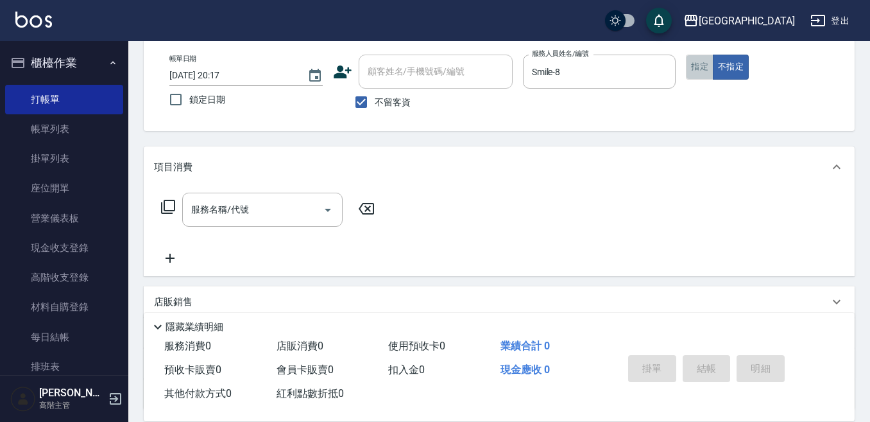
click at [698, 68] on button "指定" at bounding box center [700, 67] width 28 height 25
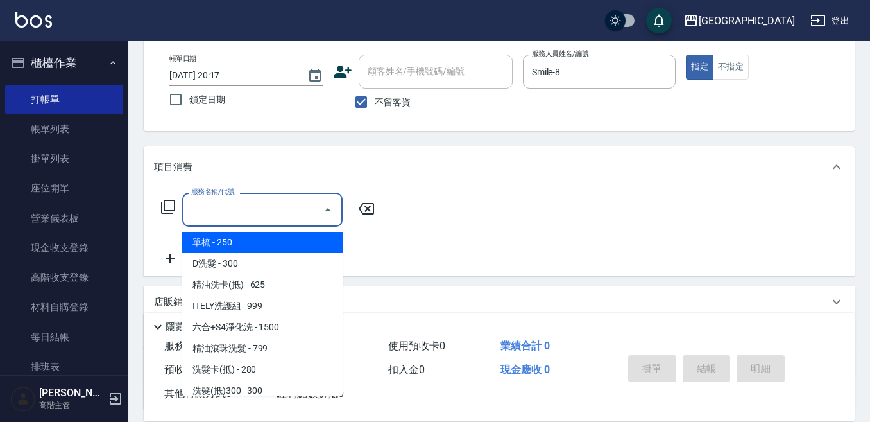
click at [238, 205] on input "服務名稱/代號" at bounding box center [253, 209] width 130 height 22
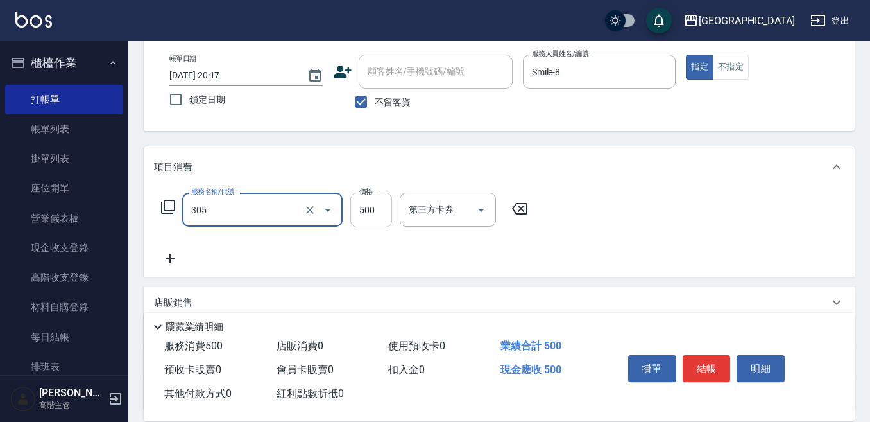
type input "剪髮500(305)"
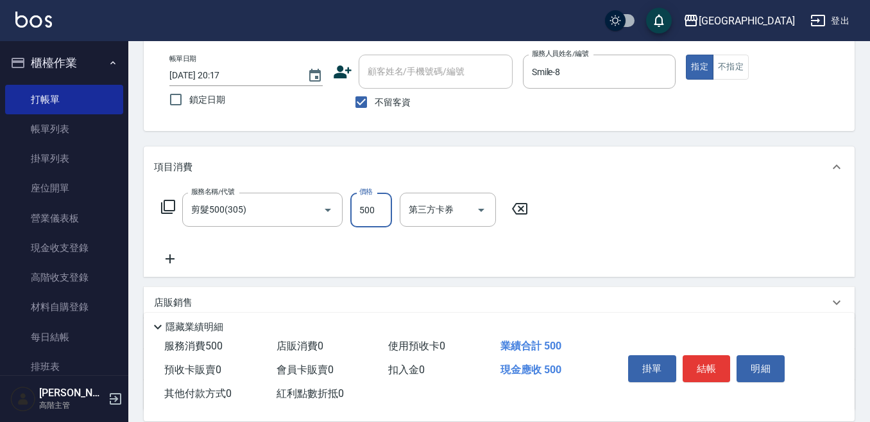
click at [358, 209] on input "500" at bounding box center [372, 210] width 42 height 35
type input "900"
click at [702, 364] on button "結帳" at bounding box center [707, 368] width 48 height 27
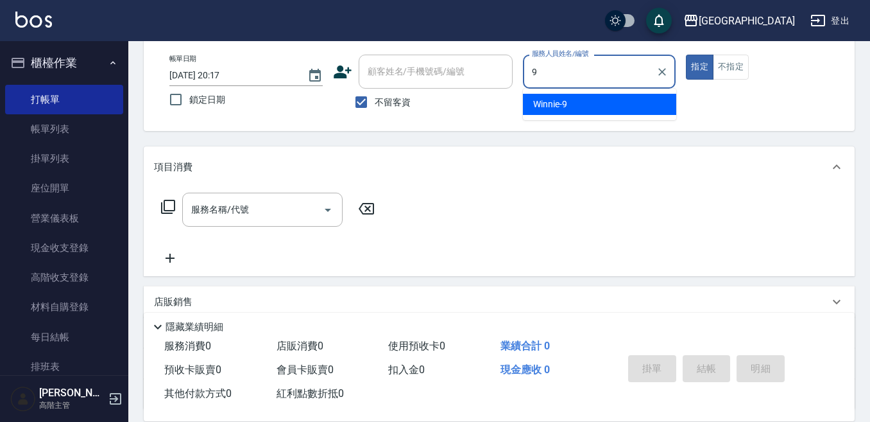
type input "Winnie-9"
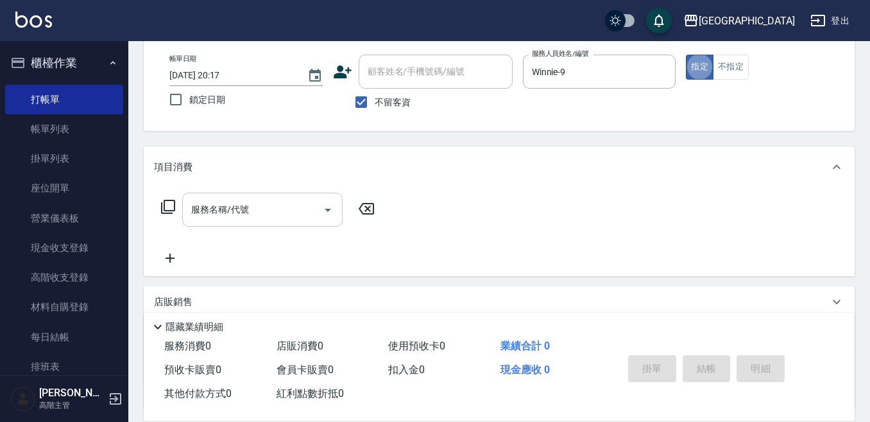
click at [230, 212] on div "服務名稱/代號 服務名稱/代號" at bounding box center [262, 210] width 160 height 34
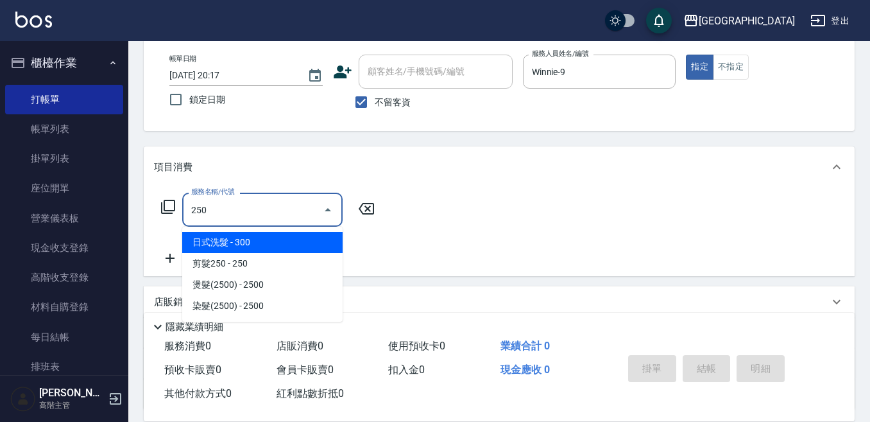
type input "日式洗髮(250)"
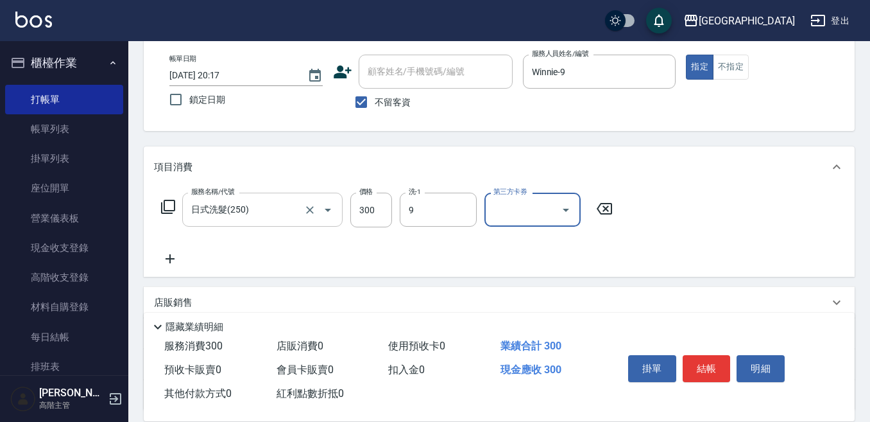
type input "Winnie-9"
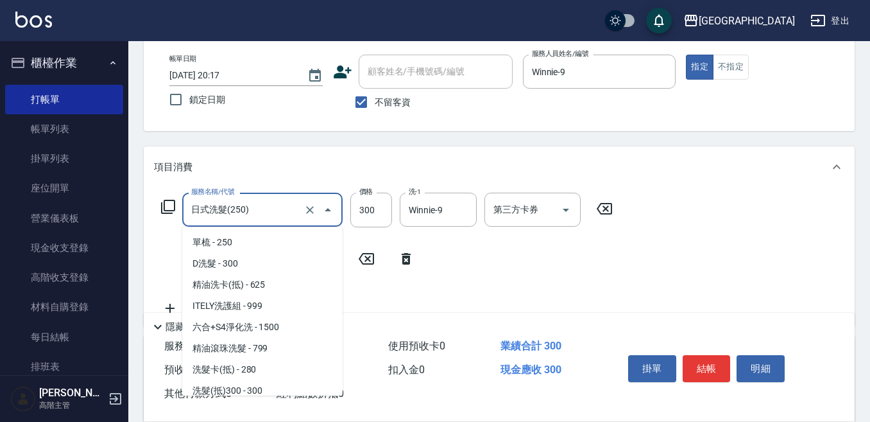
click at [209, 218] on input "日式洗髮(250)" at bounding box center [244, 209] width 113 height 22
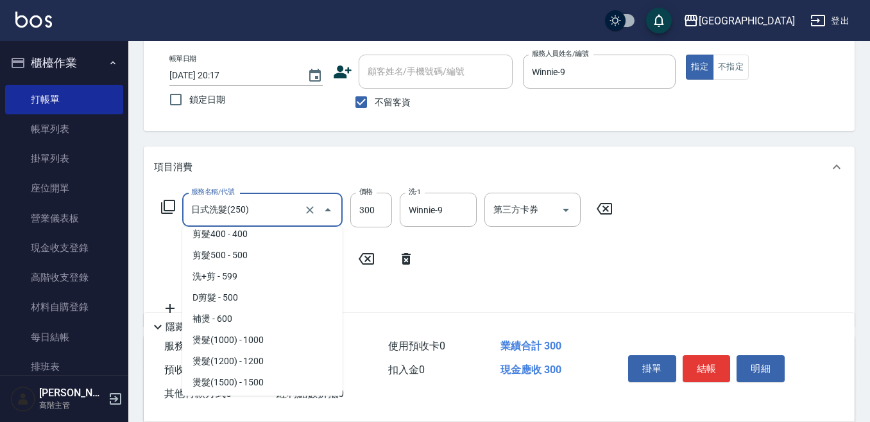
scroll to position [348, 0]
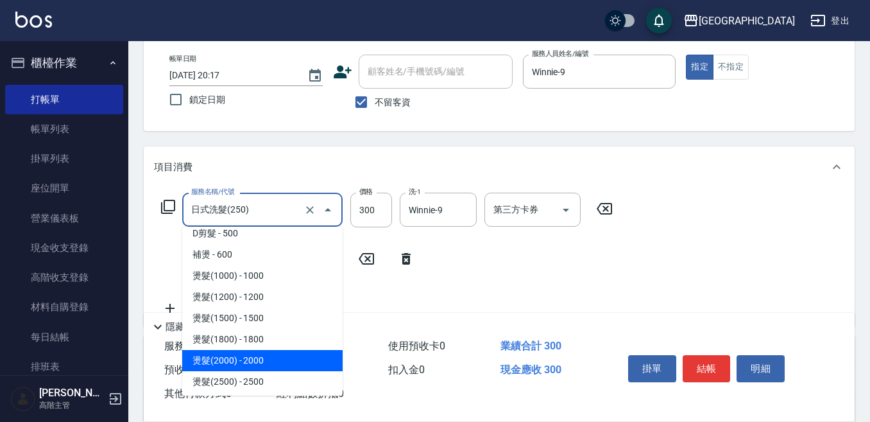
click at [260, 360] on span "燙髮(2000) - 2000" at bounding box center [262, 360] width 160 height 21
type input "燙髮(2000)(405)"
type input "2000"
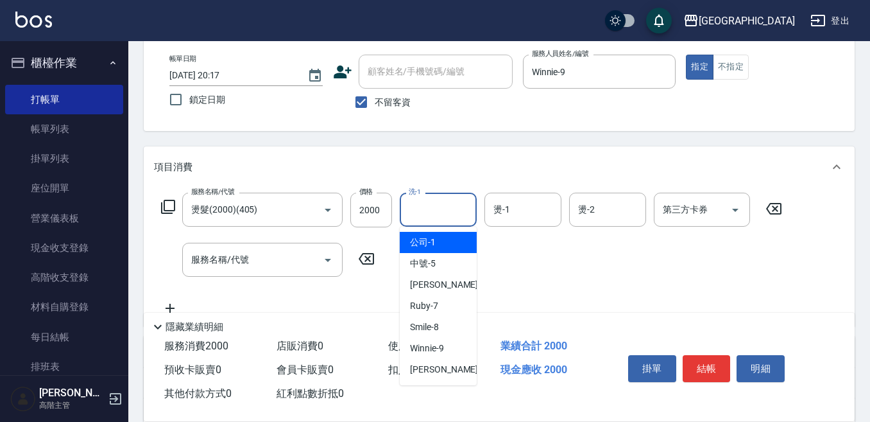
click at [435, 211] on input "洗-1" at bounding box center [438, 209] width 65 height 22
type input "Winnie-9"
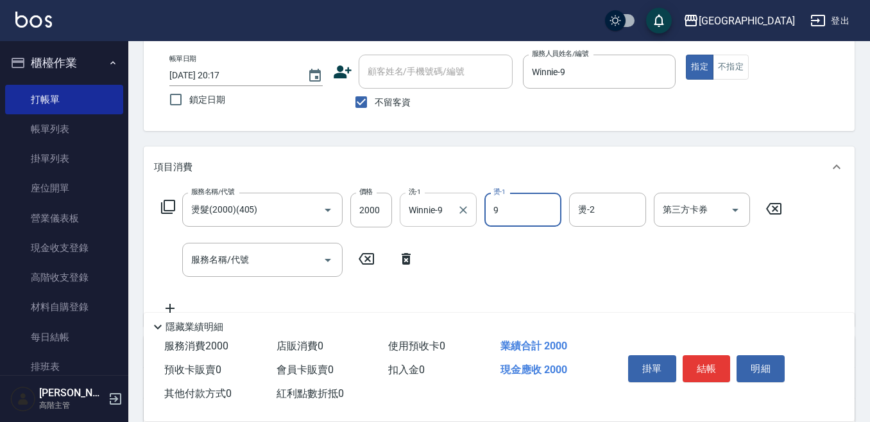
type input "Winnie-9"
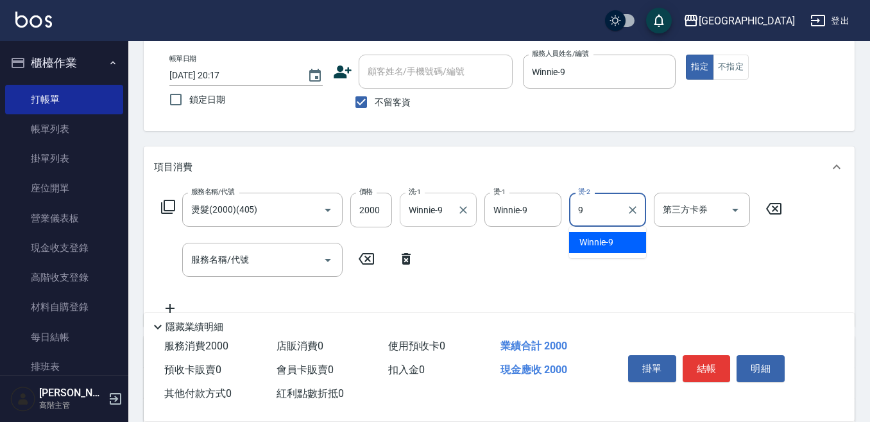
type input "Winnie-9"
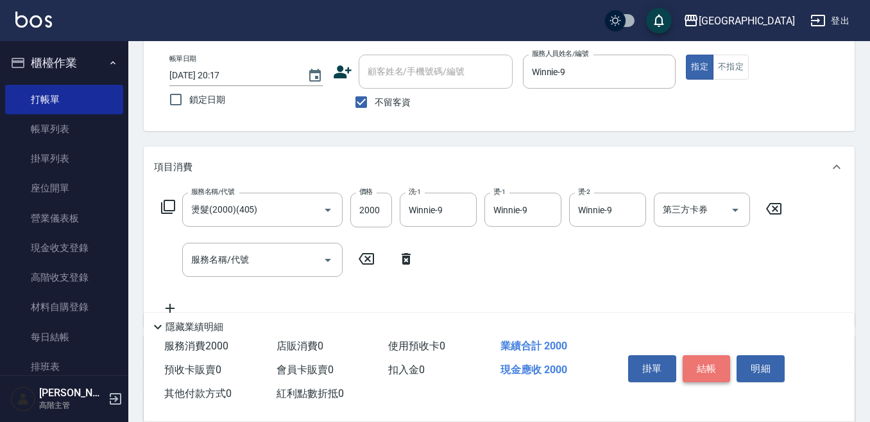
click at [692, 359] on button "結帳" at bounding box center [707, 368] width 48 height 27
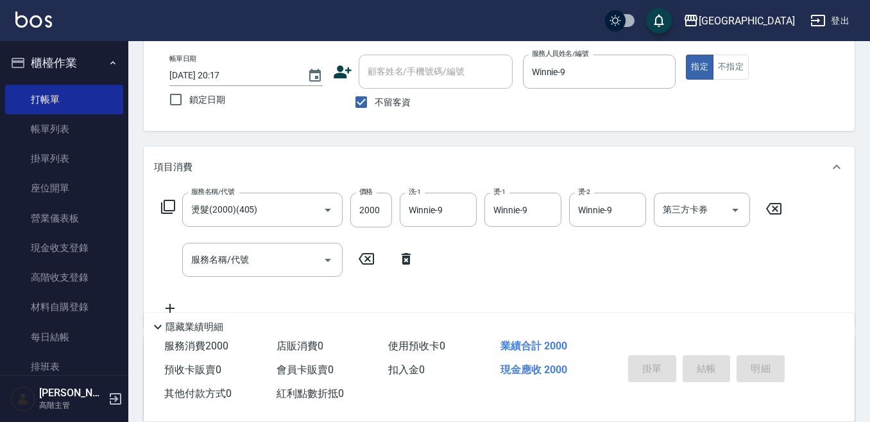
type input "[DATE] 20:22"
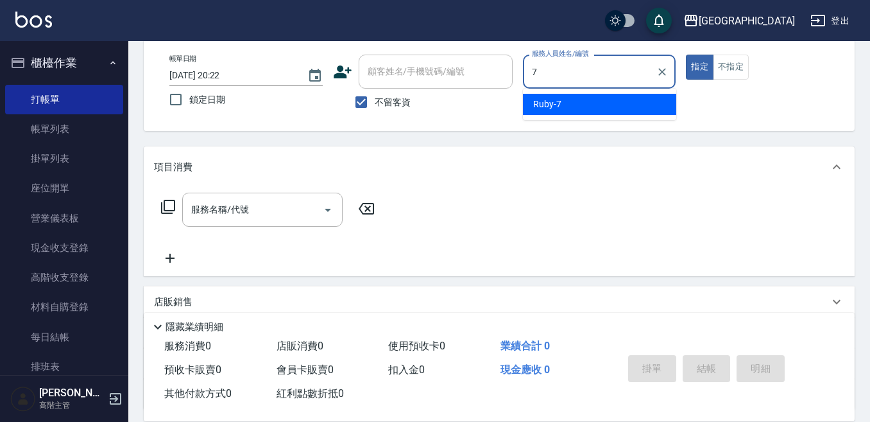
type input "Ruby-7"
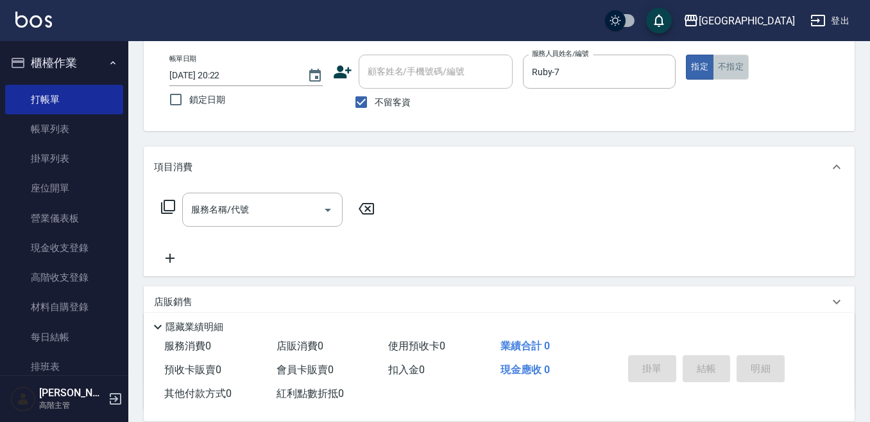
click at [732, 68] on button "不指定" at bounding box center [731, 67] width 36 height 25
drag, startPoint x: 233, startPoint y: 214, endPoint x: 245, endPoint y: 212, distance: 12.5
click at [238, 214] on input "服務名稱/代號" at bounding box center [253, 209] width 130 height 22
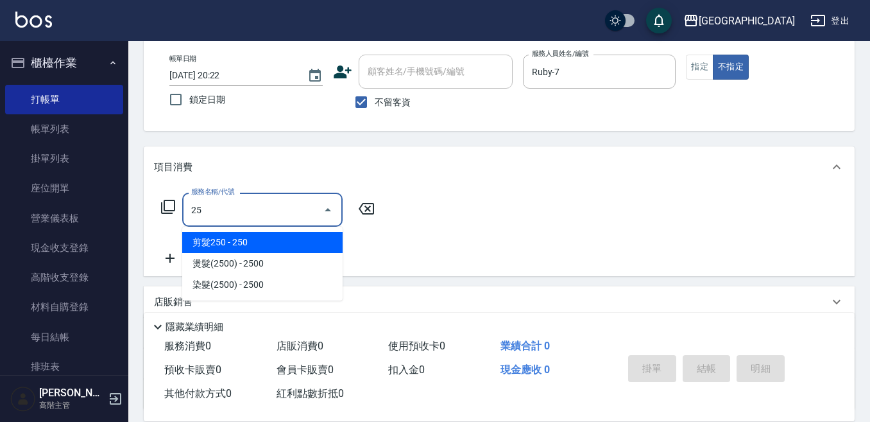
type input "2"
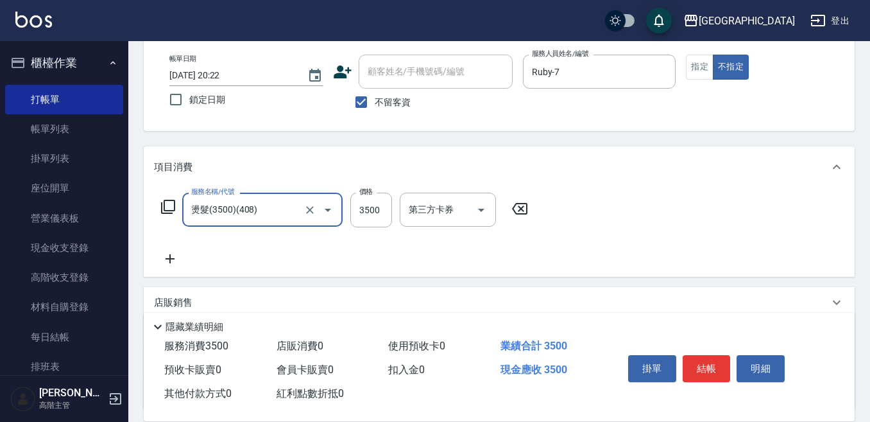
type input "燙髮(3500)(408)"
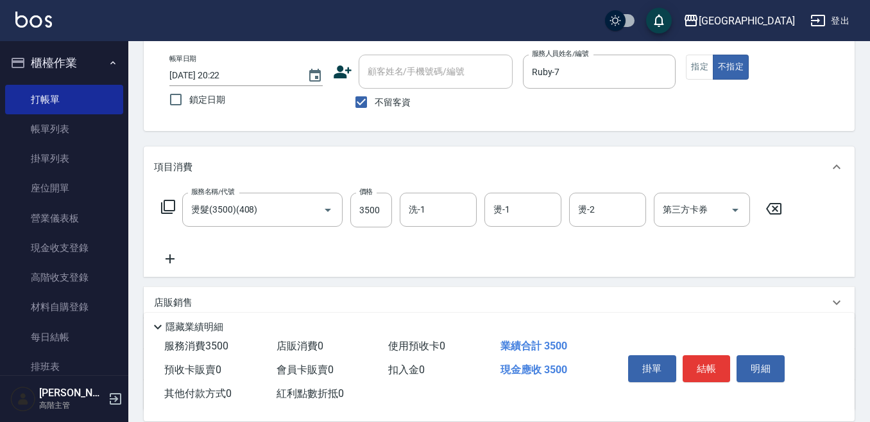
click at [211, 183] on div "項目消費" at bounding box center [499, 166] width 711 height 41
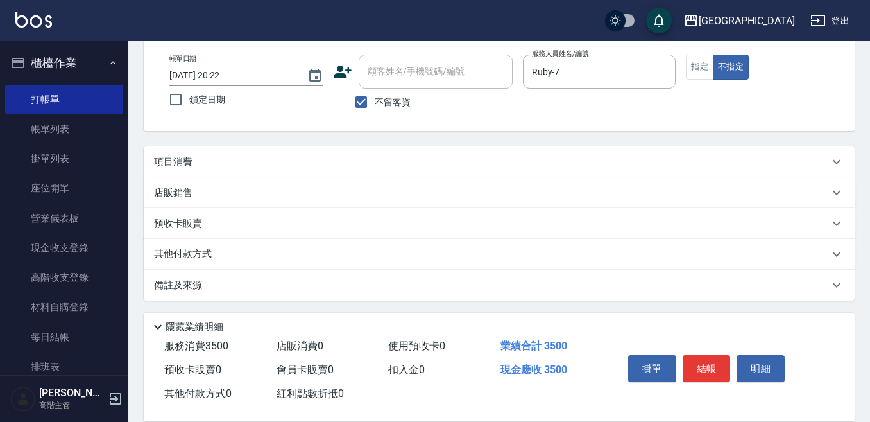
click at [171, 157] on p "項目消費" at bounding box center [173, 161] width 39 height 13
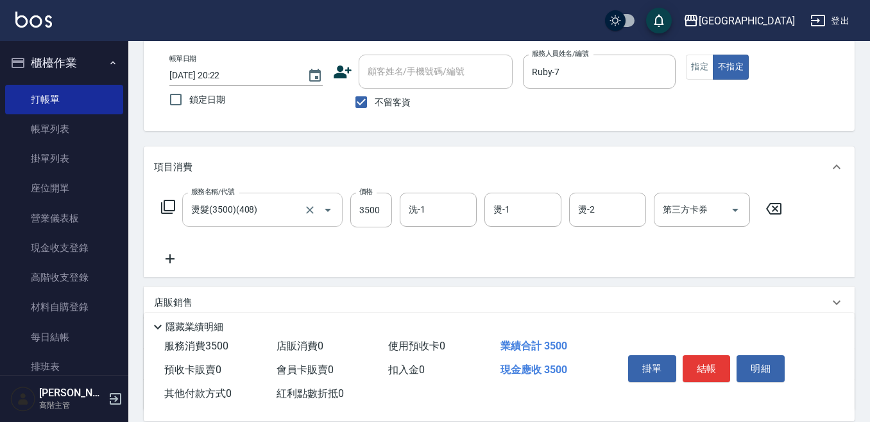
click at [211, 208] on input "燙髮(3500)(408)" at bounding box center [244, 209] width 113 height 22
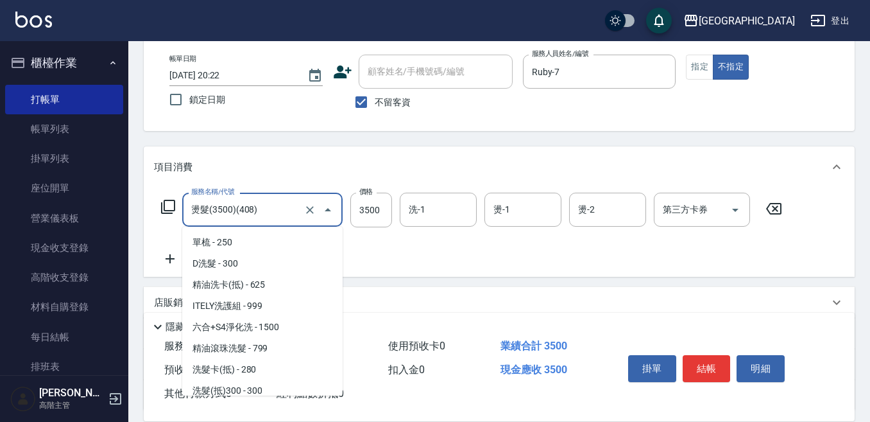
scroll to position [387, 0]
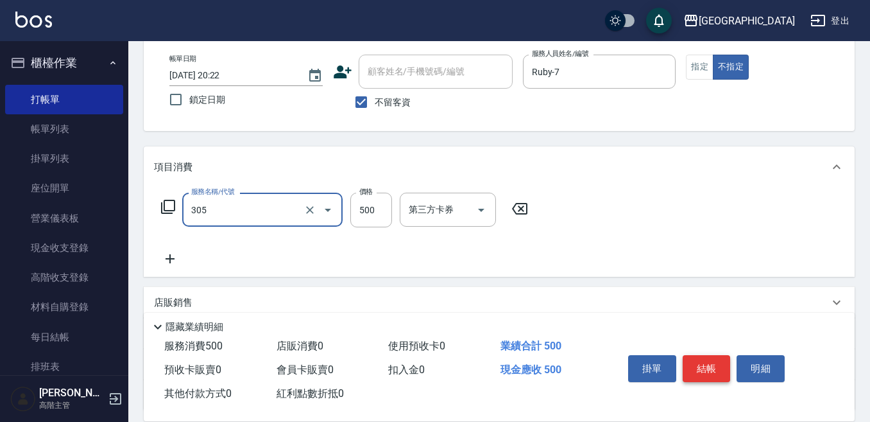
type input "剪髮500(305)"
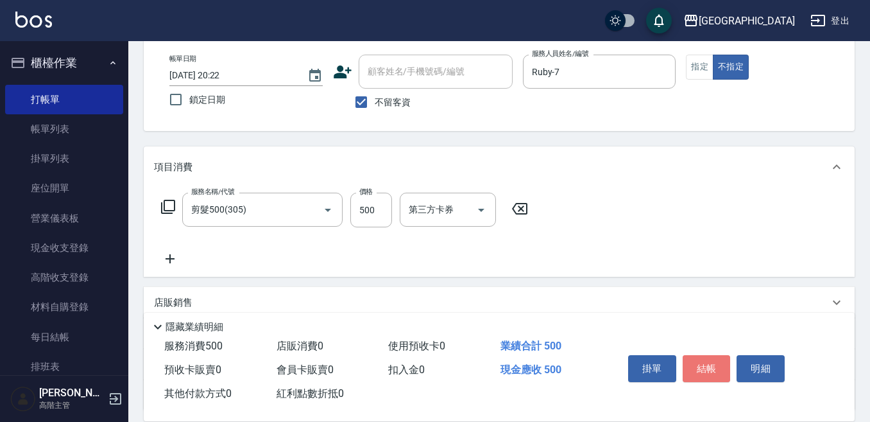
click at [707, 362] on button "結帳" at bounding box center [707, 368] width 48 height 27
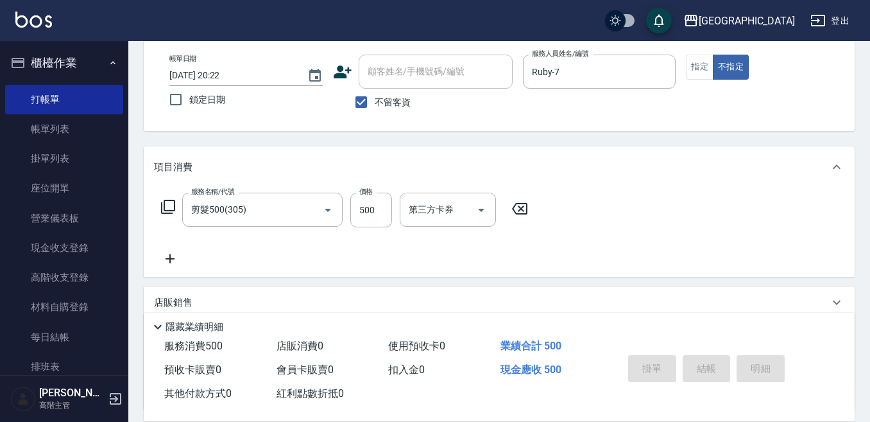
type input "[DATE] 20:23"
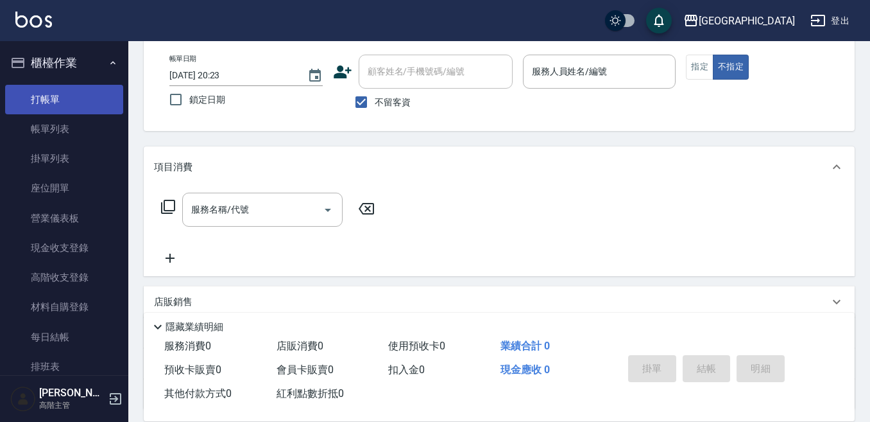
drag, startPoint x: 89, startPoint y: 129, endPoint x: 66, endPoint y: 98, distance: 39.0
click at [73, 98] on link "打帳單" at bounding box center [64, 100] width 118 height 30
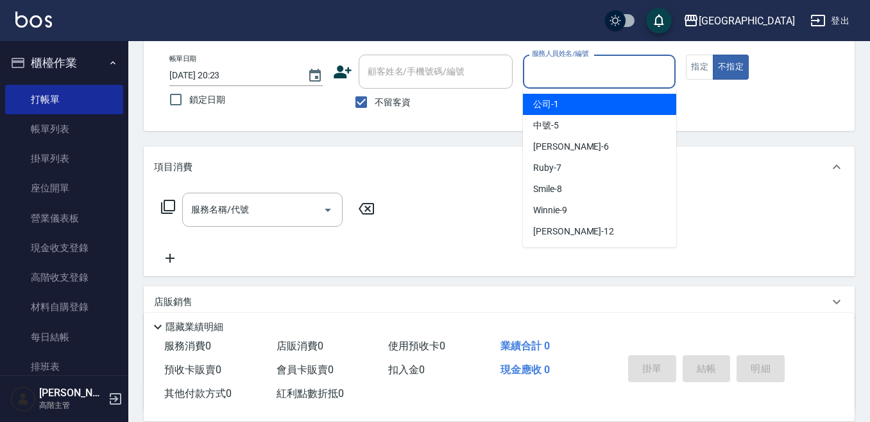
click at [569, 71] on input "服務人員姓名/編號" at bounding box center [600, 71] width 142 height 22
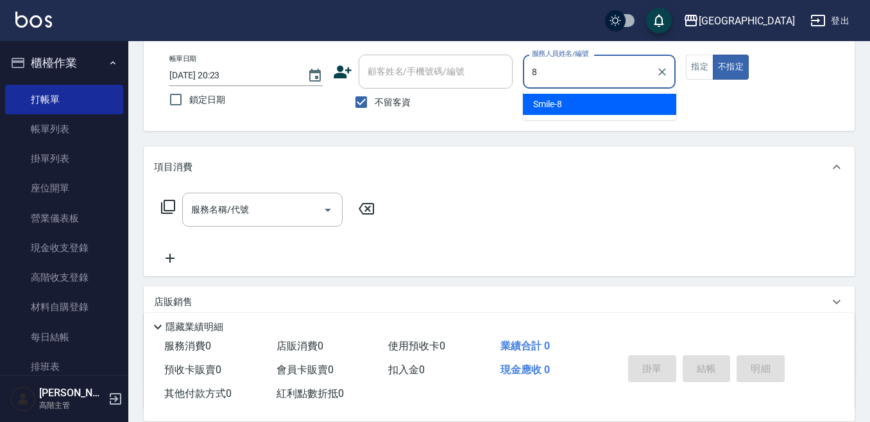
type input "Smile-8"
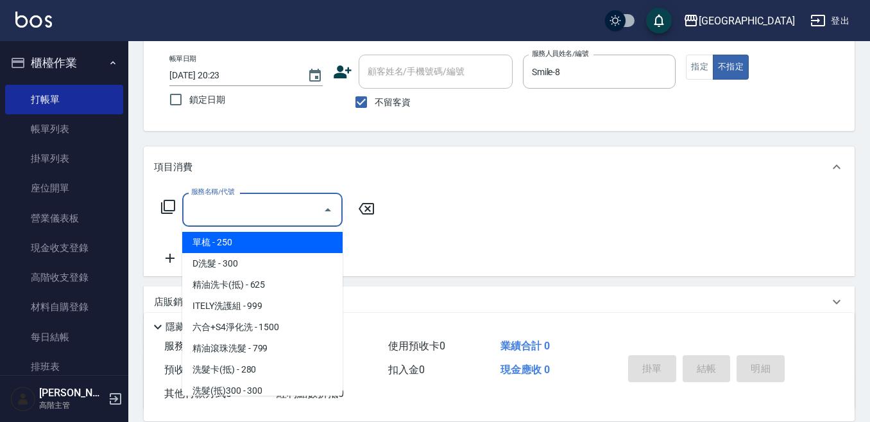
click at [240, 211] on input "服務名稱/代號" at bounding box center [253, 209] width 130 height 22
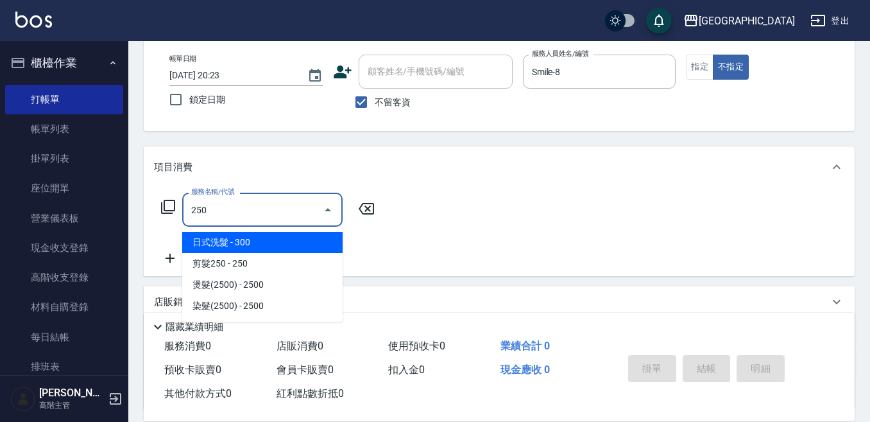
type input "日式洗髮(250)"
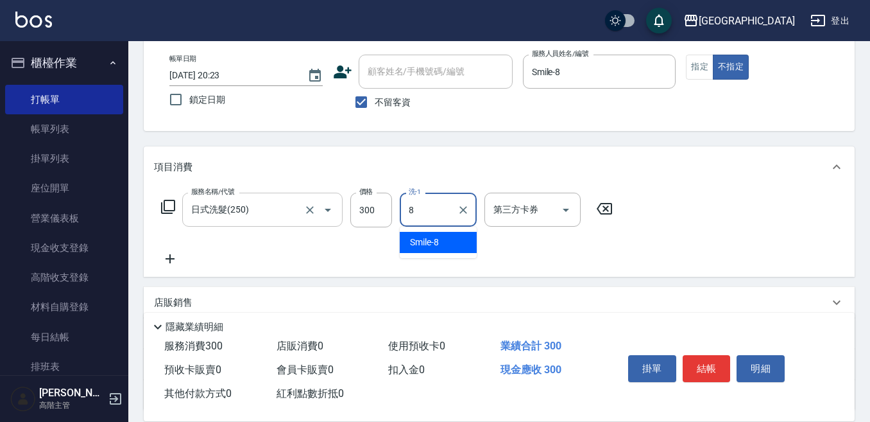
type input "Smile-8"
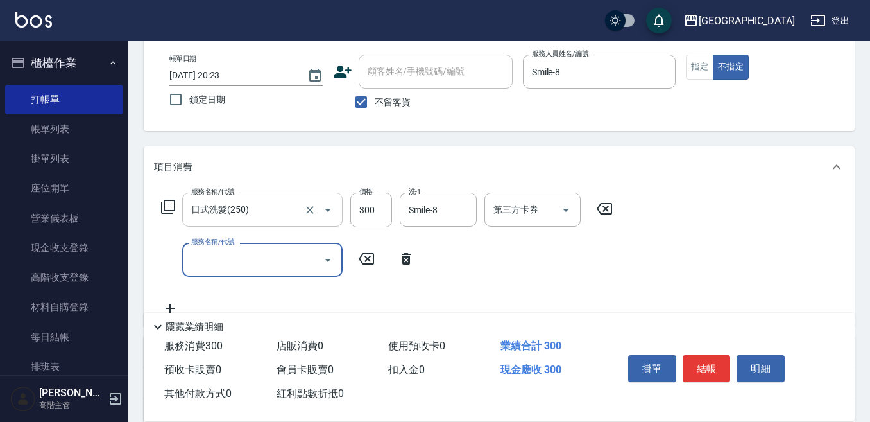
scroll to position [128, 0]
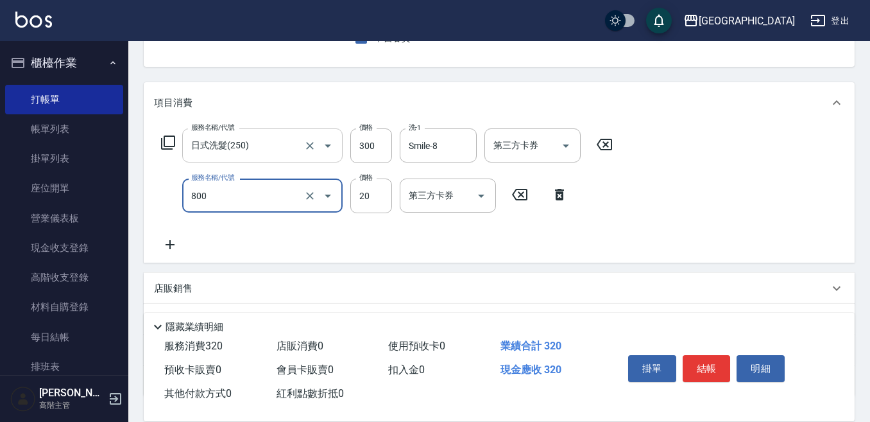
type input "潤絲精(800)"
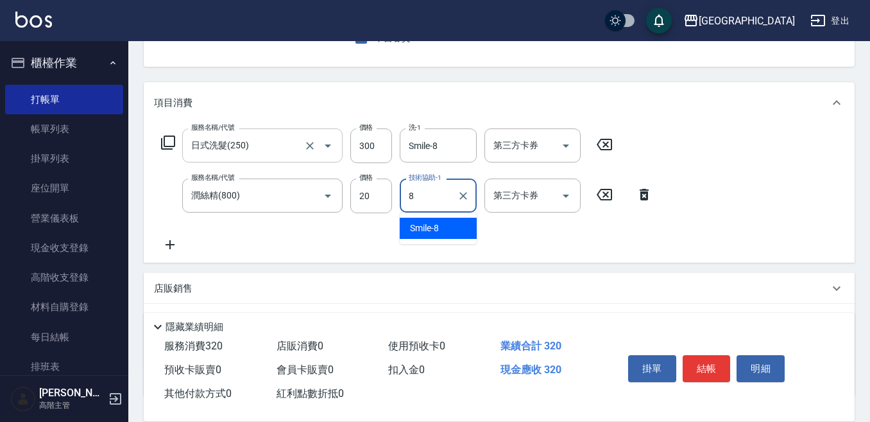
type input "Smile-8"
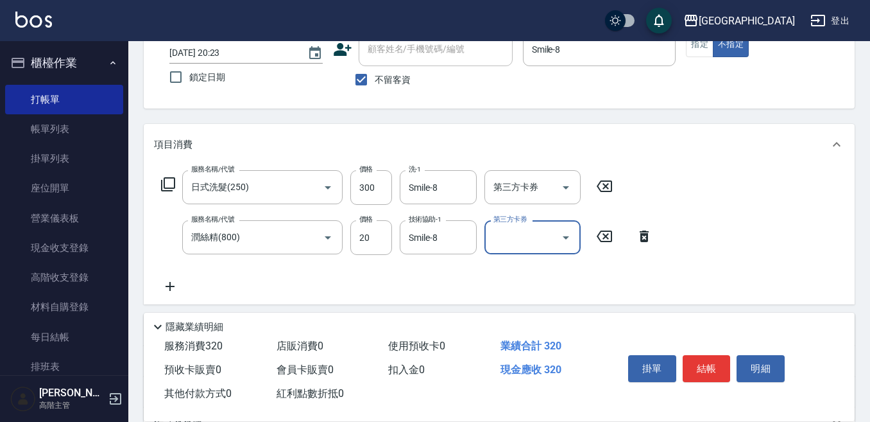
scroll to position [64, 0]
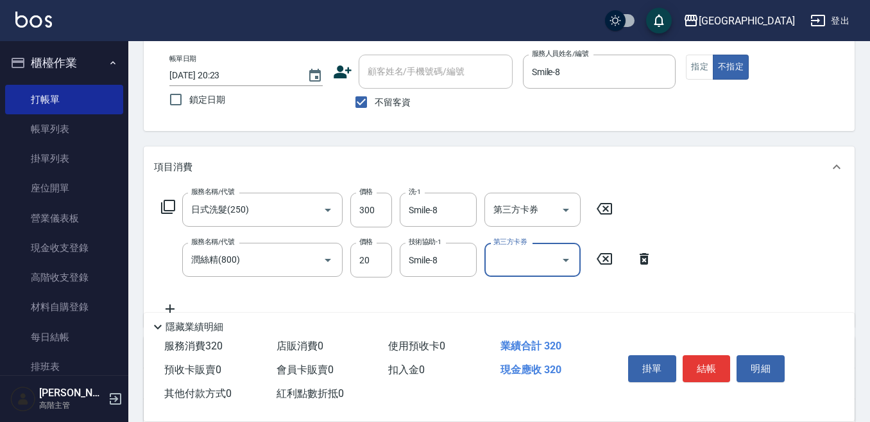
drag, startPoint x: 704, startPoint y: 360, endPoint x: 704, endPoint y: 352, distance: 8.3
click at [704, 355] on button "結帳" at bounding box center [707, 368] width 48 height 27
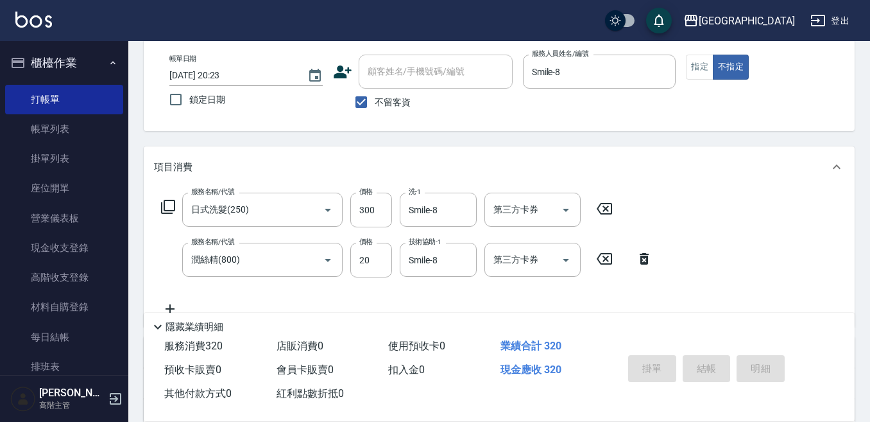
type input "[DATE] 20:24"
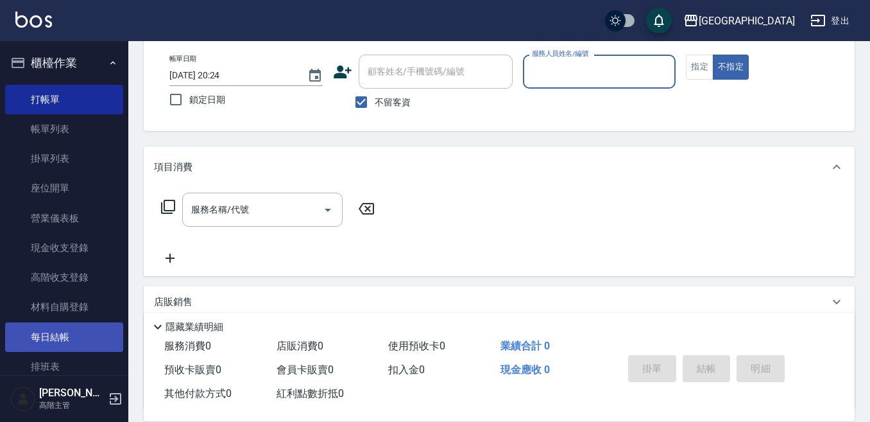
click at [713, 55] on button "不指定" at bounding box center [731, 67] width 36 height 25
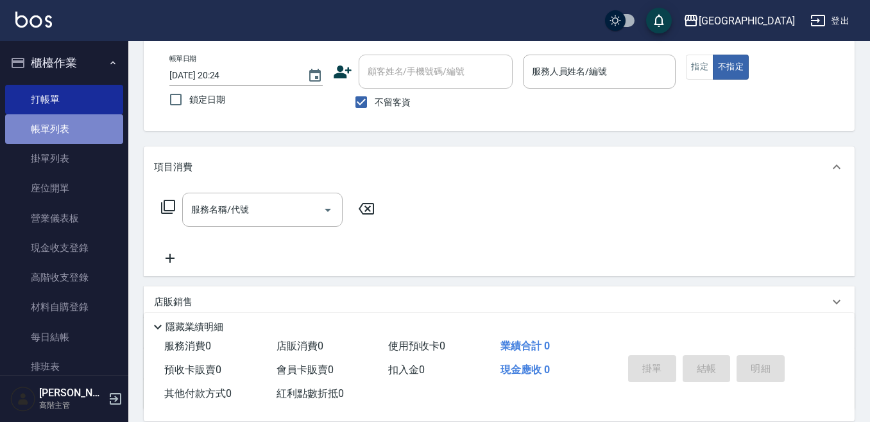
click at [78, 130] on link "帳單列表" at bounding box center [64, 129] width 118 height 30
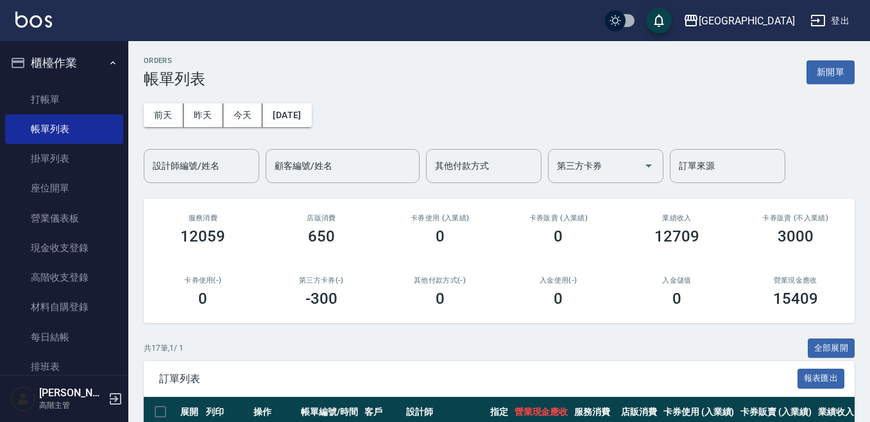
drag, startPoint x: 577, startPoint y: 109, endPoint x: 471, endPoint y: 117, distance: 106.8
click at [572, 117] on div "[DATE] [DATE] [DATE] [DATE] 設計師編號/姓名 設計師編號/姓名 顧客編號/姓名 顧客編號/姓名 其他付款方式 其他付款方式 第三方…" at bounding box center [499, 135] width 711 height 95
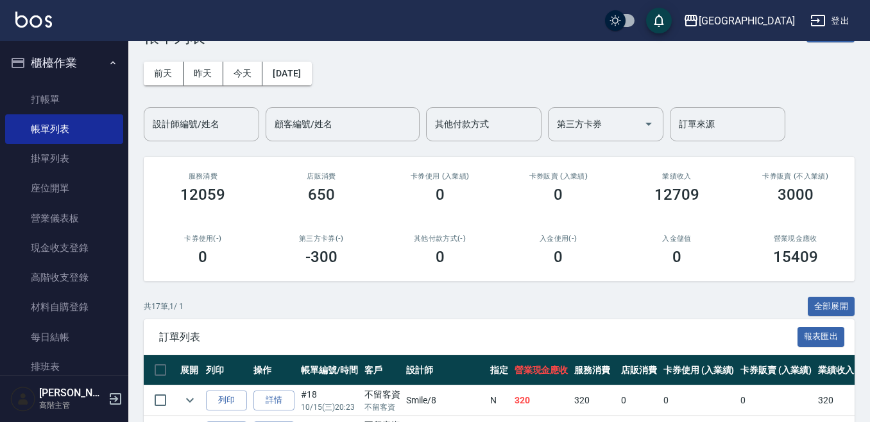
scroll to position [64, 0]
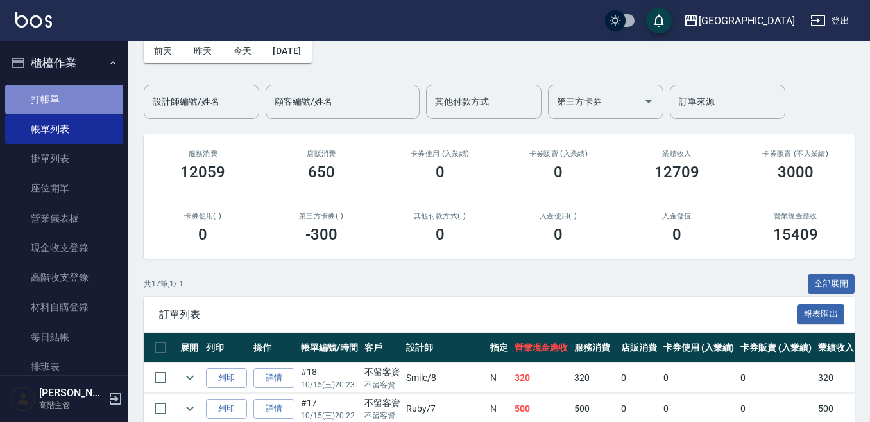
click at [82, 98] on link "打帳單" at bounding box center [64, 100] width 118 height 30
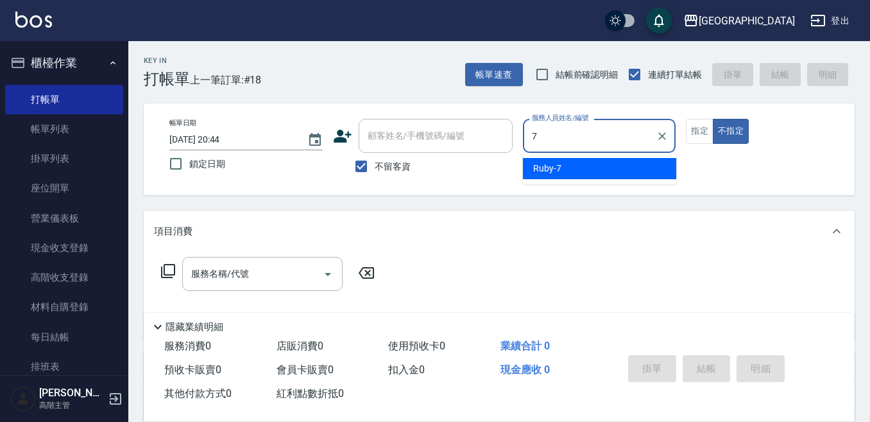
type input "Ruby-7"
type button "false"
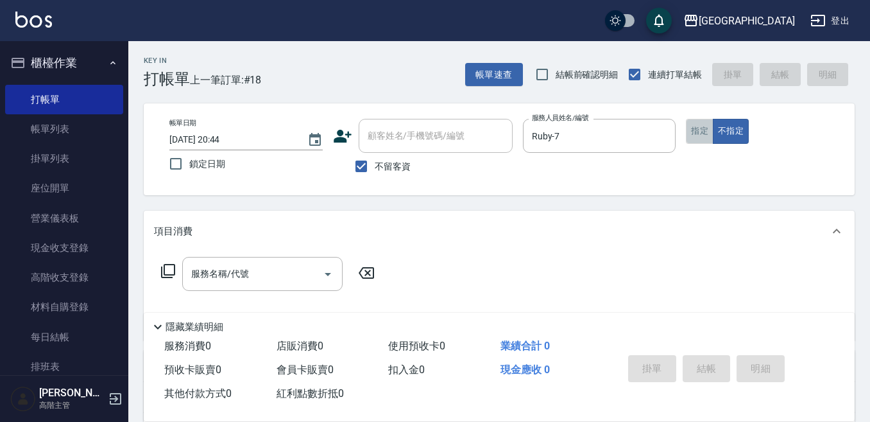
click at [689, 124] on button "指定" at bounding box center [700, 131] width 28 height 25
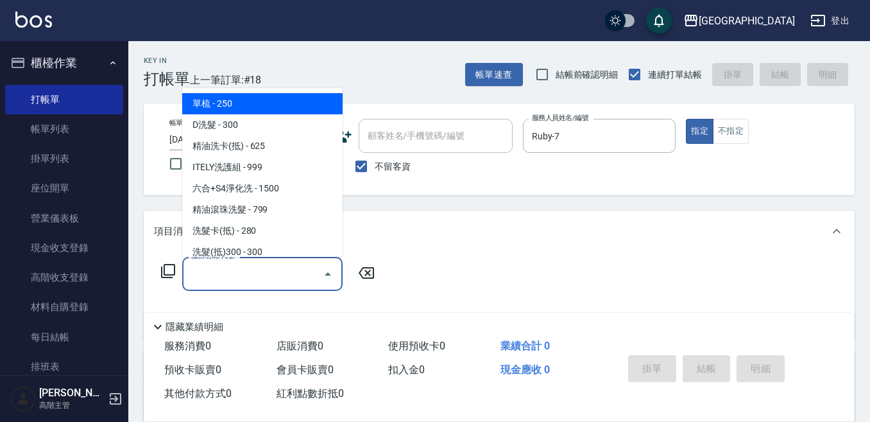
click at [210, 275] on input "服務名稱/代號" at bounding box center [253, 274] width 130 height 22
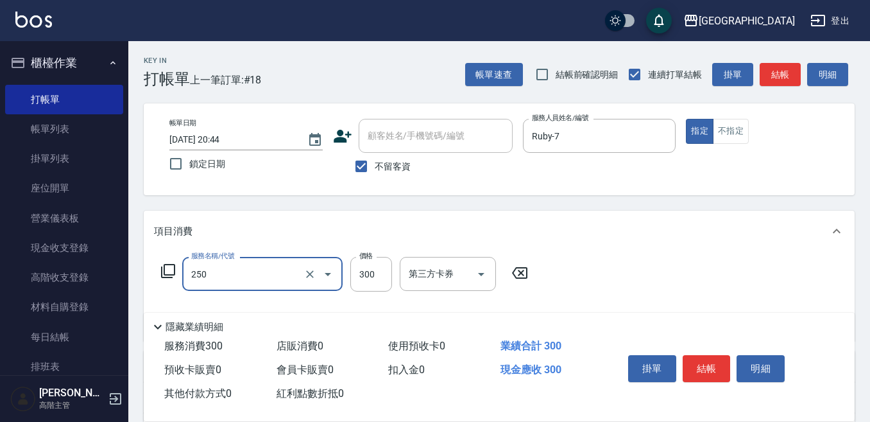
type input "日式洗髮(250)"
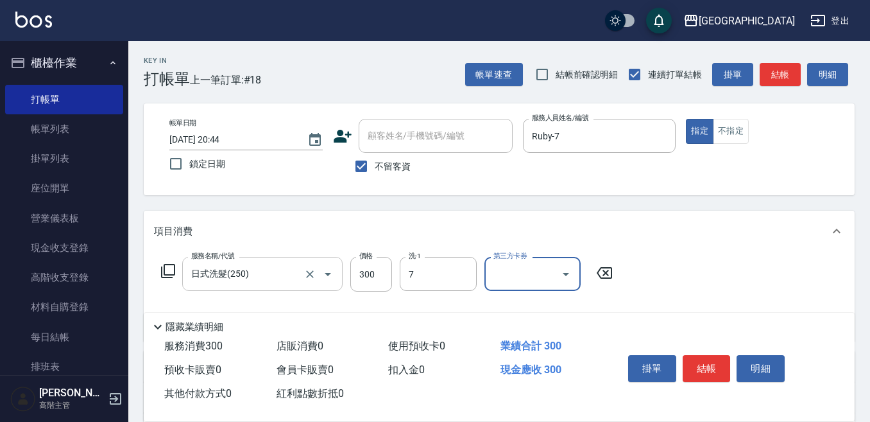
type input "Ruby-7"
click at [700, 359] on button "結帳" at bounding box center [707, 368] width 48 height 27
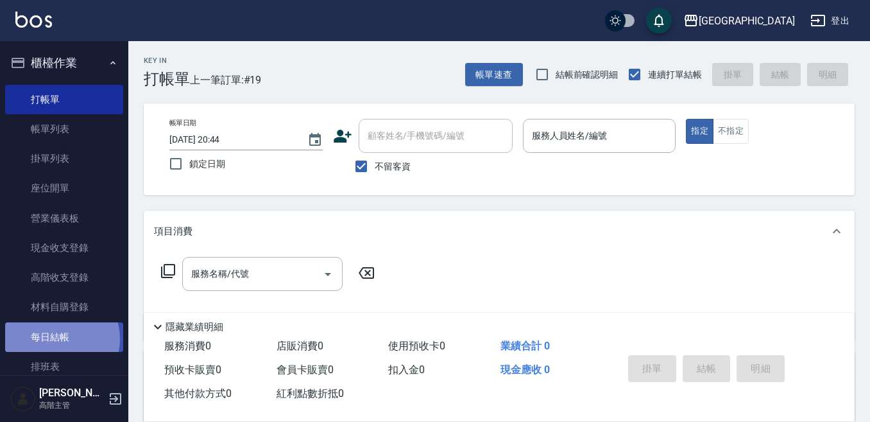
click at [58, 338] on link "每日結帳" at bounding box center [64, 337] width 118 height 30
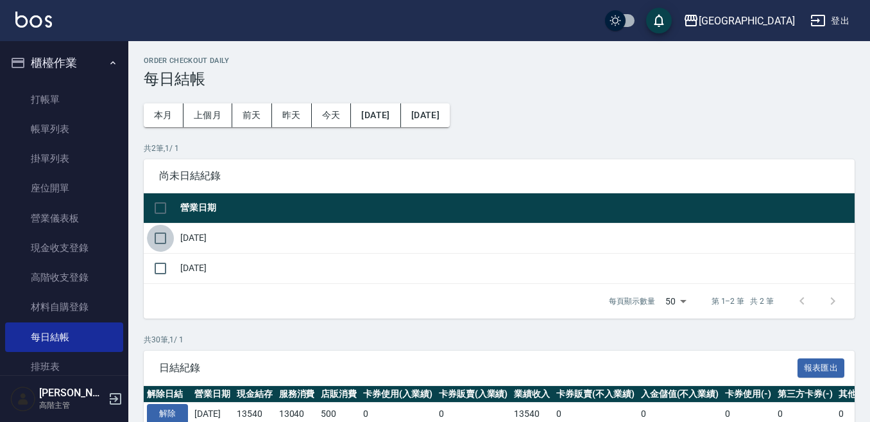
click at [157, 239] on input "checkbox" at bounding box center [160, 238] width 27 height 27
checkbox input "true"
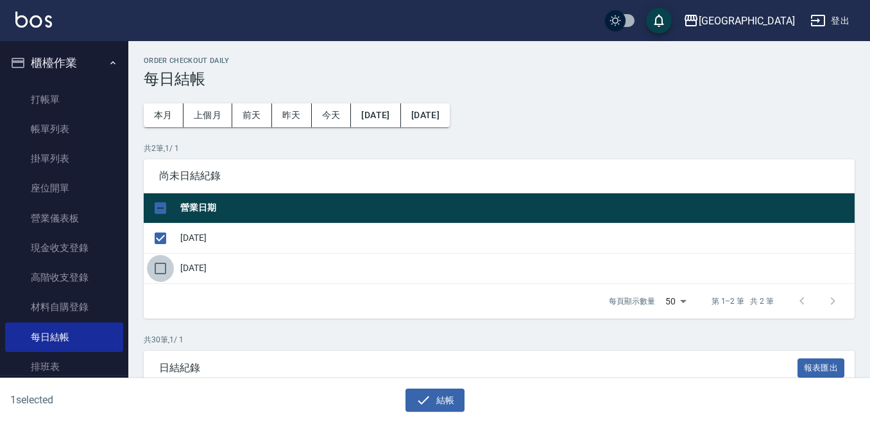
click at [164, 268] on input "checkbox" at bounding box center [160, 268] width 27 height 27
checkbox input "true"
click at [443, 392] on button "結帳" at bounding box center [436, 400] width 60 height 24
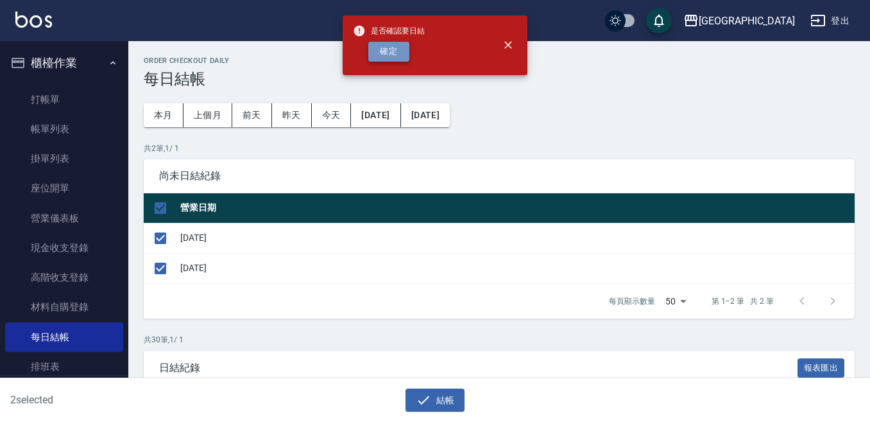
click at [385, 49] on button "確定" at bounding box center [388, 52] width 41 height 20
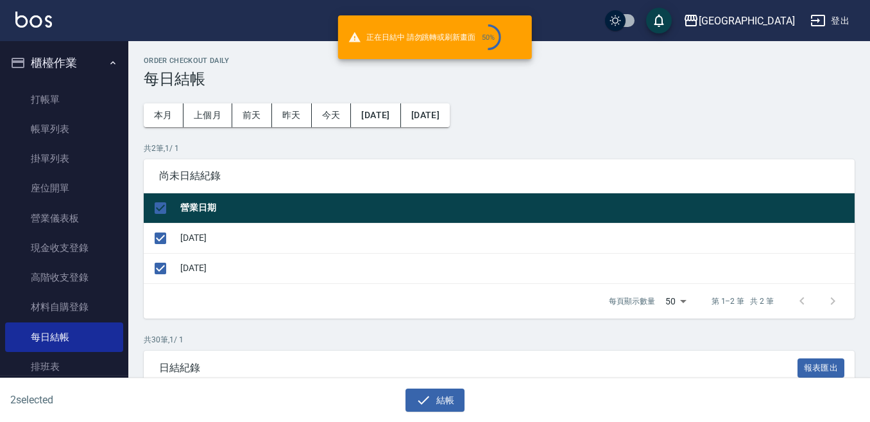
checkbox input "false"
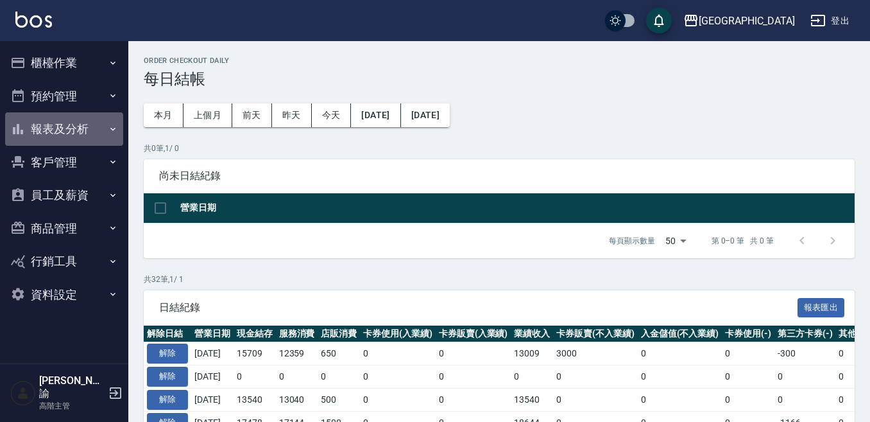
click at [40, 128] on button "報表及分析" at bounding box center [64, 128] width 118 height 33
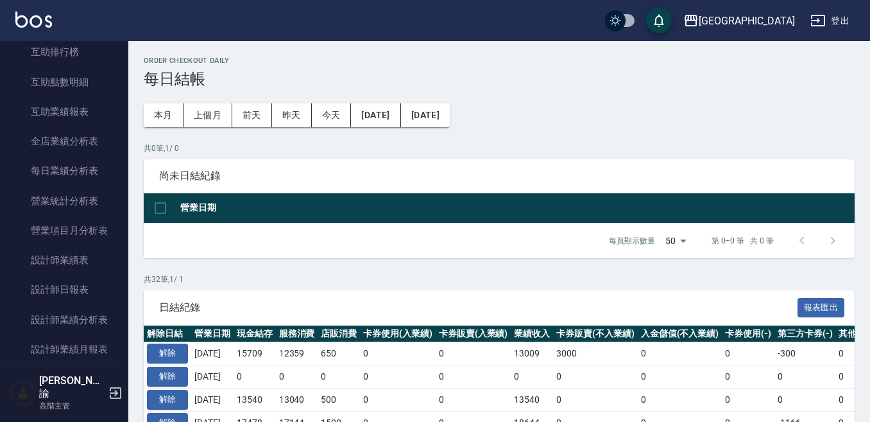
scroll to position [64, 0]
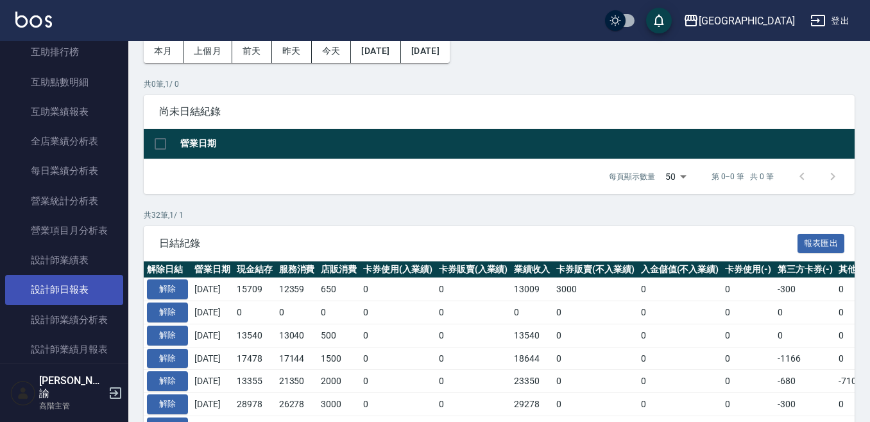
click at [56, 287] on link "設計師日報表" at bounding box center [64, 290] width 118 height 30
